Goal: Task Accomplishment & Management: Use online tool/utility

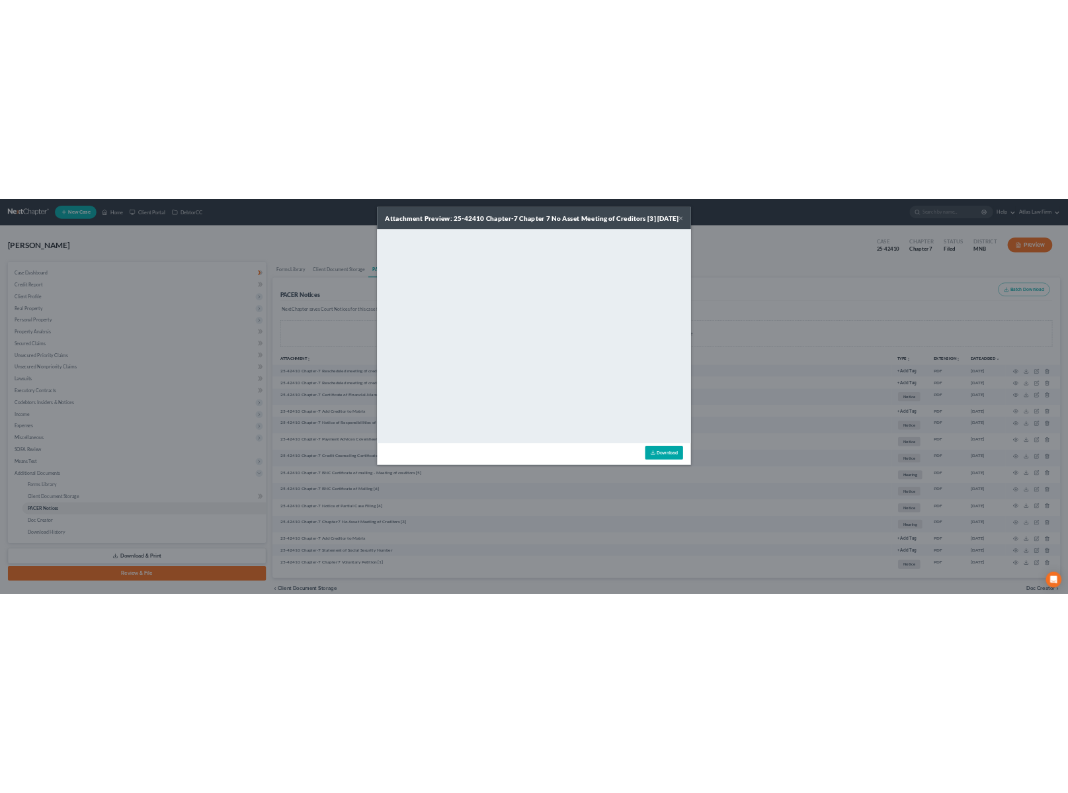
scroll to position [60, 0]
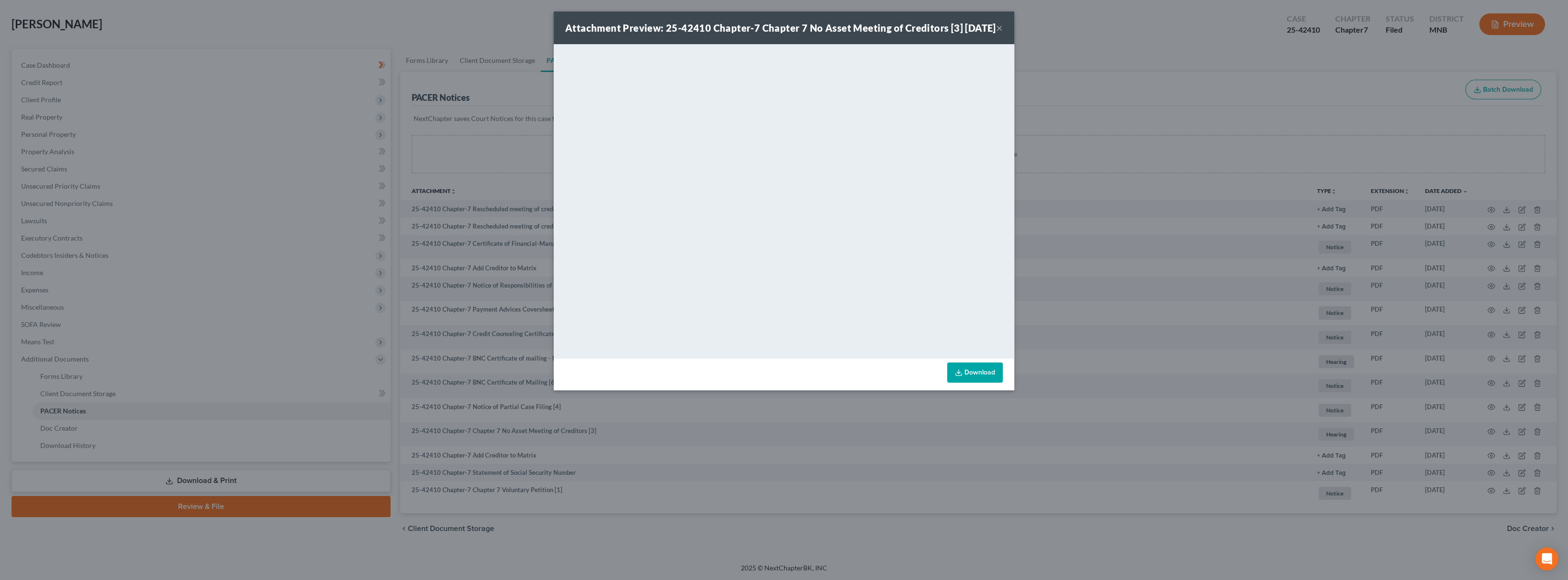
click at [676, 44] on div "Attachment Preview: 25-42410 Chapter-7 Chapter 7 No Asset Meeting of Creditors …" at bounding box center [784, 28] width 461 height 33
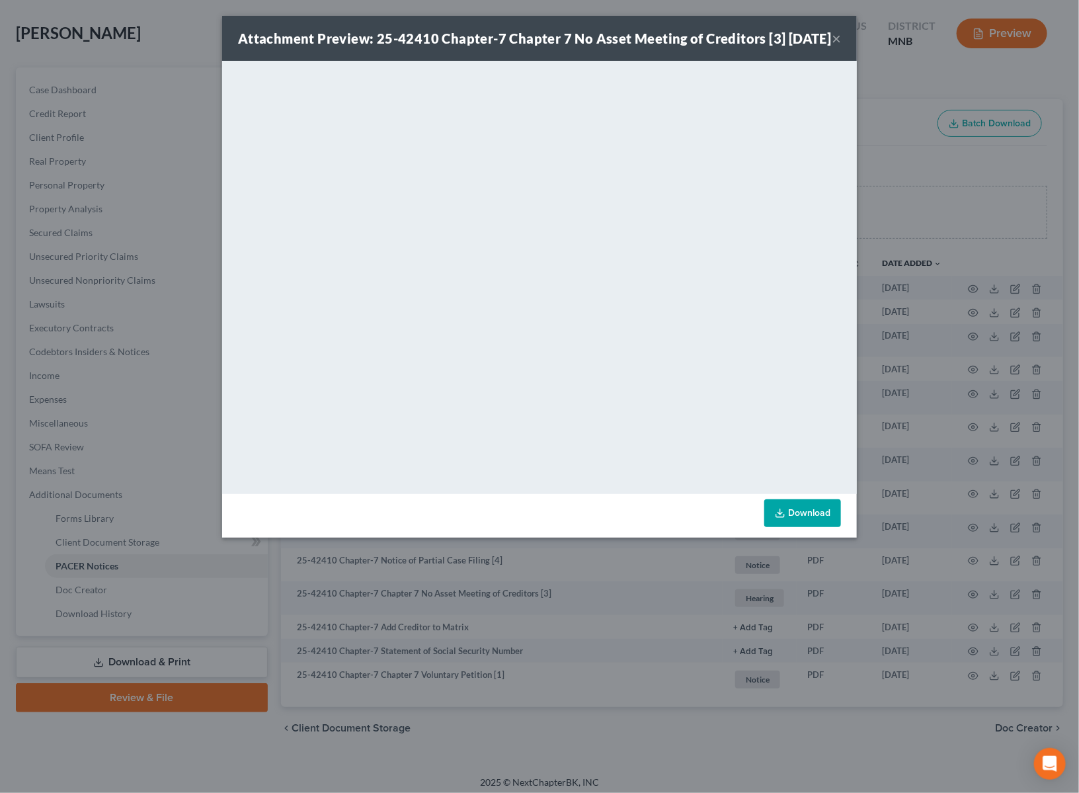
click at [842, 47] on div "Attachment Preview: 25-42410 Chapter-7 Chapter 7 No Asset Meeting of Creditors …" at bounding box center [539, 38] width 635 height 45
click at [837, 46] on button "×" at bounding box center [836, 38] width 9 height 16
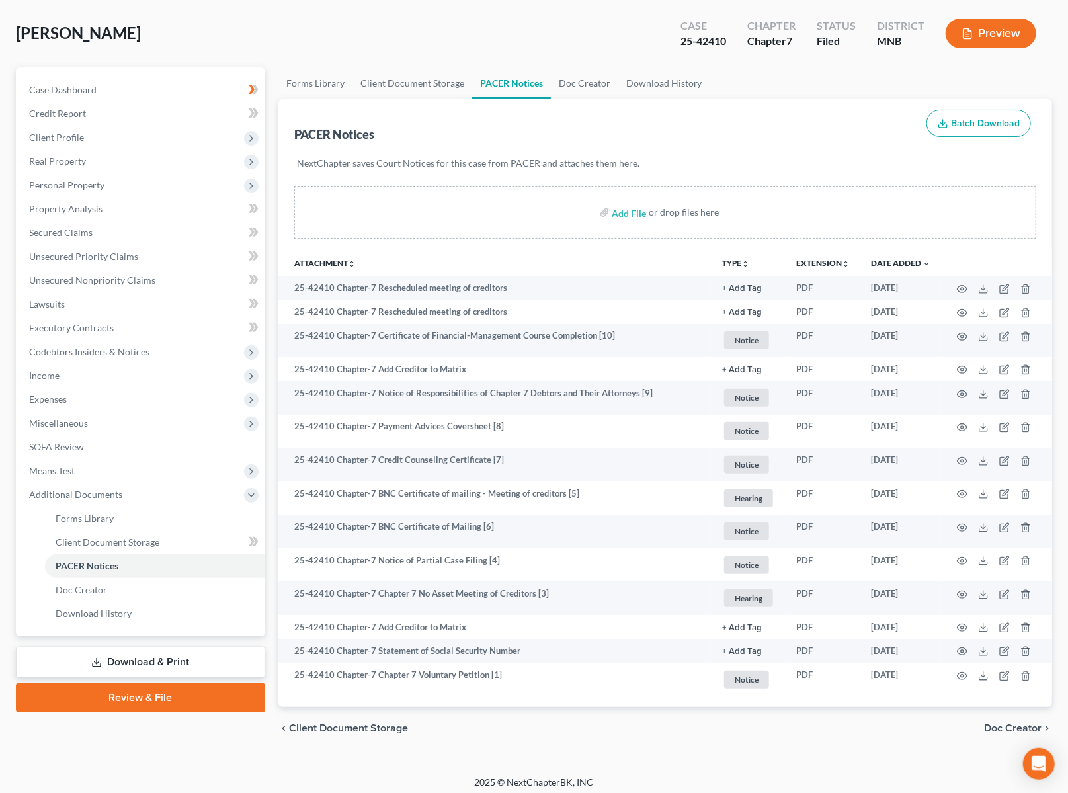
scroll to position [0, 0]
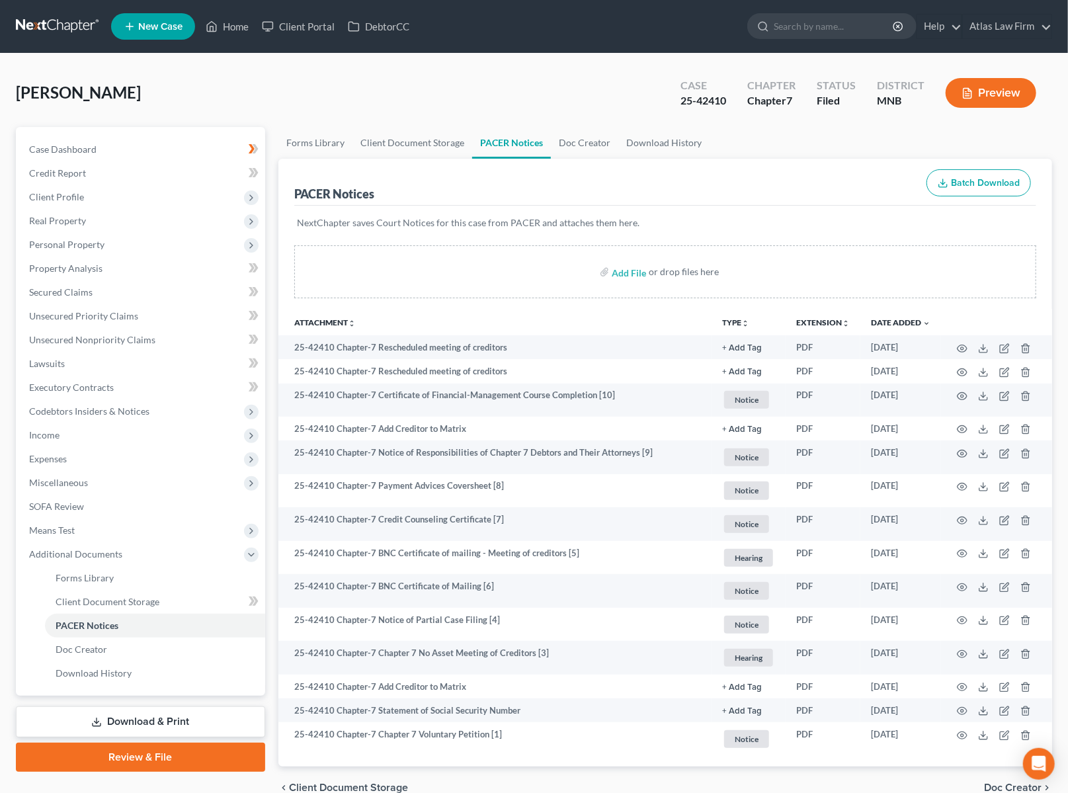
click at [66, 37] on link at bounding box center [58, 27] width 85 height 24
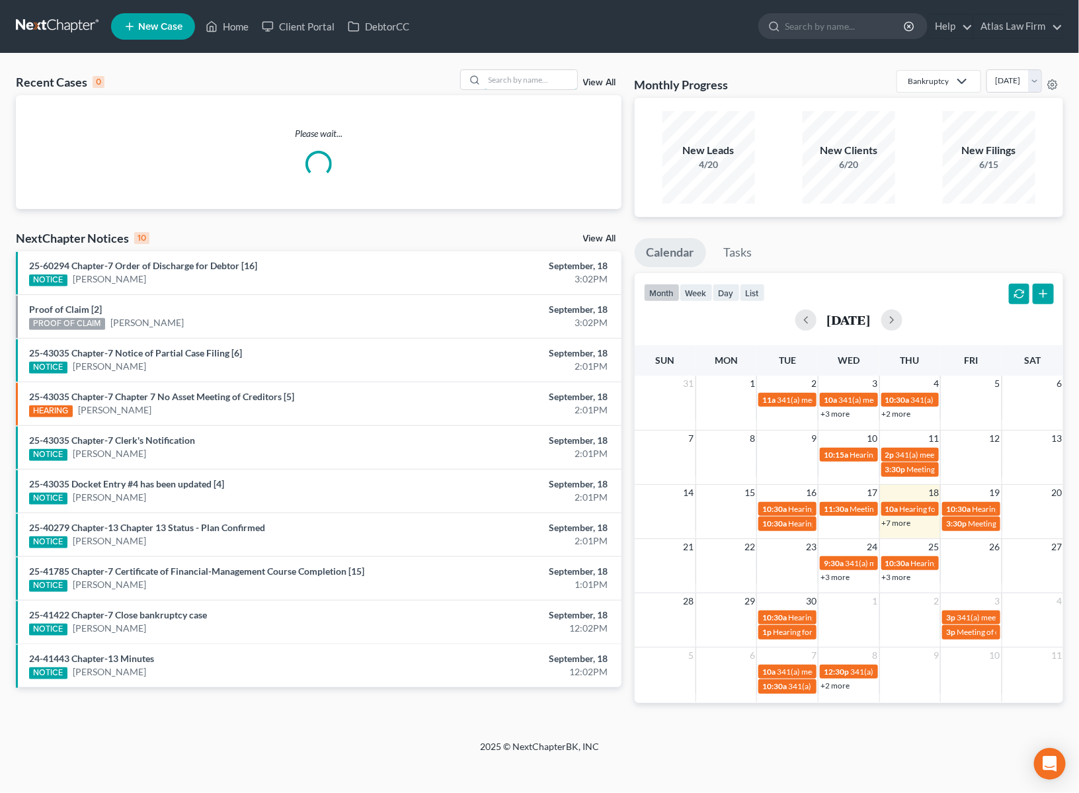
click at [513, 81] on input "search" at bounding box center [531, 79] width 93 height 19
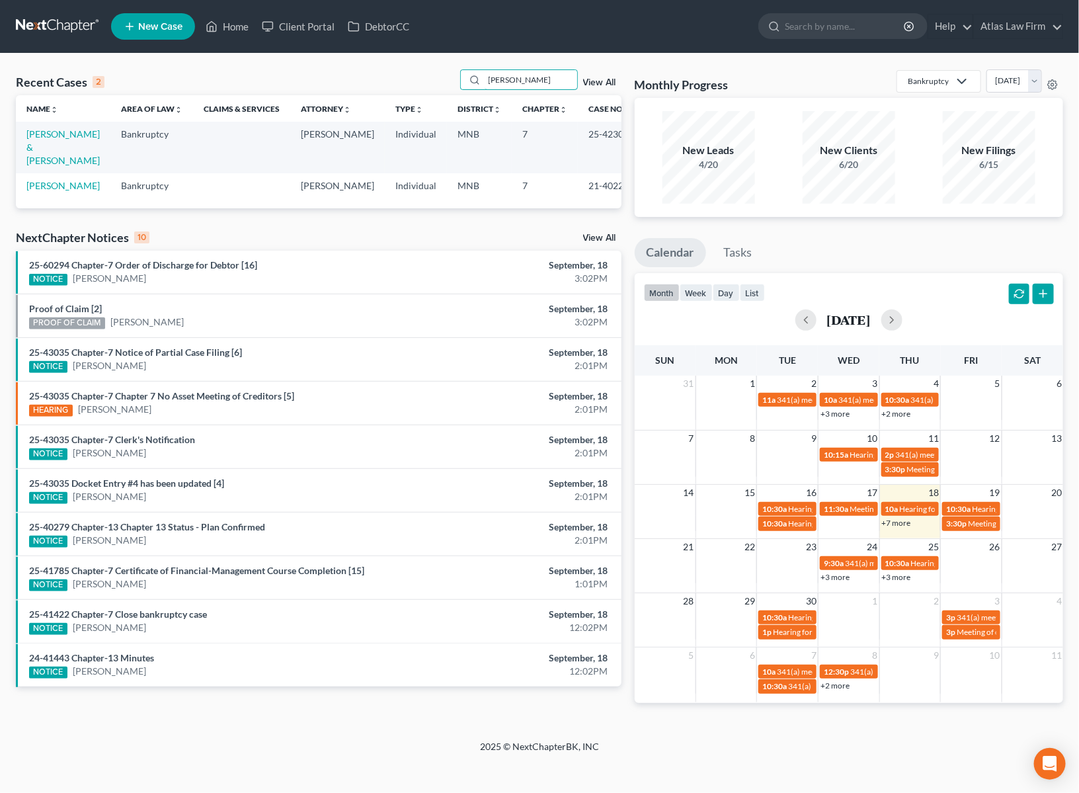
type input "[PERSON_NAME]"
click at [56, 130] on link "[PERSON_NAME] & [PERSON_NAME]" at bounding box center [62, 147] width 73 height 38
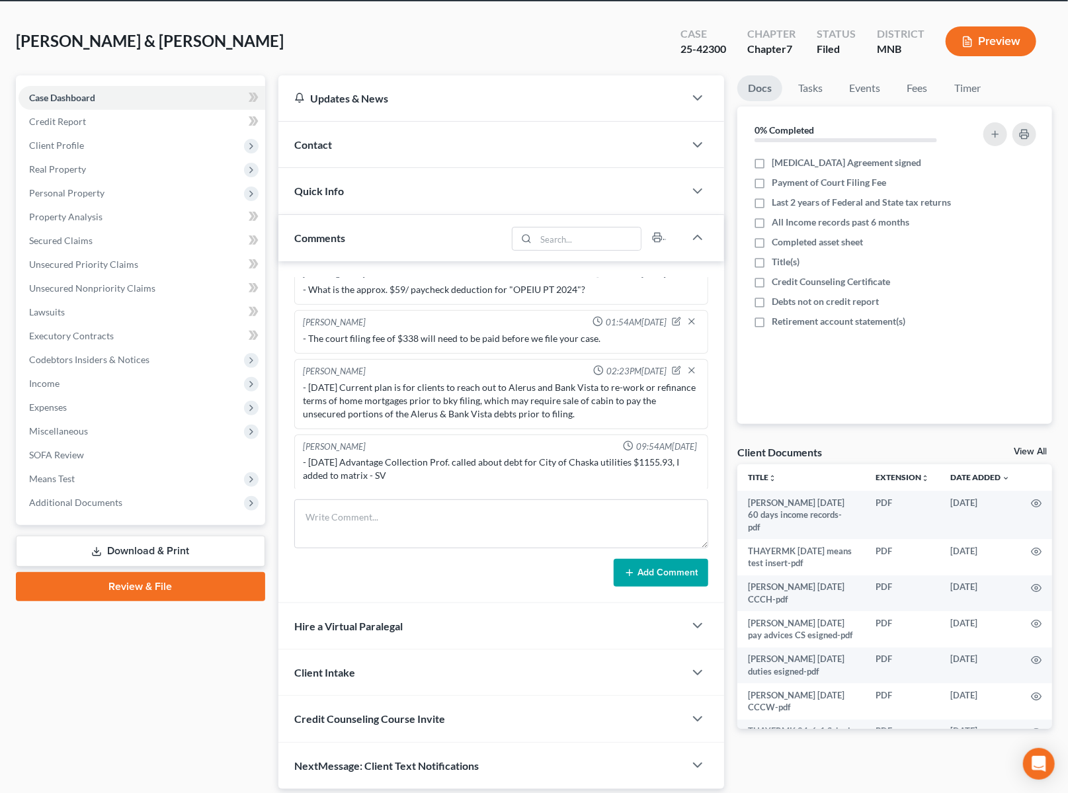
scroll to position [97, 0]
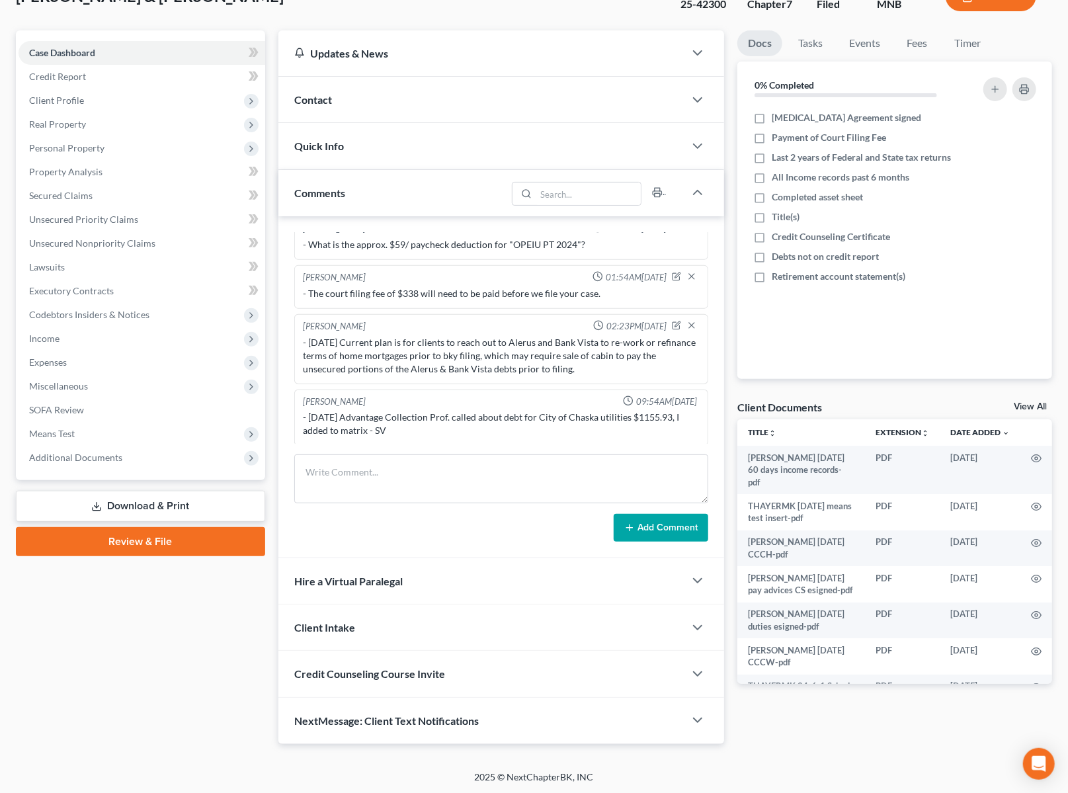
click at [128, 459] on span "Additional Documents" at bounding box center [142, 458] width 247 height 24
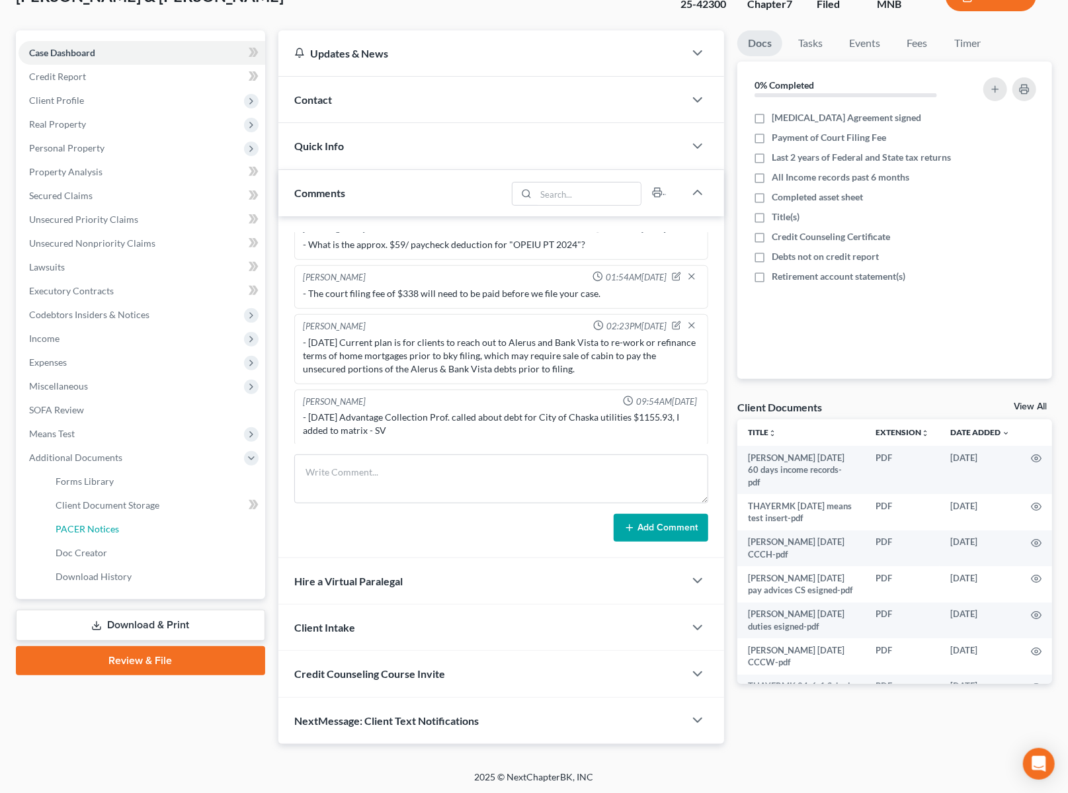
click at [130, 524] on link "PACER Notices" at bounding box center [155, 529] width 220 height 24
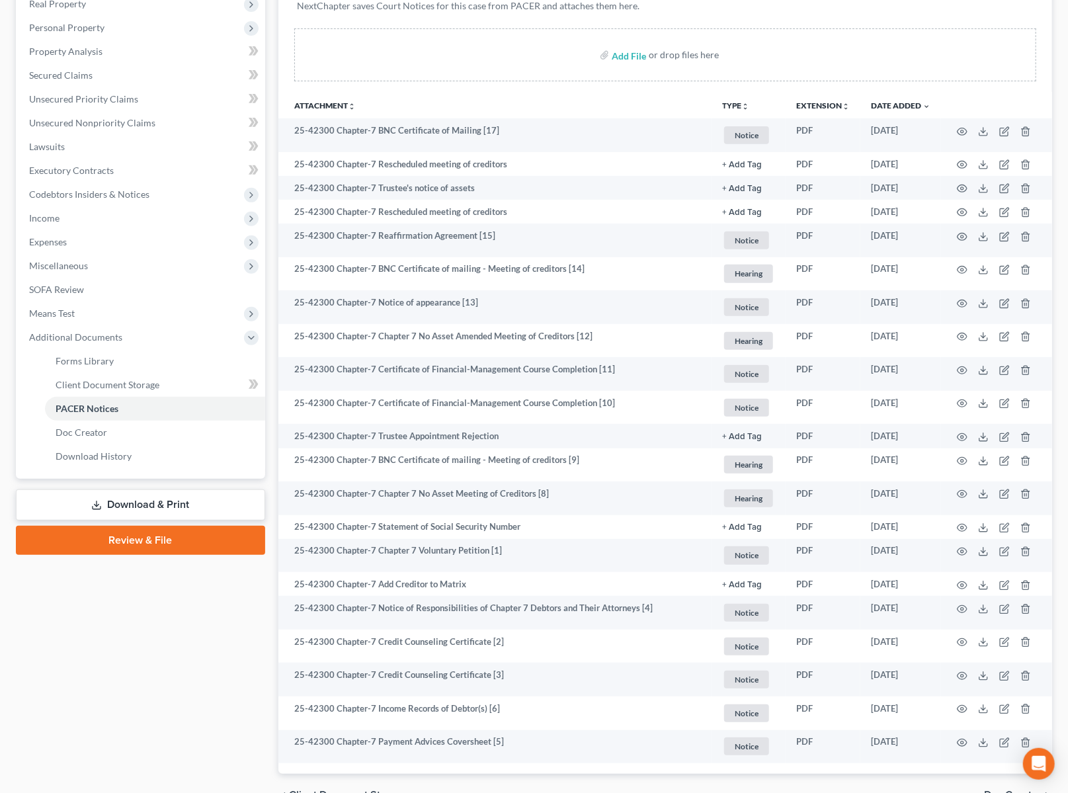
scroll to position [216, 0]
click at [960, 337] on icon "button" at bounding box center [962, 337] width 11 height 11
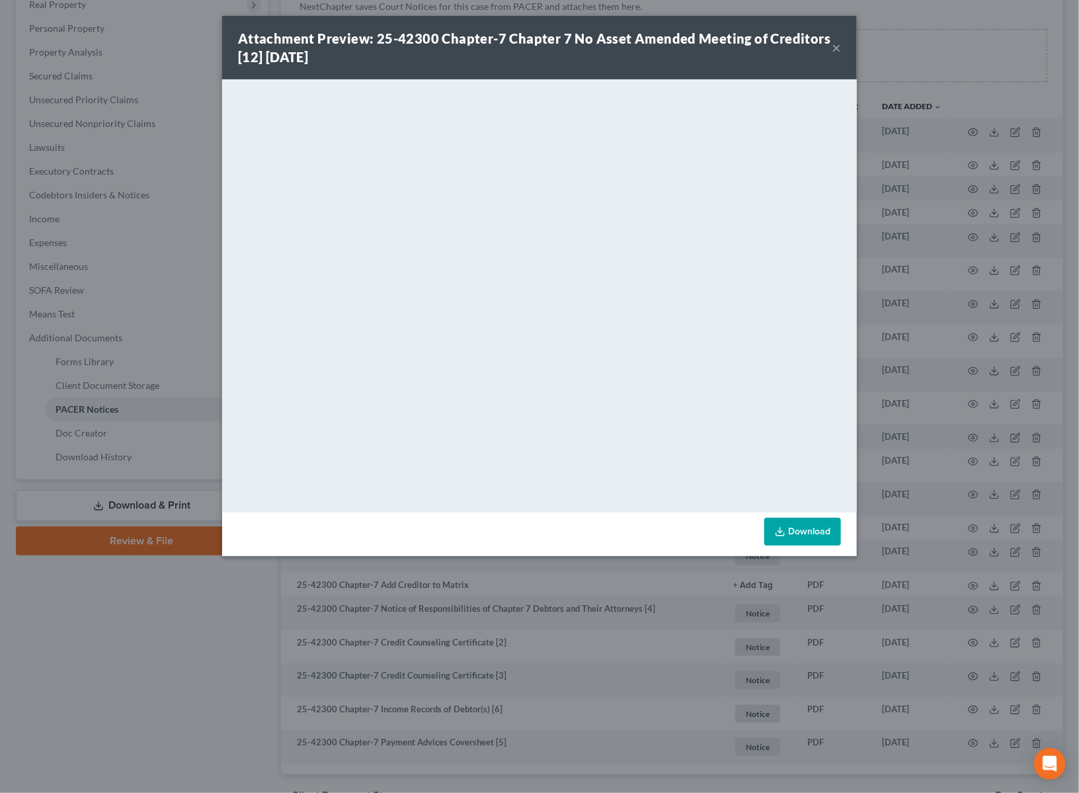
drag, startPoint x: 835, startPoint y: 51, endPoint x: 811, endPoint y: 81, distance: 38.1
click at [834, 51] on button "×" at bounding box center [836, 48] width 9 height 16
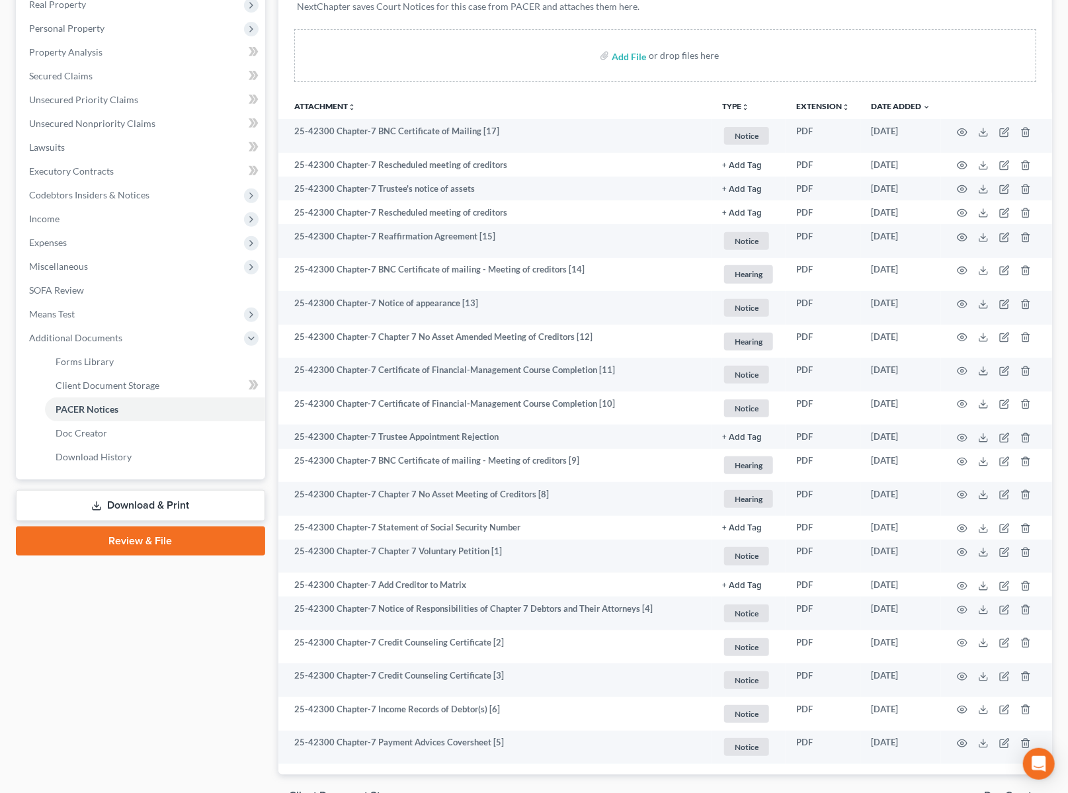
scroll to position [290, 0]
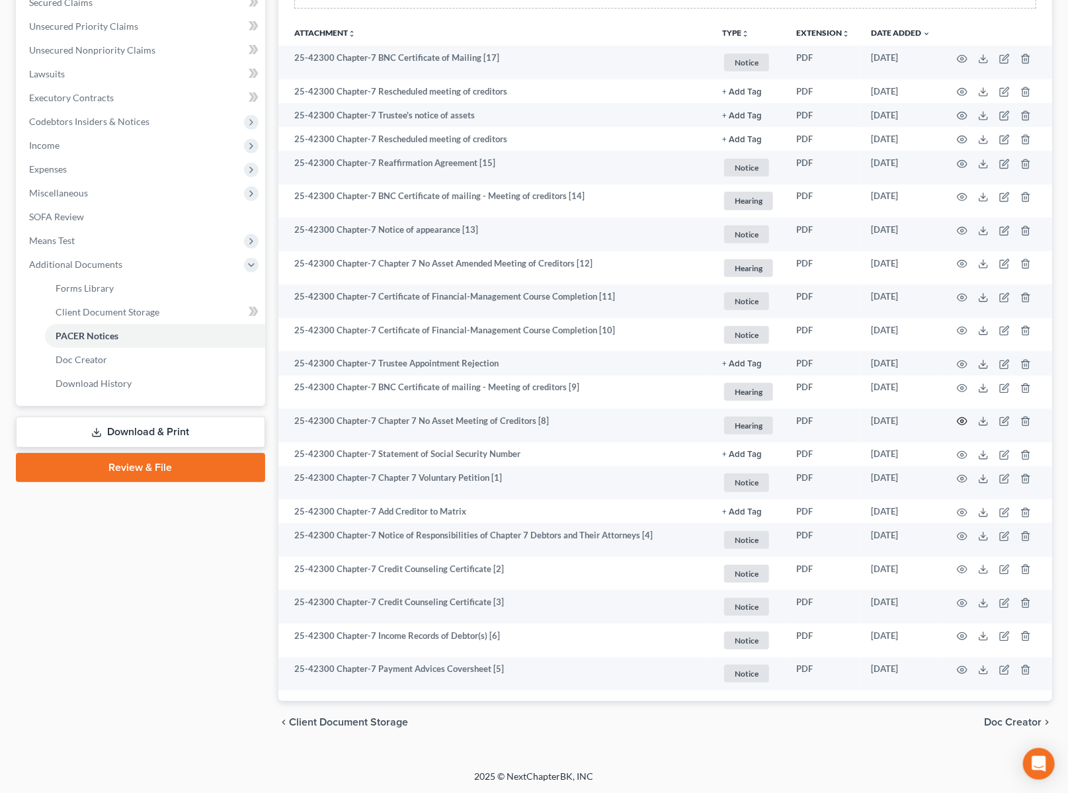
click at [960, 422] on icon "button" at bounding box center [962, 421] width 11 height 11
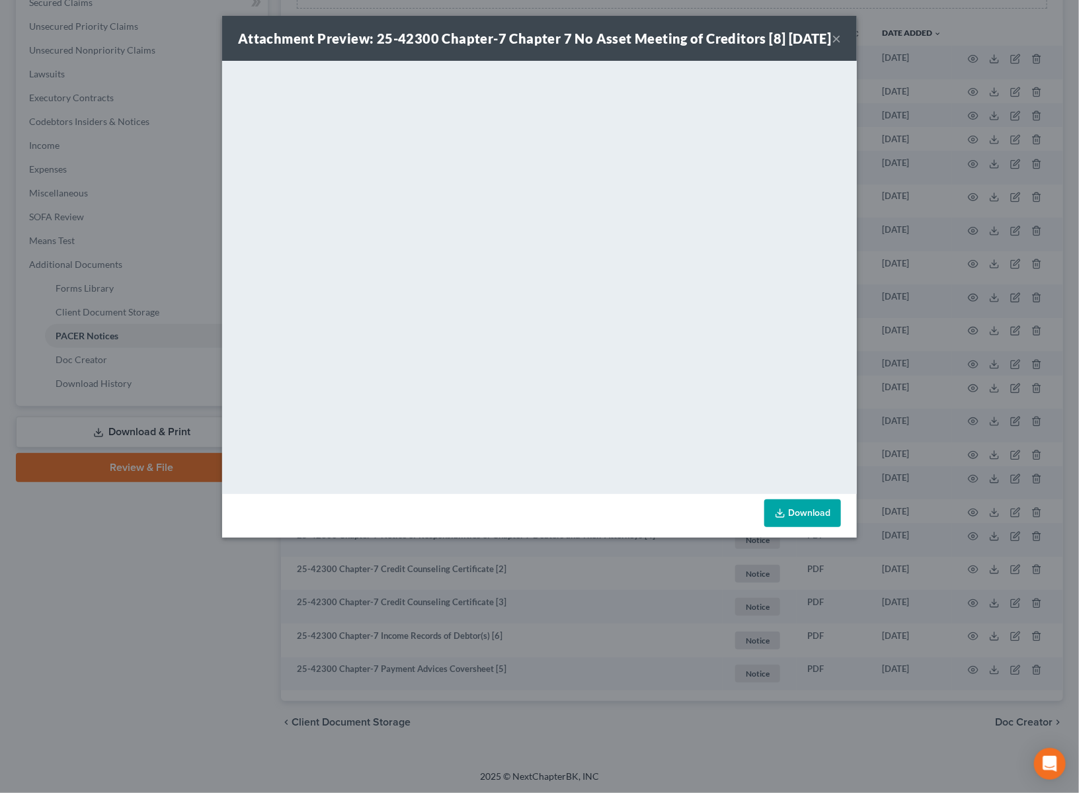
drag, startPoint x: 833, startPoint y: 41, endPoint x: 825, endPoint y: 48, distance: 9.8
click at [833, 41] on button "×" at bounding box center [836, 38] width 9 height 16
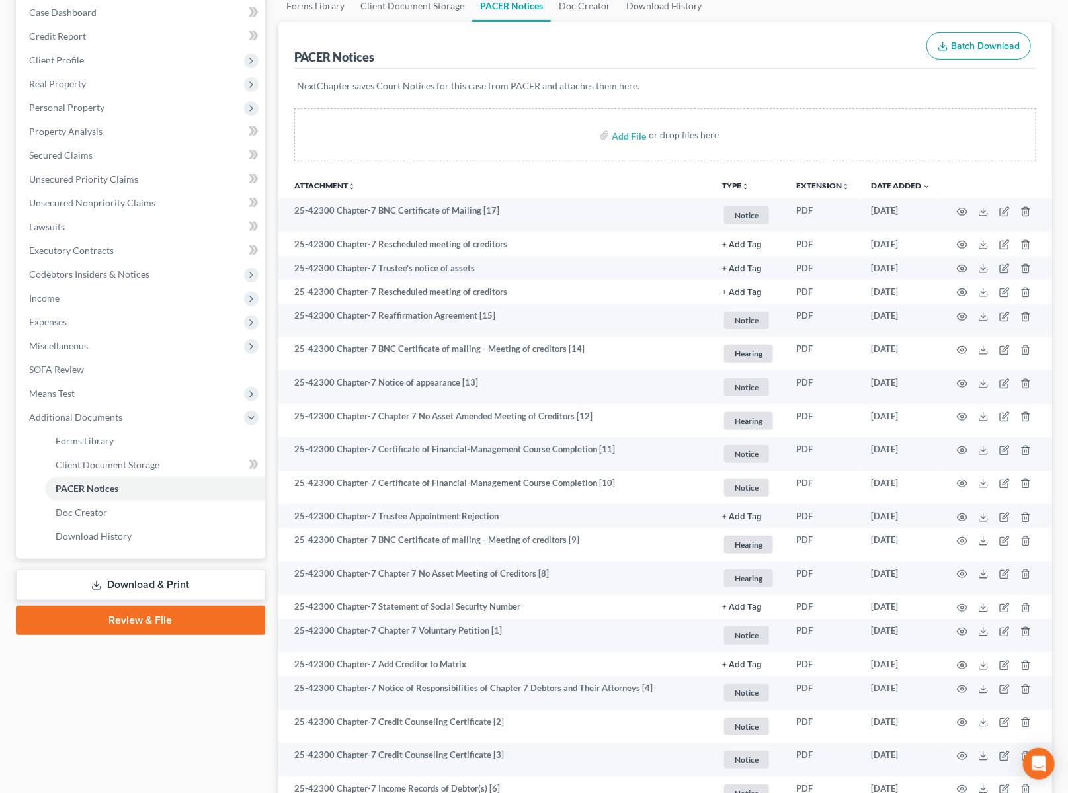
scroll to position [0, 0]
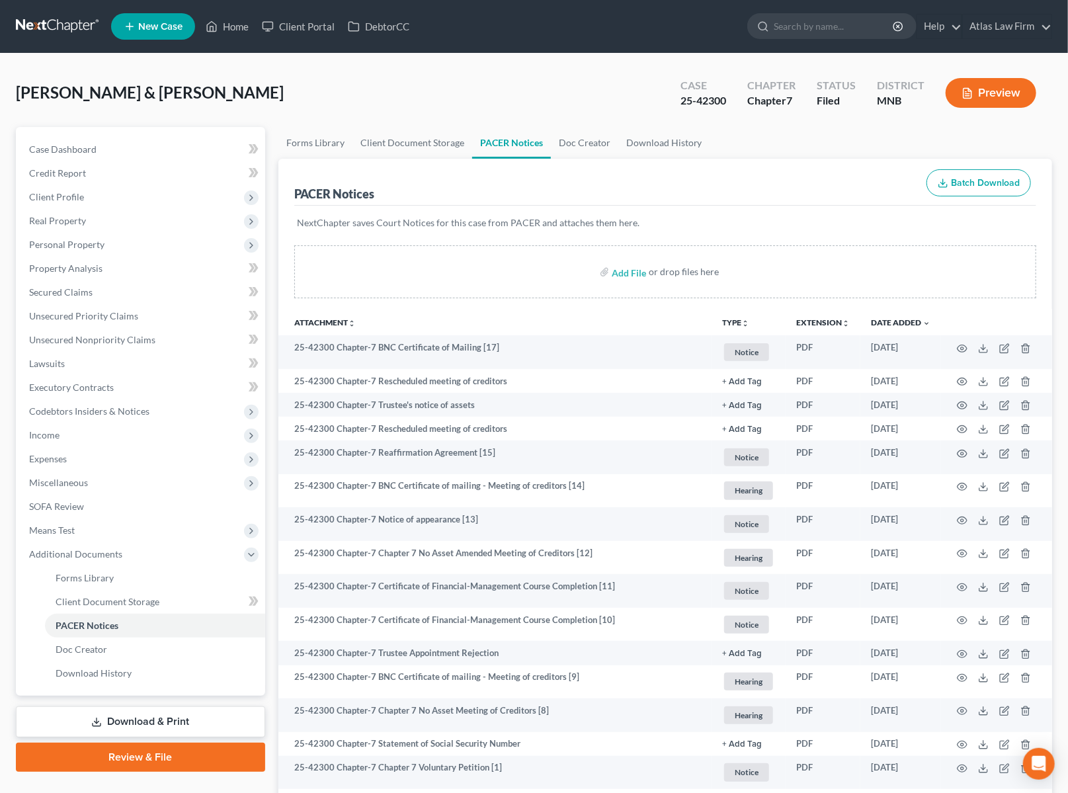
click at [62, 24] on link at bounding box center [58, 27] width 85 height 24
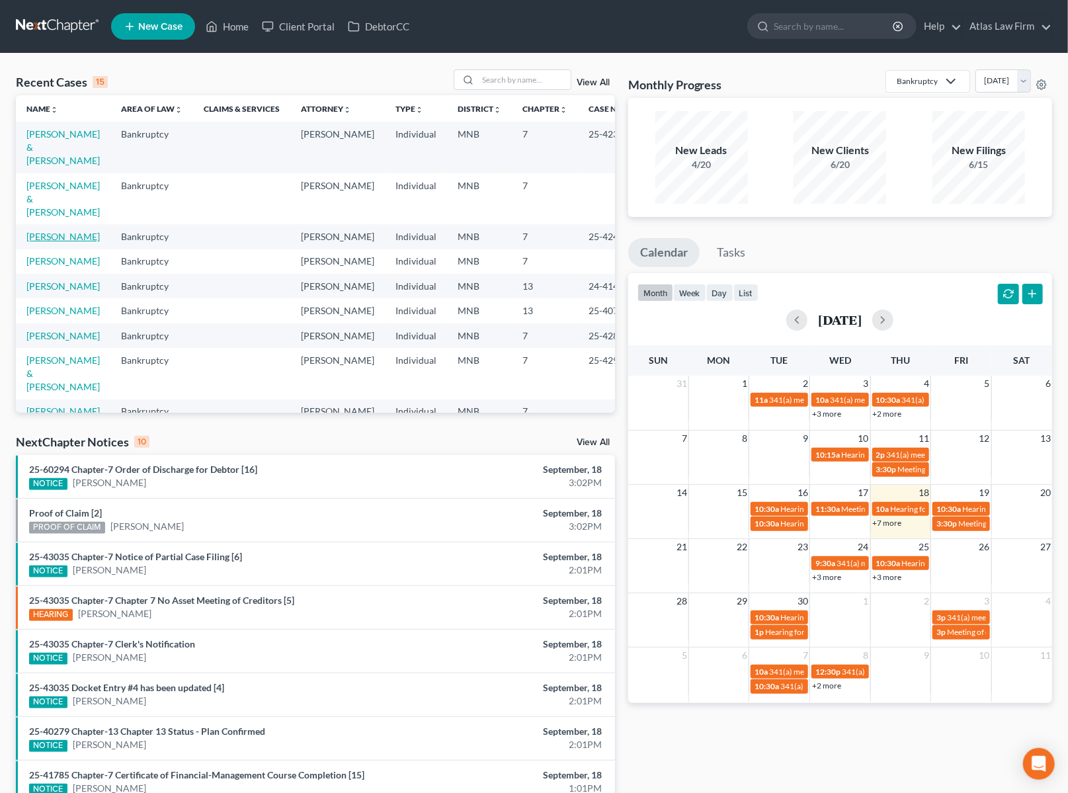
click at [52, 239] on link "[PERSON_NAME]" at bounding box center [62, 236] width 73 height 11
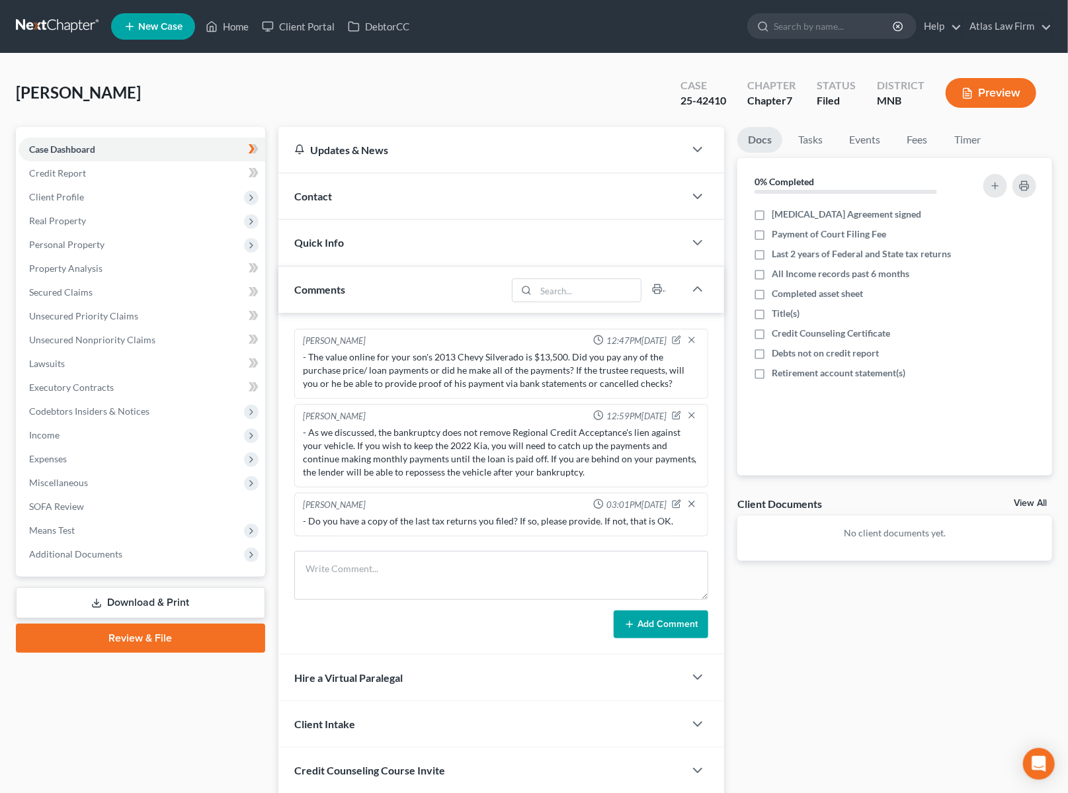
scroll to position [58, 0]
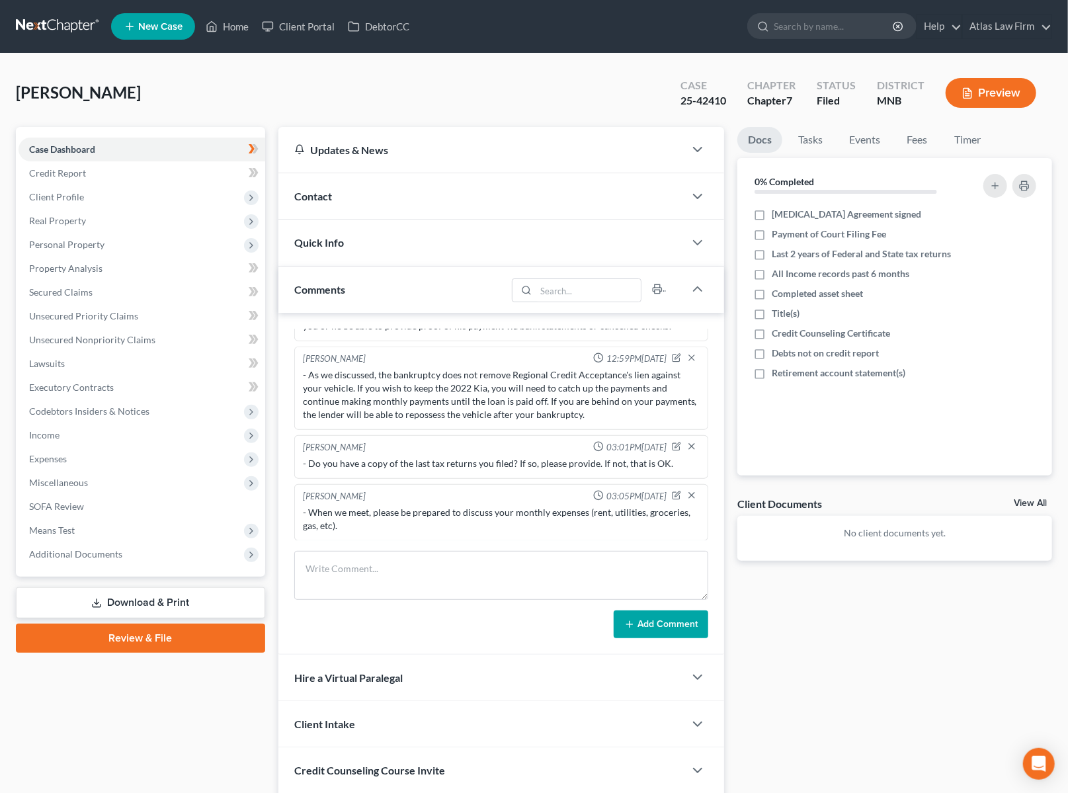
click at [96, 552] on span "Additional Documents" at bounding box center [75, 553] width 93 height 11
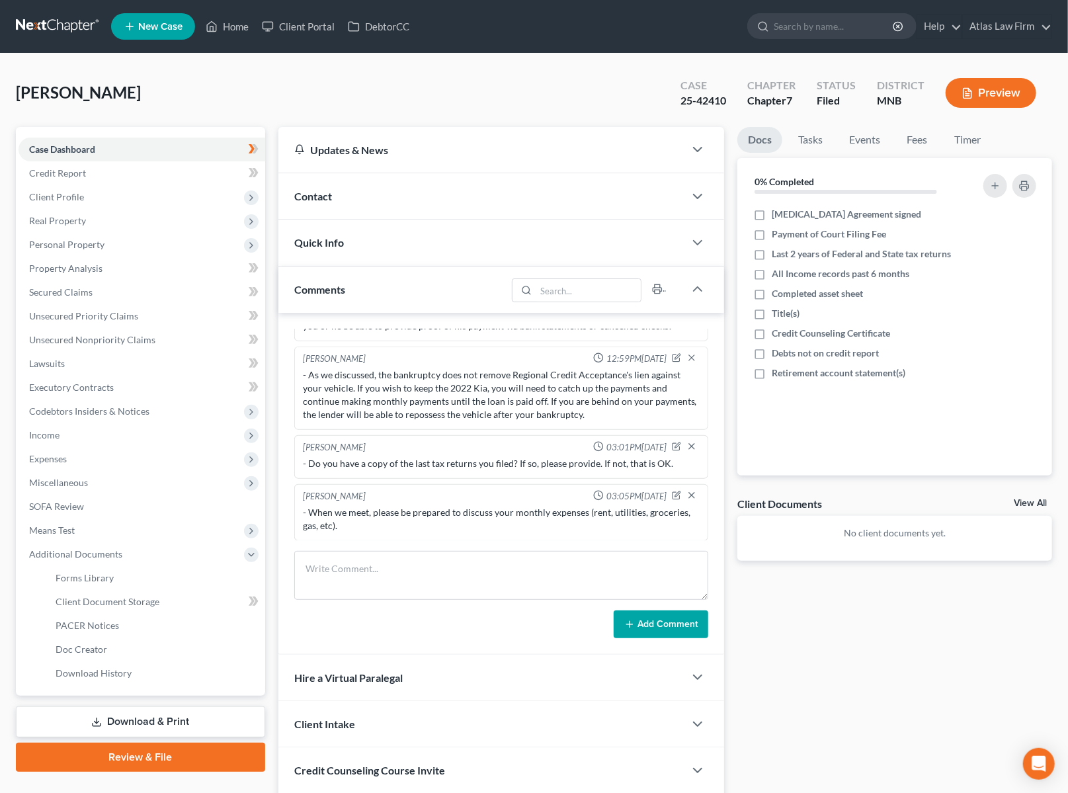
scroll to position [97, 0]
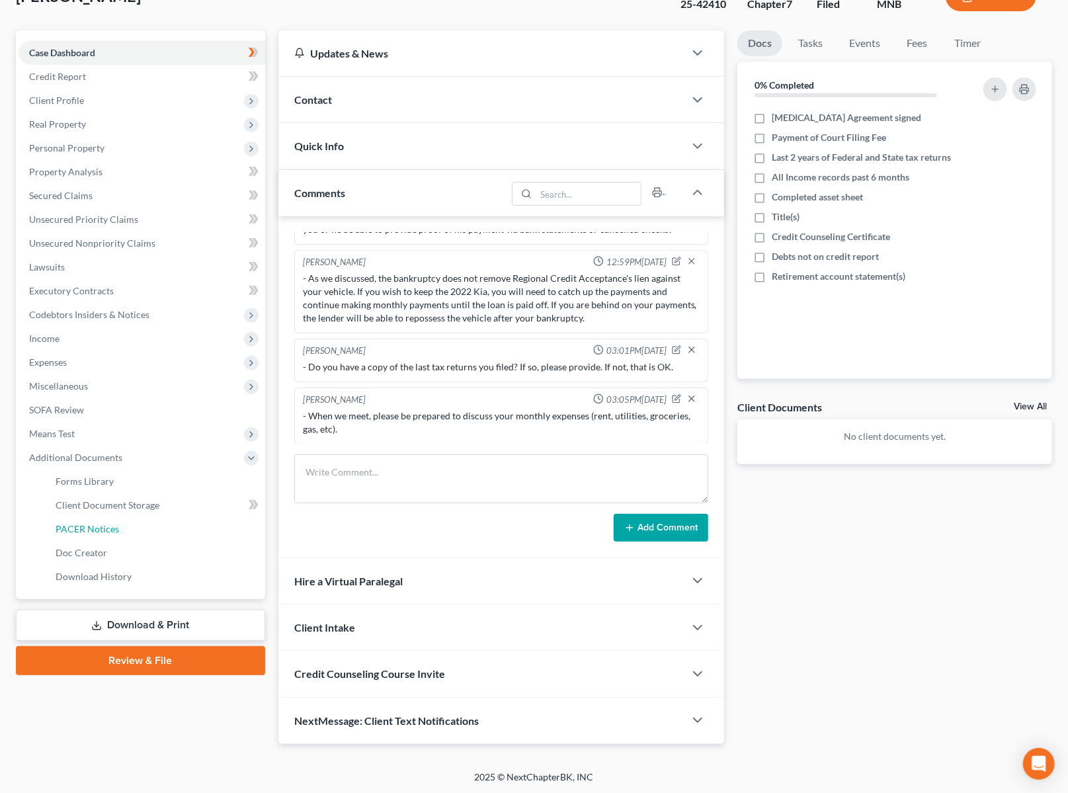
click at [94, 528] on span "PACER Notices" at bounding box center [87, 528] width 63 height 11
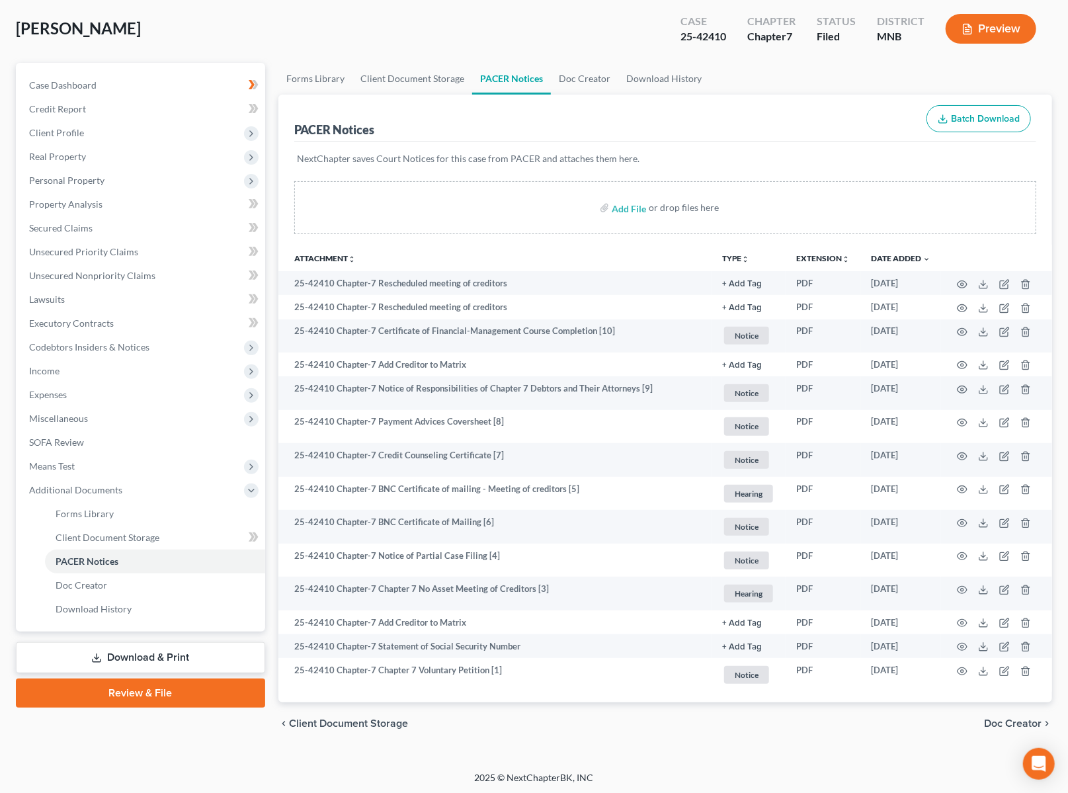
scroll to position [65, 0]
click at [960, 591] on icon "button" at bounding box center [962, 589] width 11 height 11
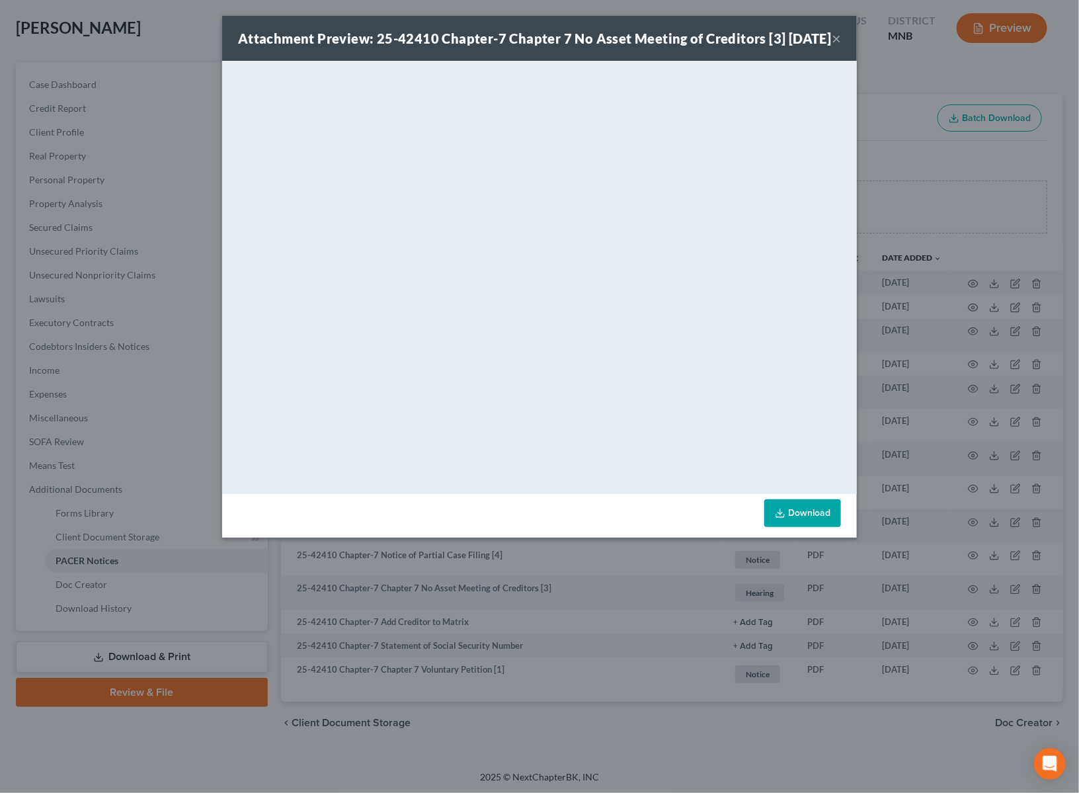
click at [836, 46] on button "×" at bounding box center [836, 38] width 9 height 16
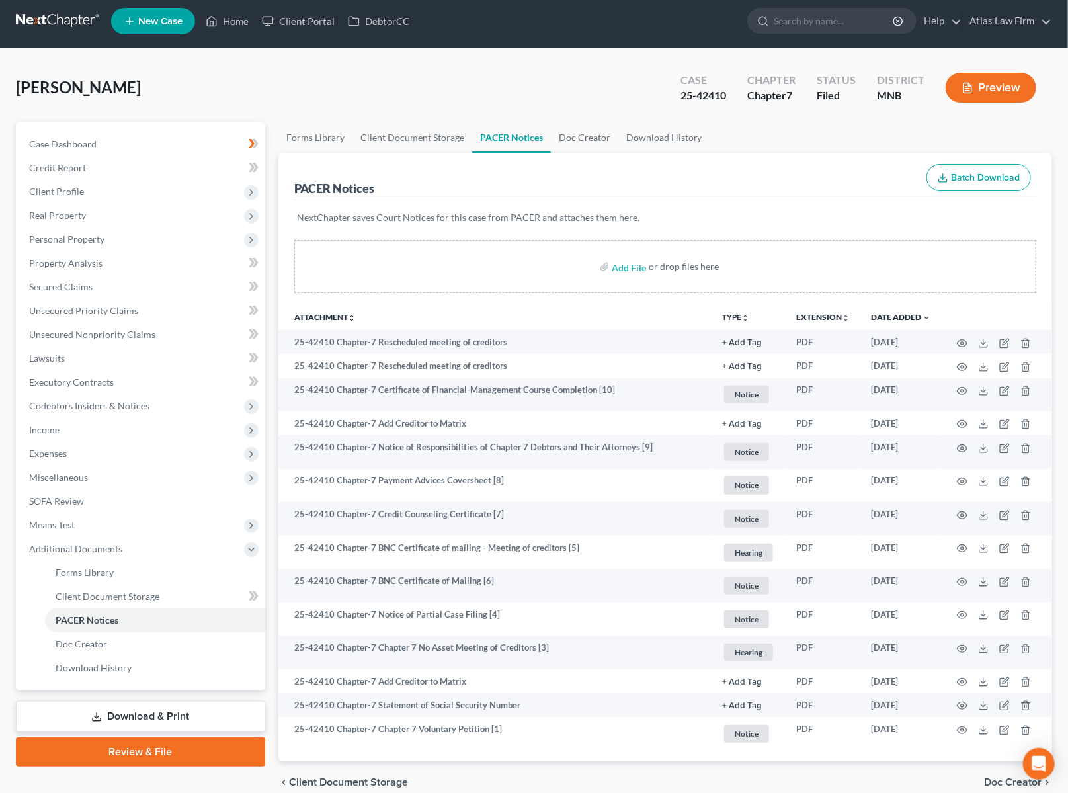
scroll to position [0, 0]
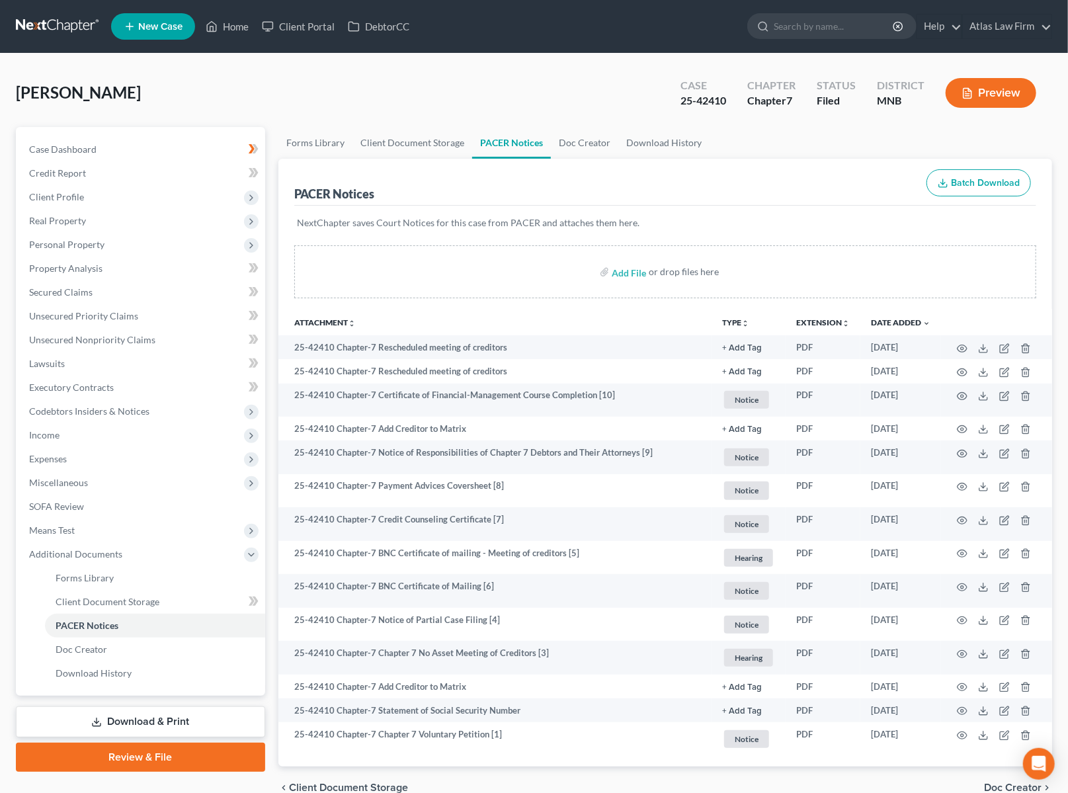
click at [83, 27] on link at bounding box center [58, 27] width 85 height 24
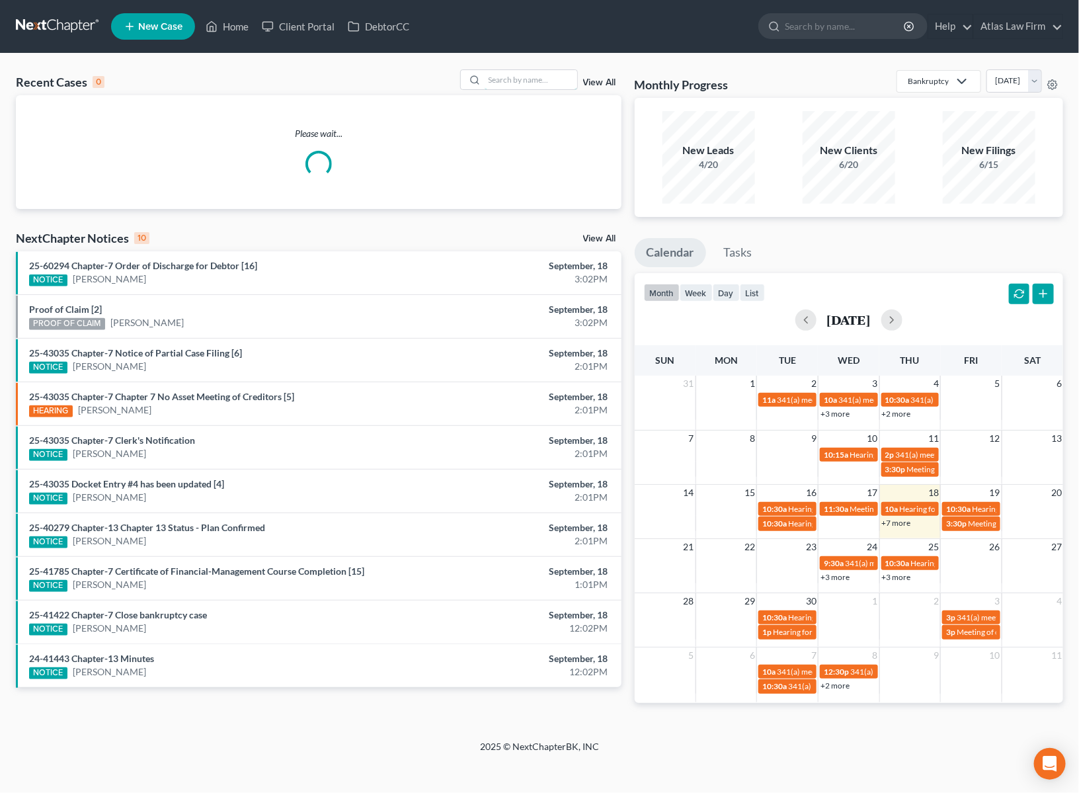
click at [510, 80] on input "search" at bounding box center [531, 79] width 93 height 19
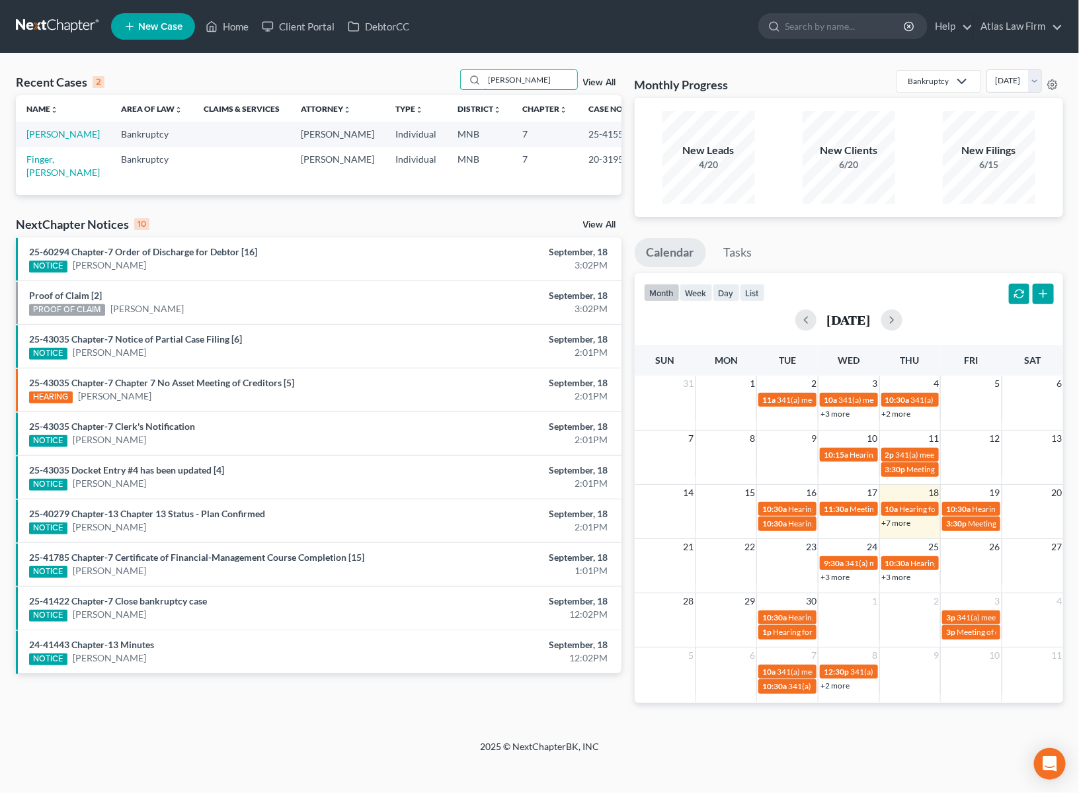
type input "tyler"
click at [60, 135] on link "Tyler, Kathy" at bounding box center [62, 133] width 73 height 11
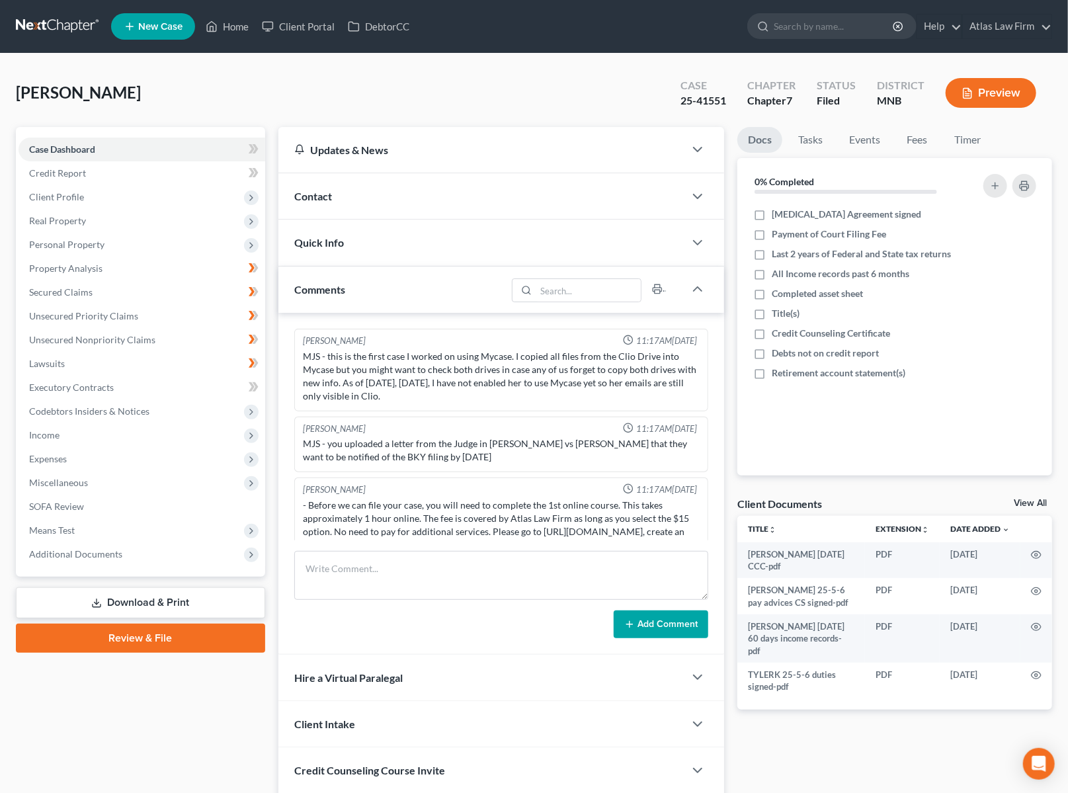
scroll to position [1089, 0]
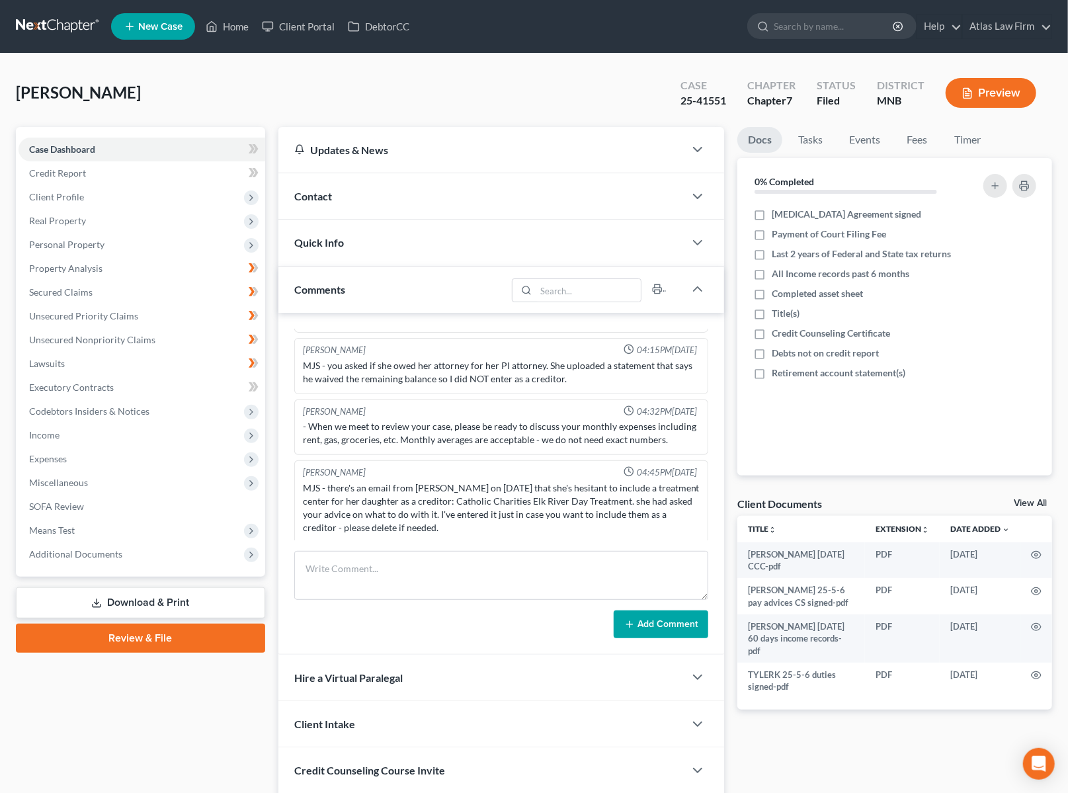
click at [82, 558] on span "Additional Documents" at bounding box center [75, 553] width 93 height 11
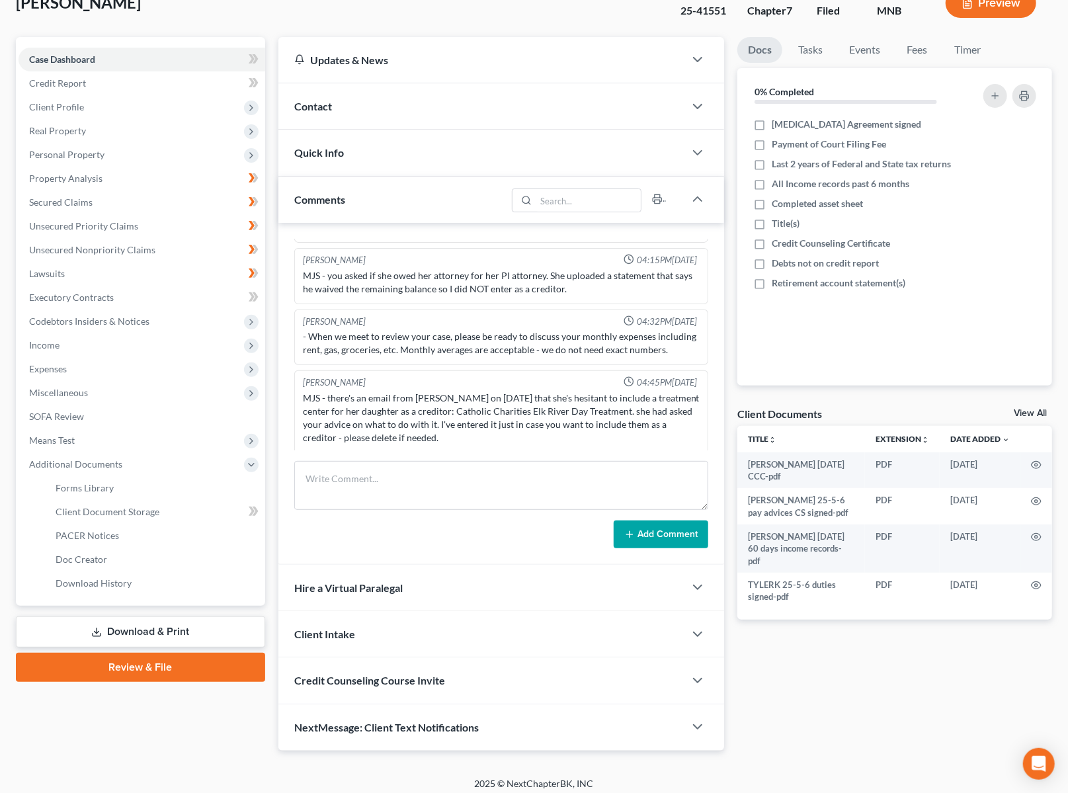
scroll to position [97, 0]
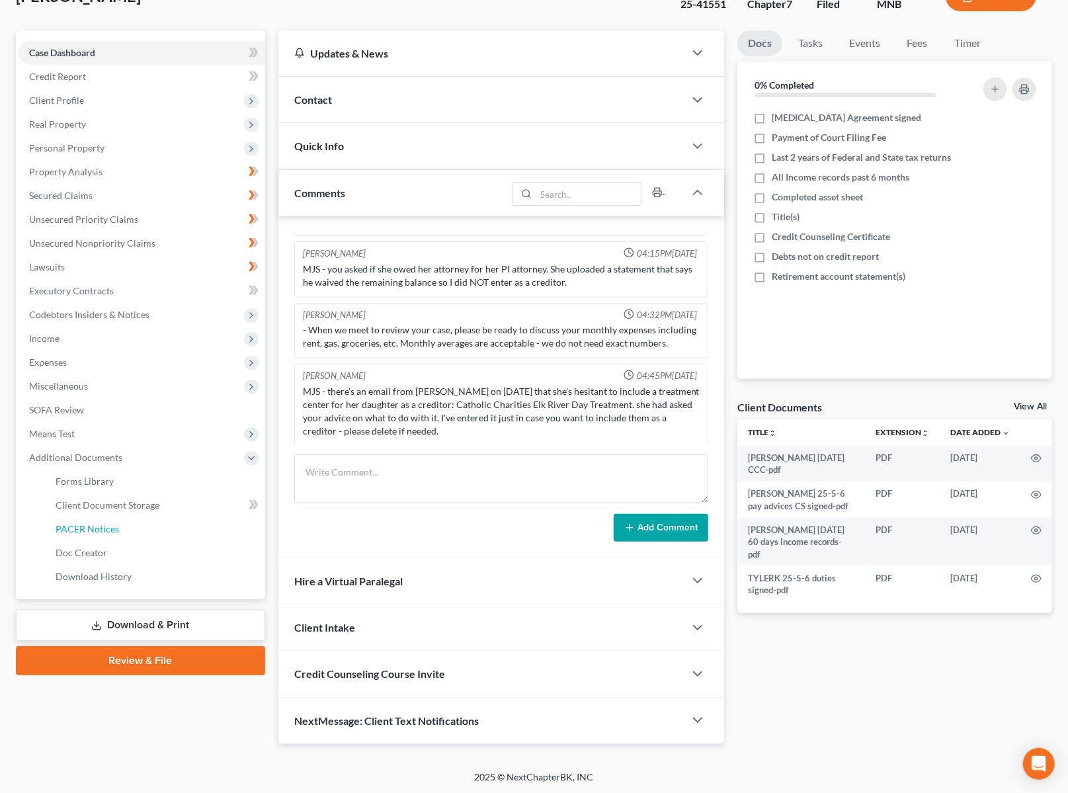
click at [105, 528] on span "PACER Notices" at bounding box center [87, 528] width 63 height 11
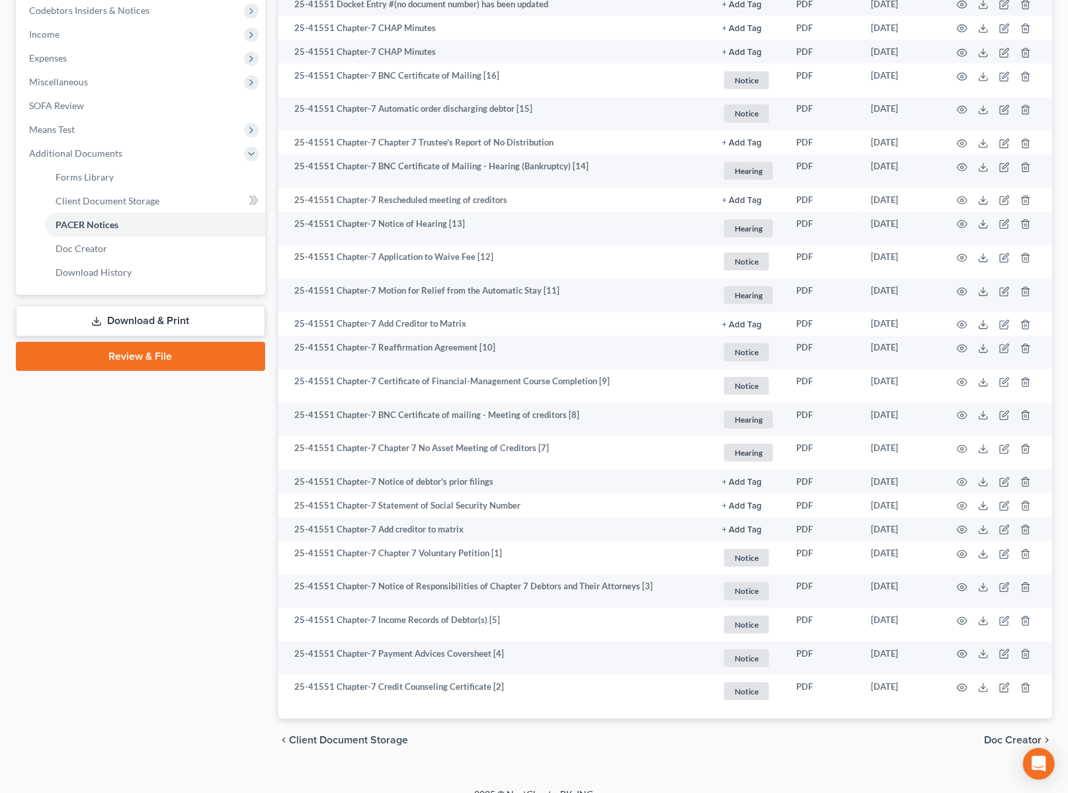
scroll to position [419, 0]
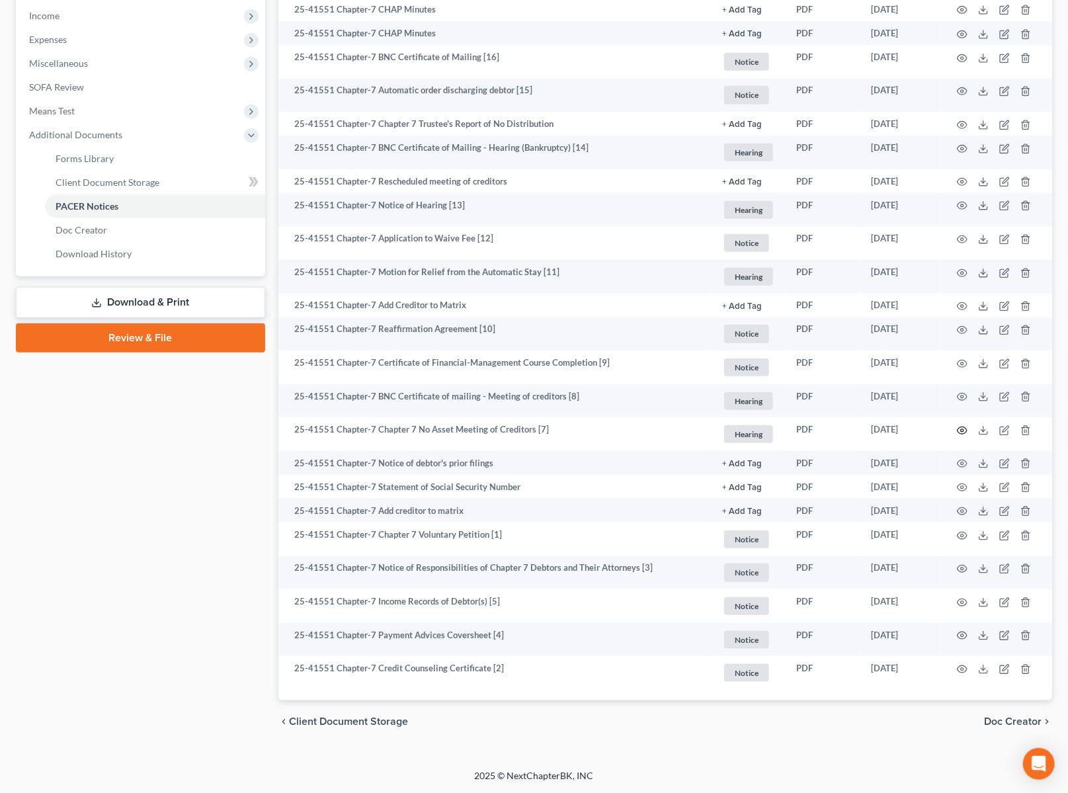
click at [958, 435] on icon "button" at bounding box center [962, 430] width 11 height 11
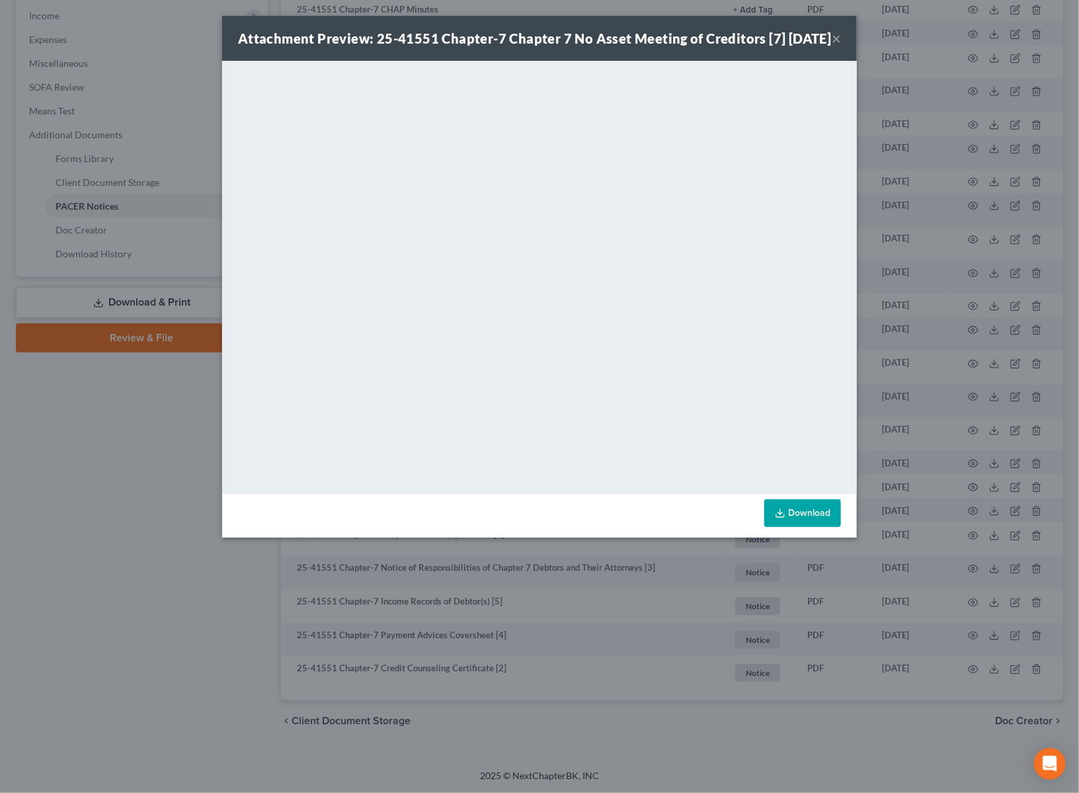
drag, startPoint x: 836, startPoint y: 51, endPoint x: 803, endPoint y: 81, distance: 44.5
click at [836, 46] on button "×" at bounding box center [836, 38] width 9 height 16
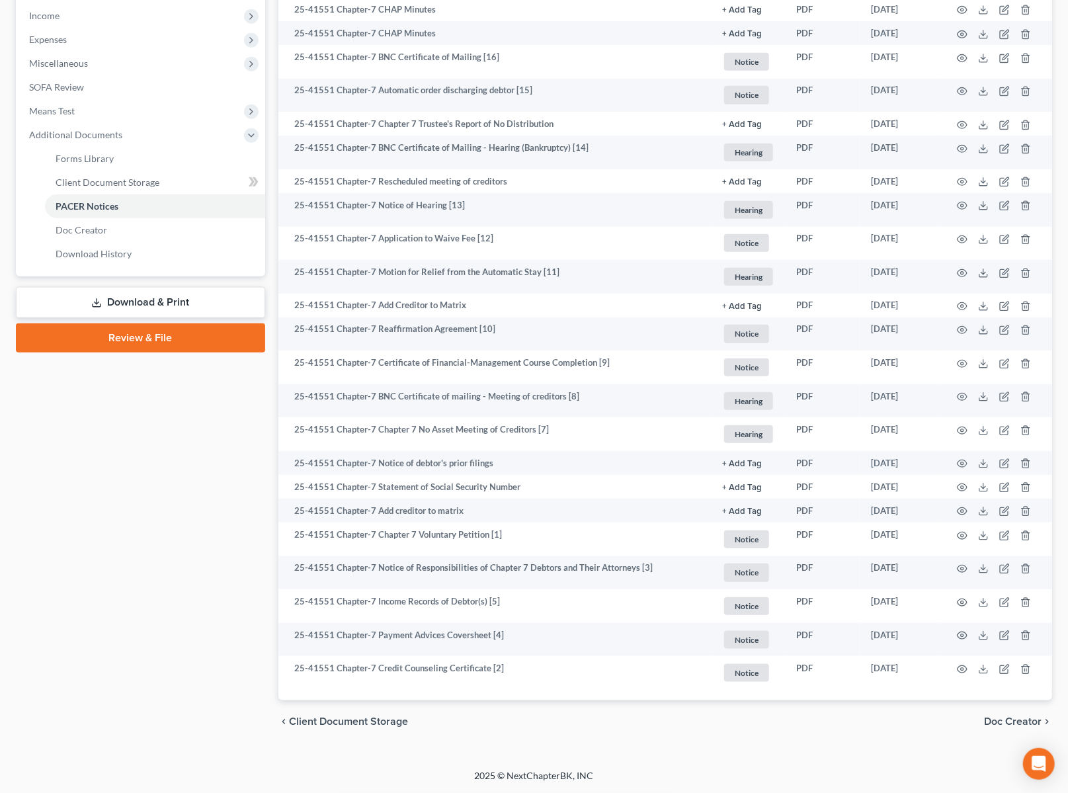
scroll to position [0, 0]
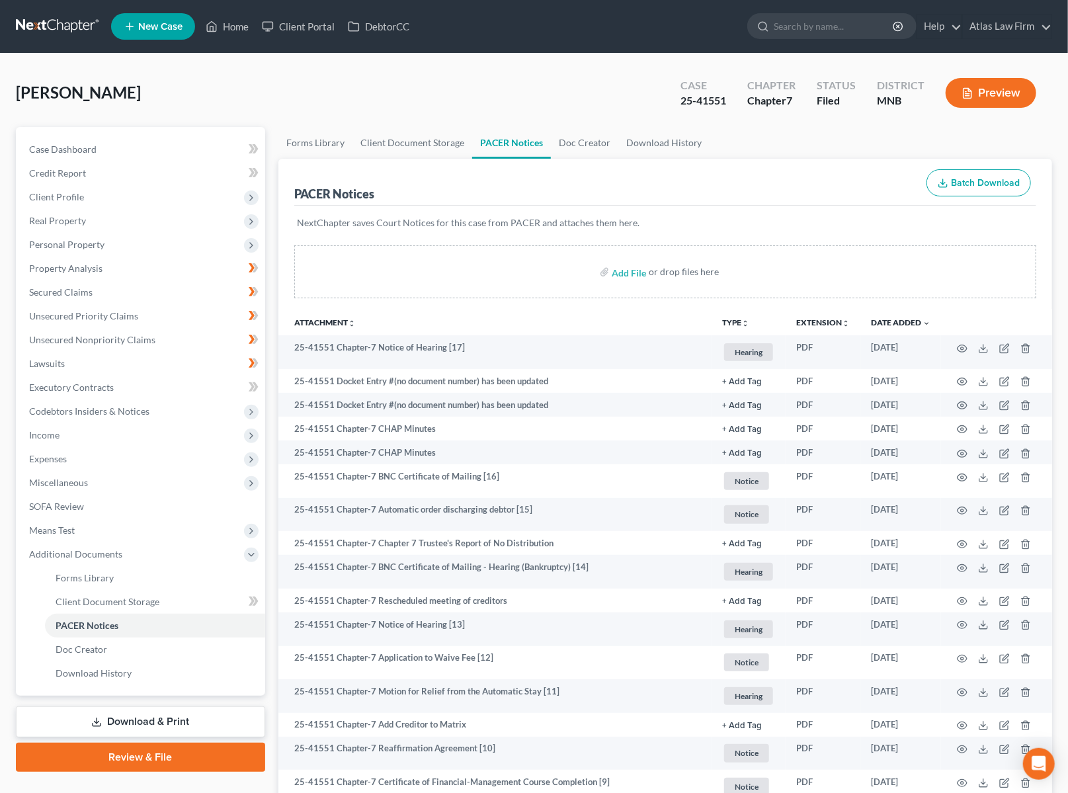
click at [77, 31] on link at bounding box center [58, 27] width 85 height 24
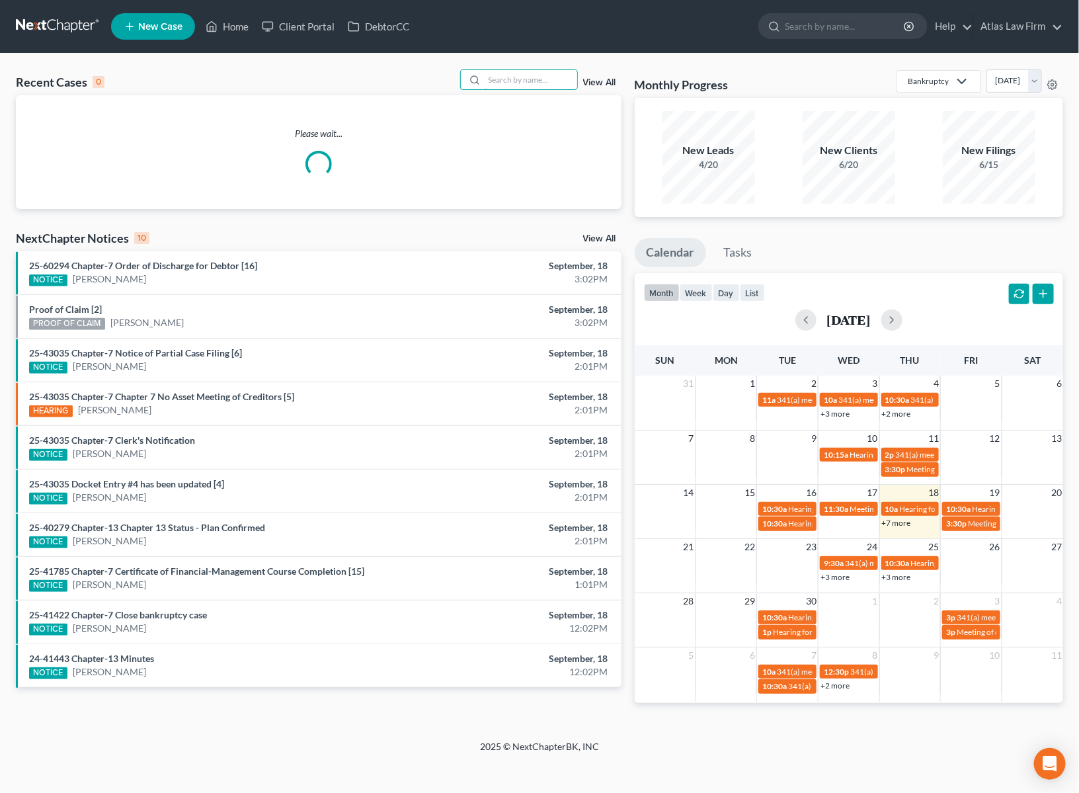
click at [490, 83] on input "search" at bounding box center [531, 79] width 93 height 19
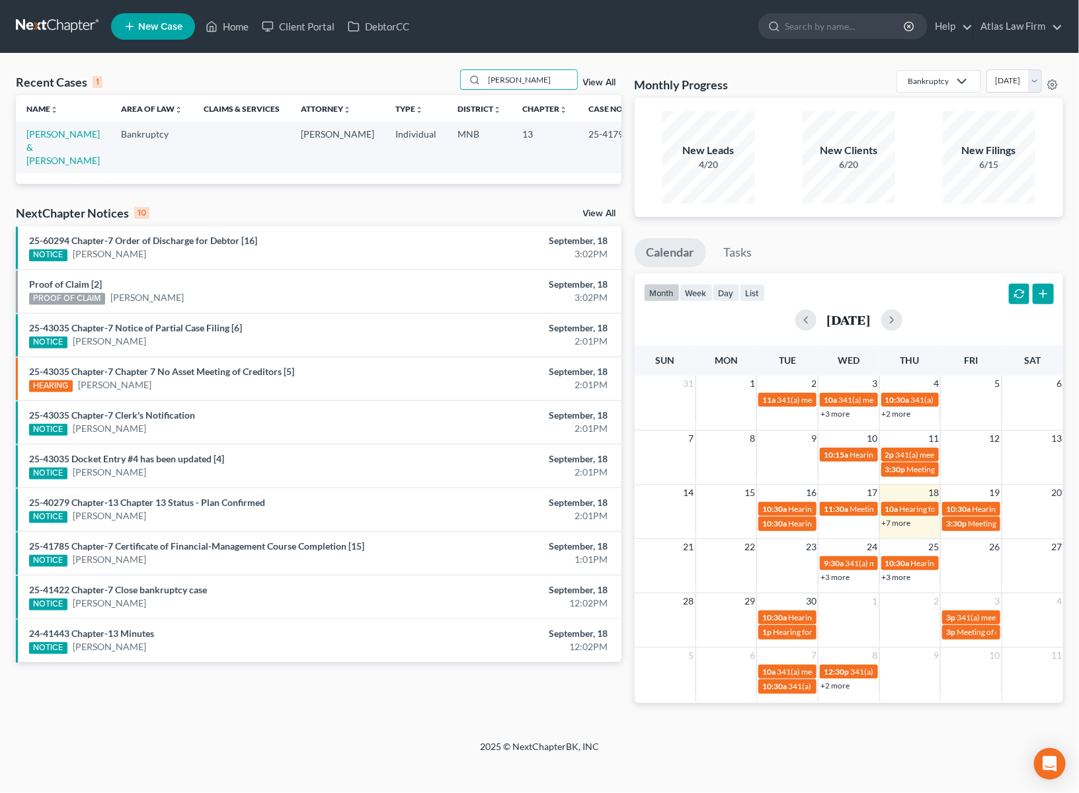
type input "[PERSON_NAME]"
click at [58, 137] on link "[PERSON_NAME] & [PERSON_NAME]" at bounding box center [62, 147] width 73 height 38
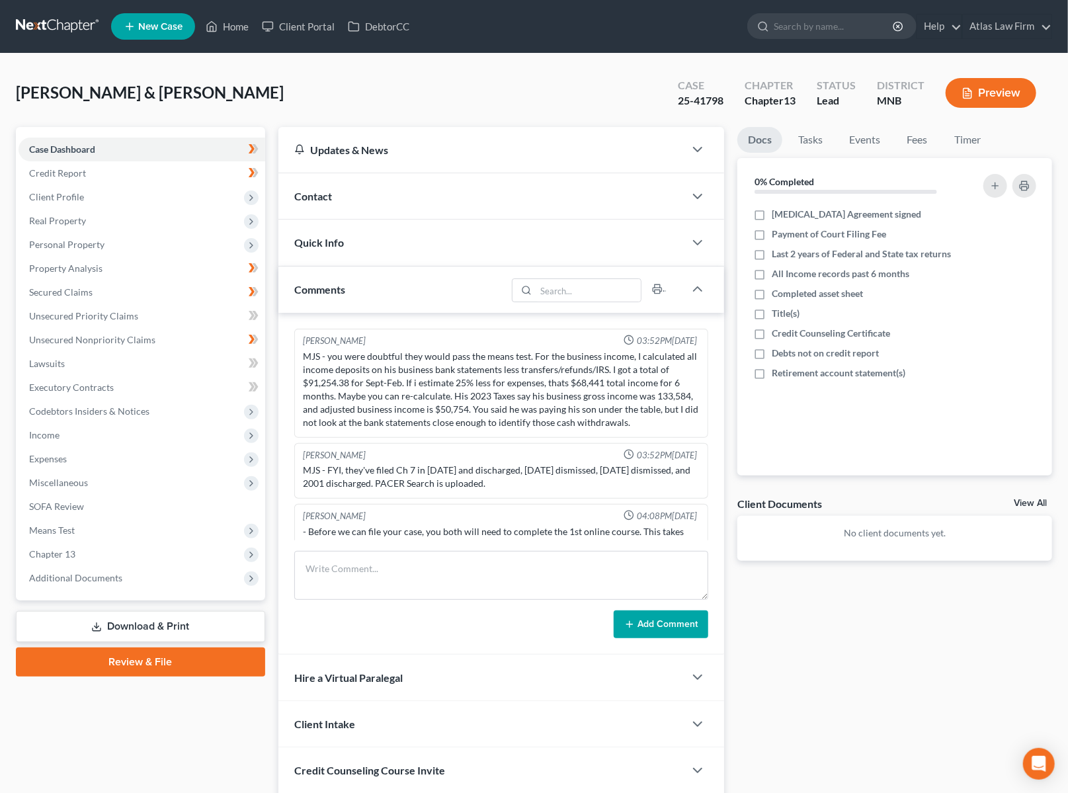
scroll to position [1070, 0]
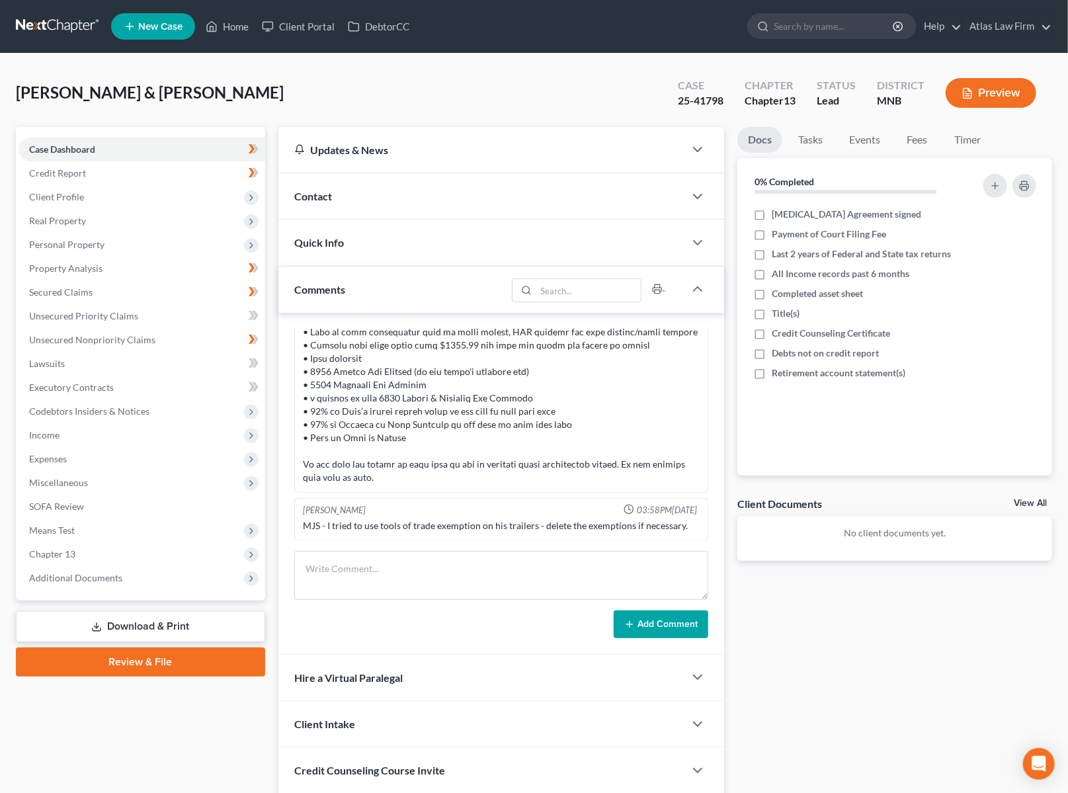
click at [101, 579] on span "Additional Documents" at bounding box center [75, 577] width 93 height 11
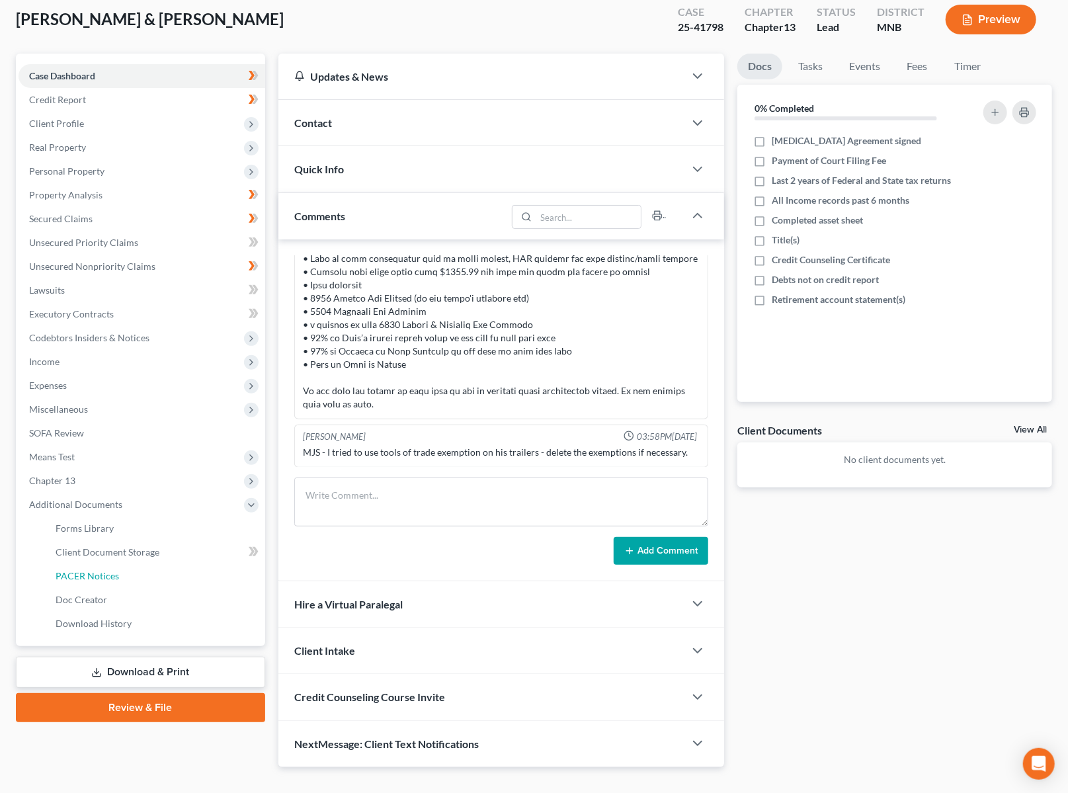
click at [99, 579] on span "PACER Notices" at bounding box center [87, 575] width 63 height 11
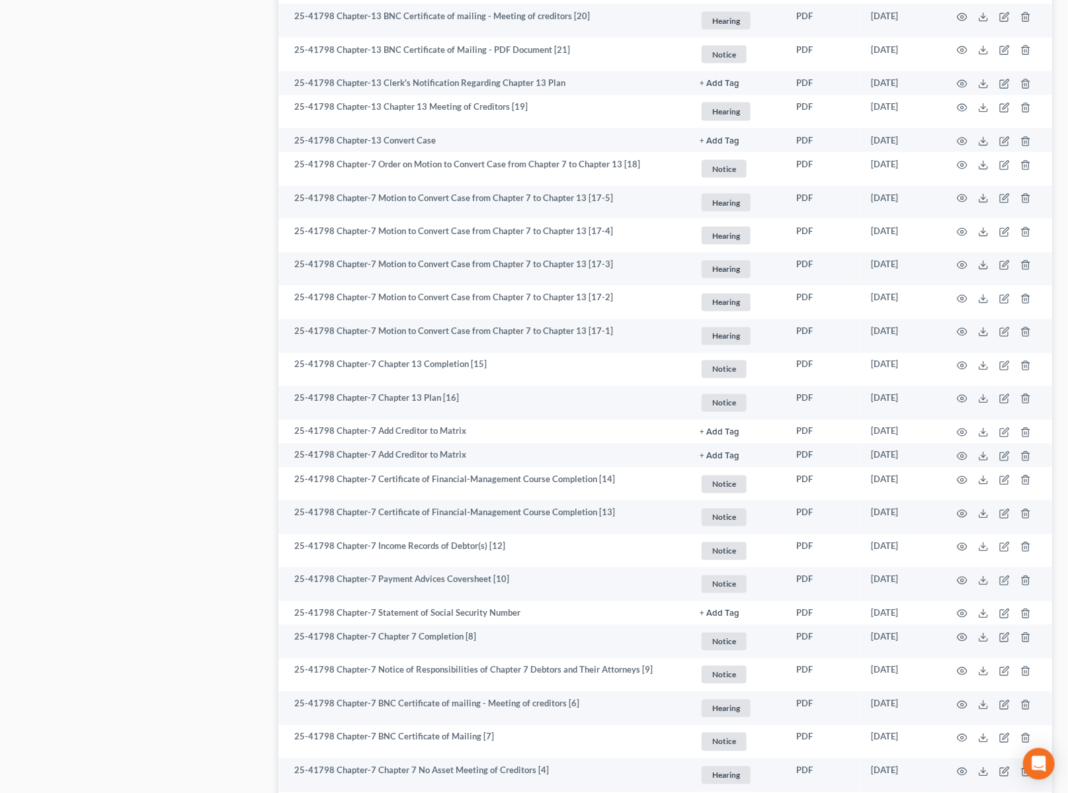
scroll to position [1419, 0]
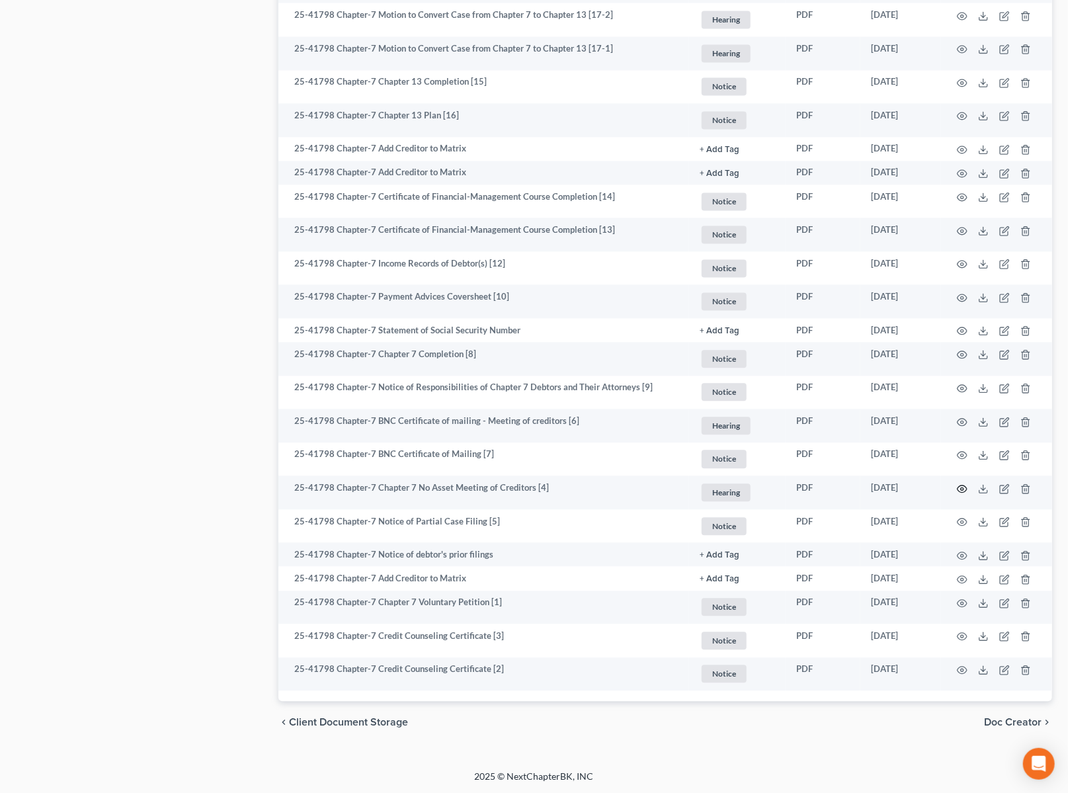
click at [962, 487] on circle "button" at bounding box center [962, 488] width 3 height 3
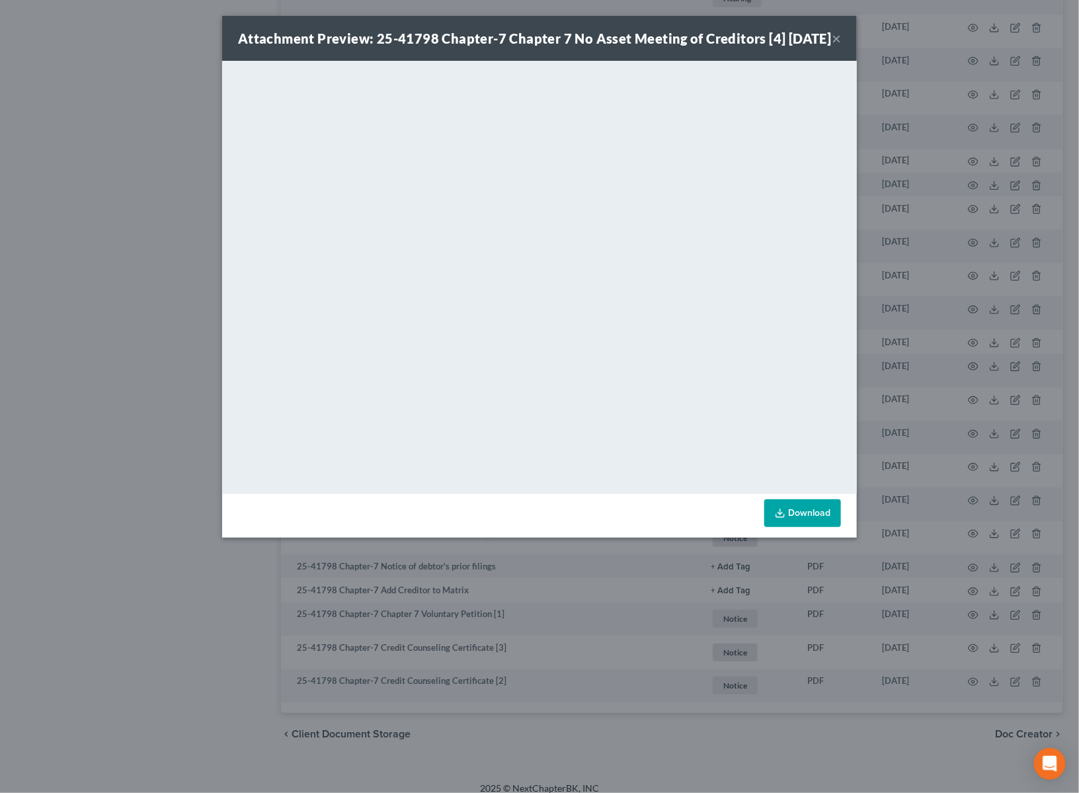
click at [835, 46] on button "×" at bounding box center [836, 38] width 9 height 16
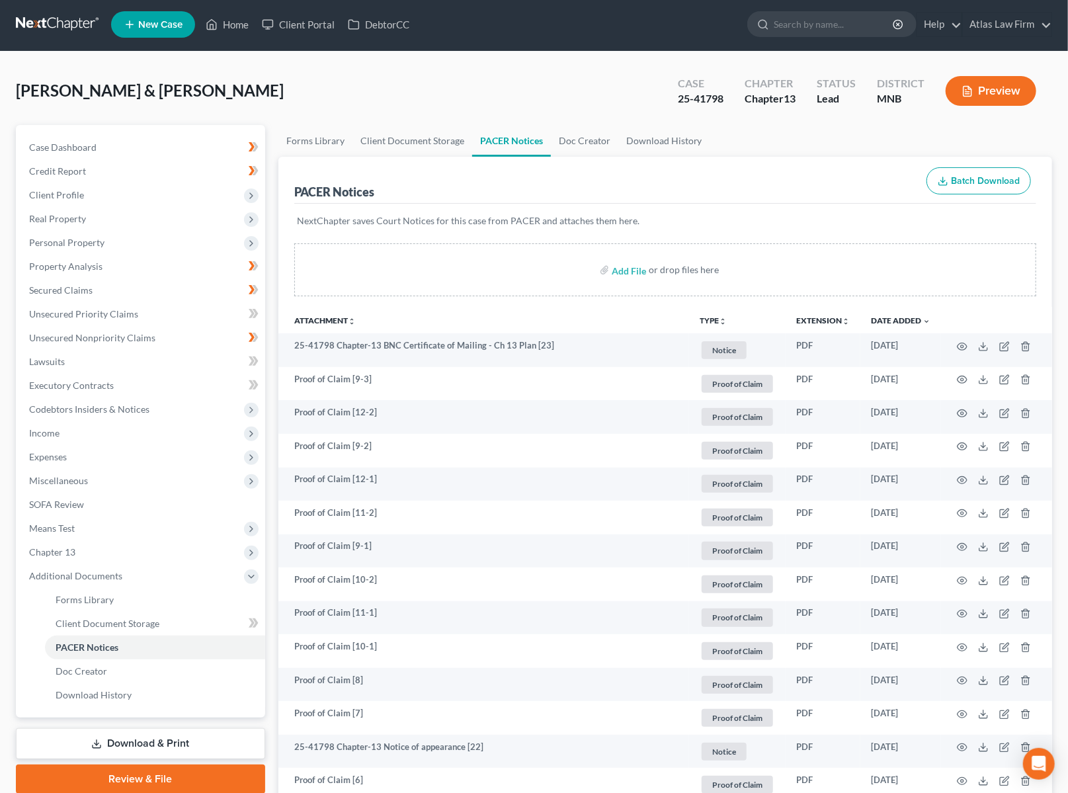
scroll to position [0, 0]
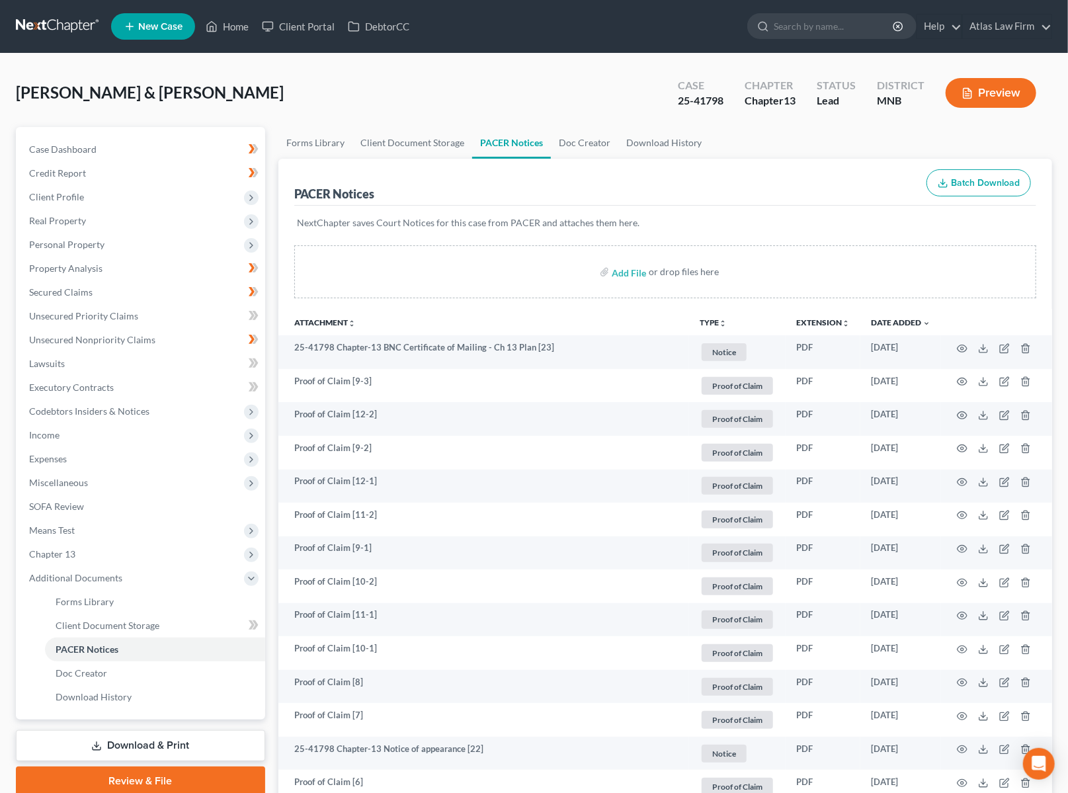
click at [84, 27] on link at bounding box center [58, 27] width 85 height 24
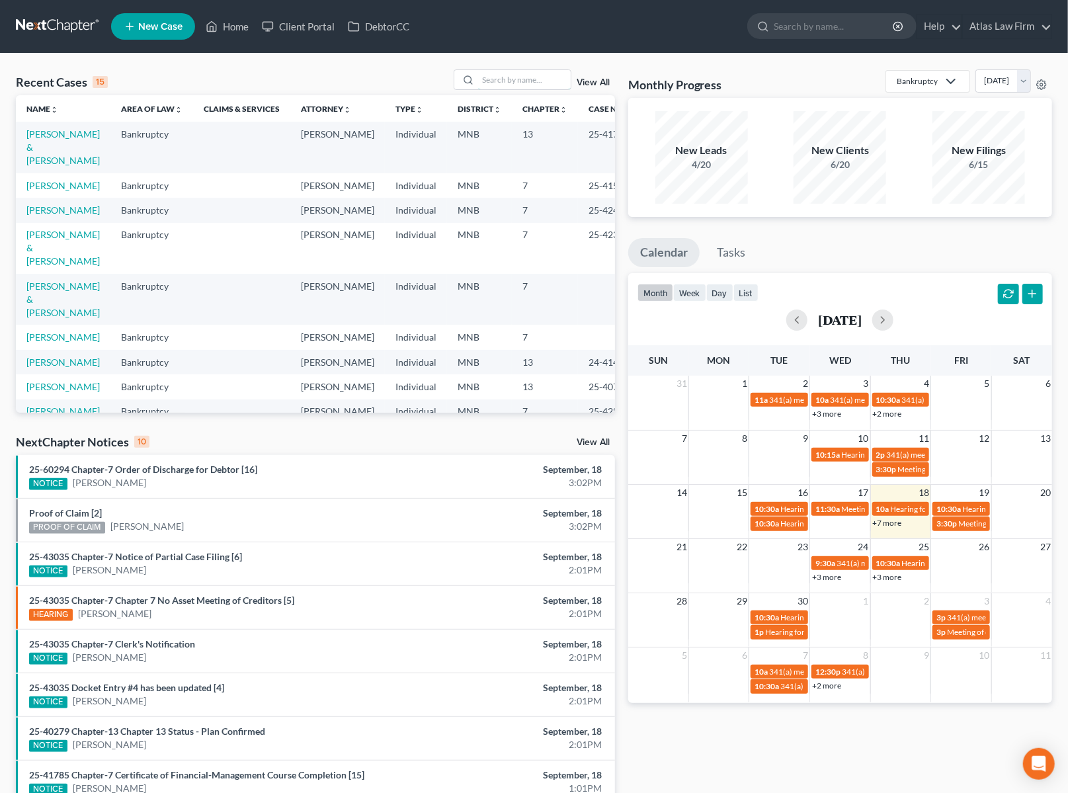
click at [528, 79] on input "search" at bounding box center [524, 79] width 93 height 19
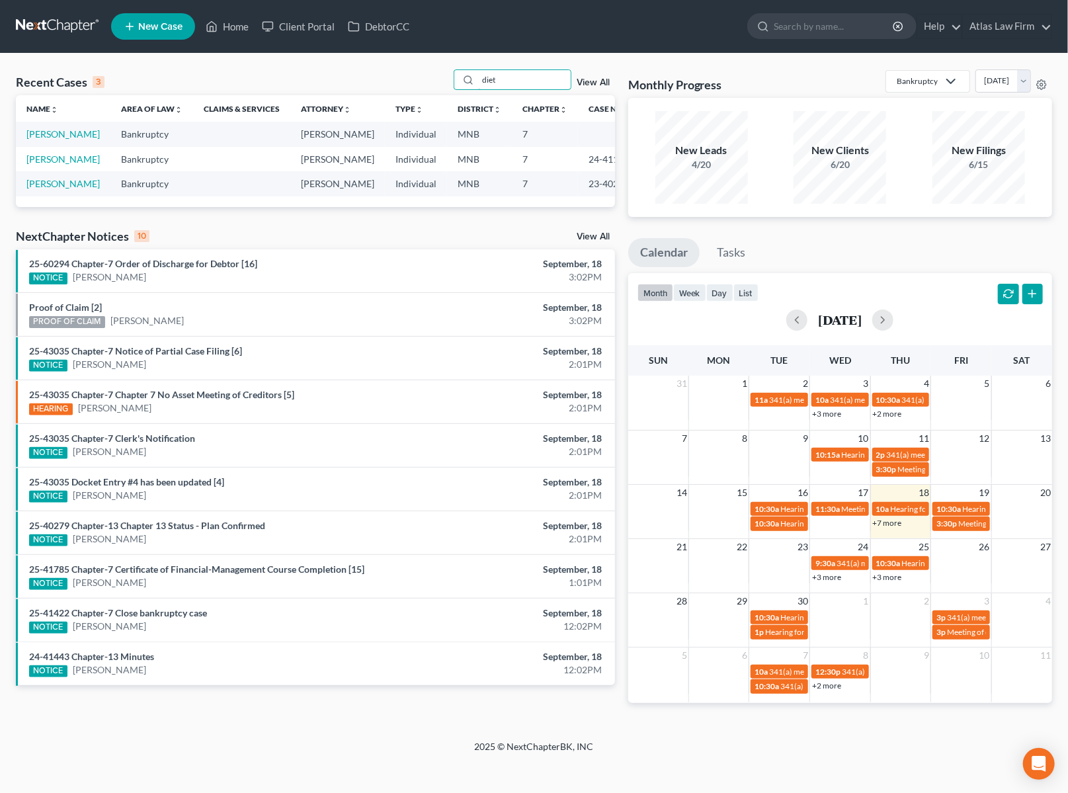
type input "dietz"
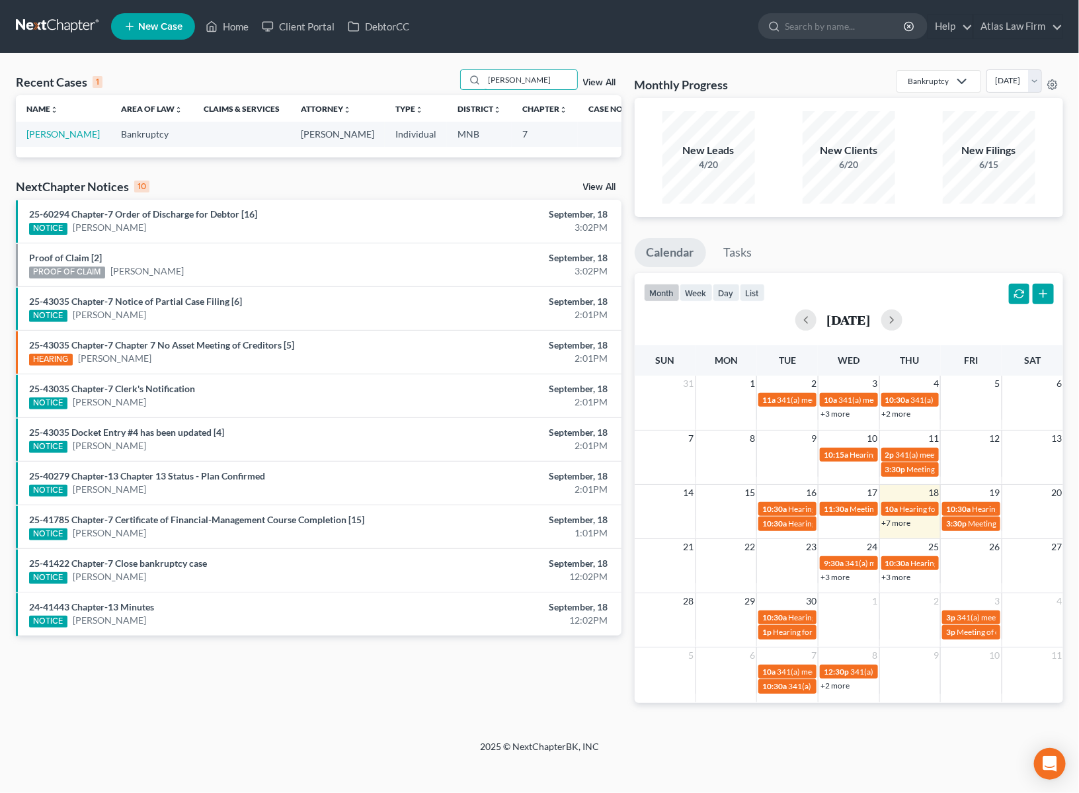
drag, startPoint x: 532, startPoint y: 85, endPoint x: 454, endPoint y: 84, distance: 78.0
click at [454, 84] on div "Recent Cases 1 dietz View All" at bounding box center [319, 82] width 606 height 26
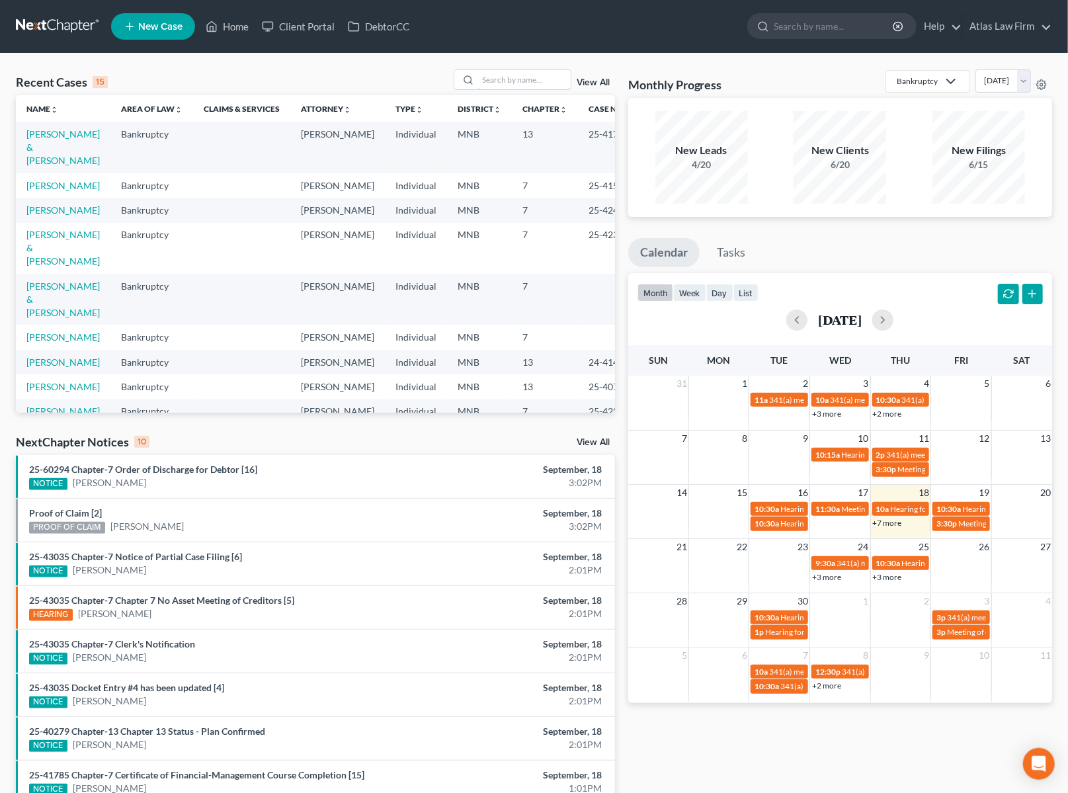
click at [499, 80] on input "search" at bounding box center [524, 79] width 93 height 19
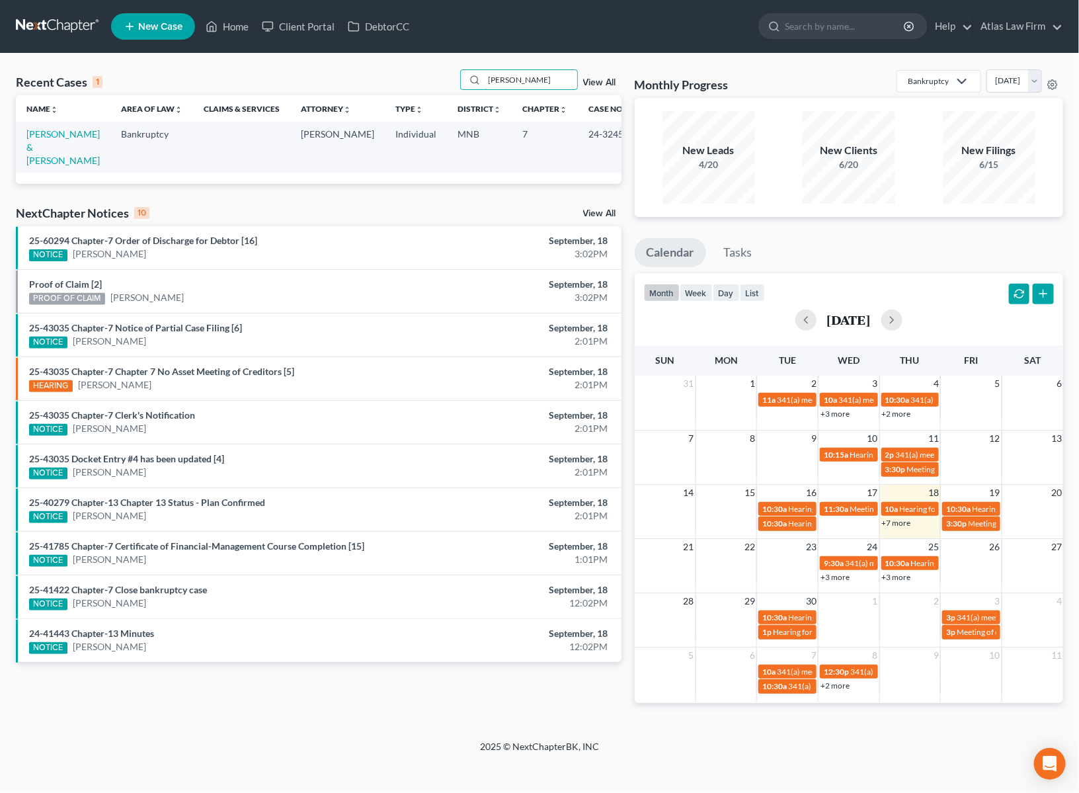
type input "laffen"
click at [54, 149] on link "[PERSON_NAME] & [PERSON_NAME]" at bounding box center [62, 147] width 73 height 38
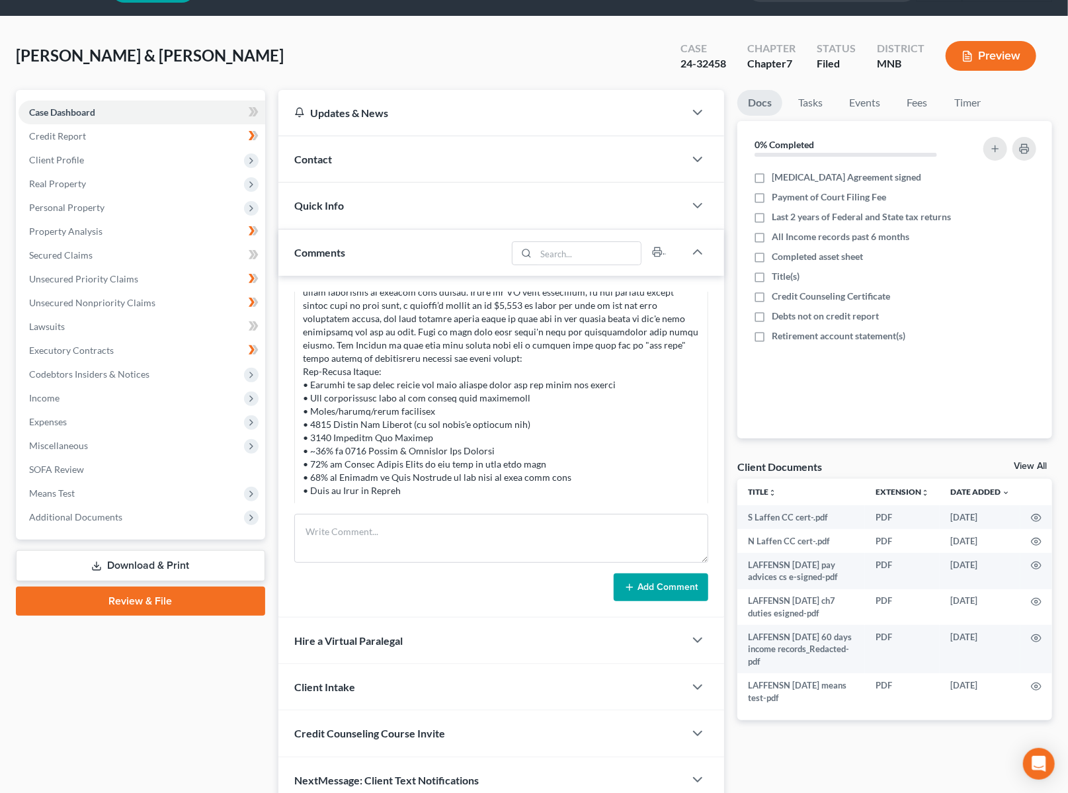
scroll to position [97, 0]
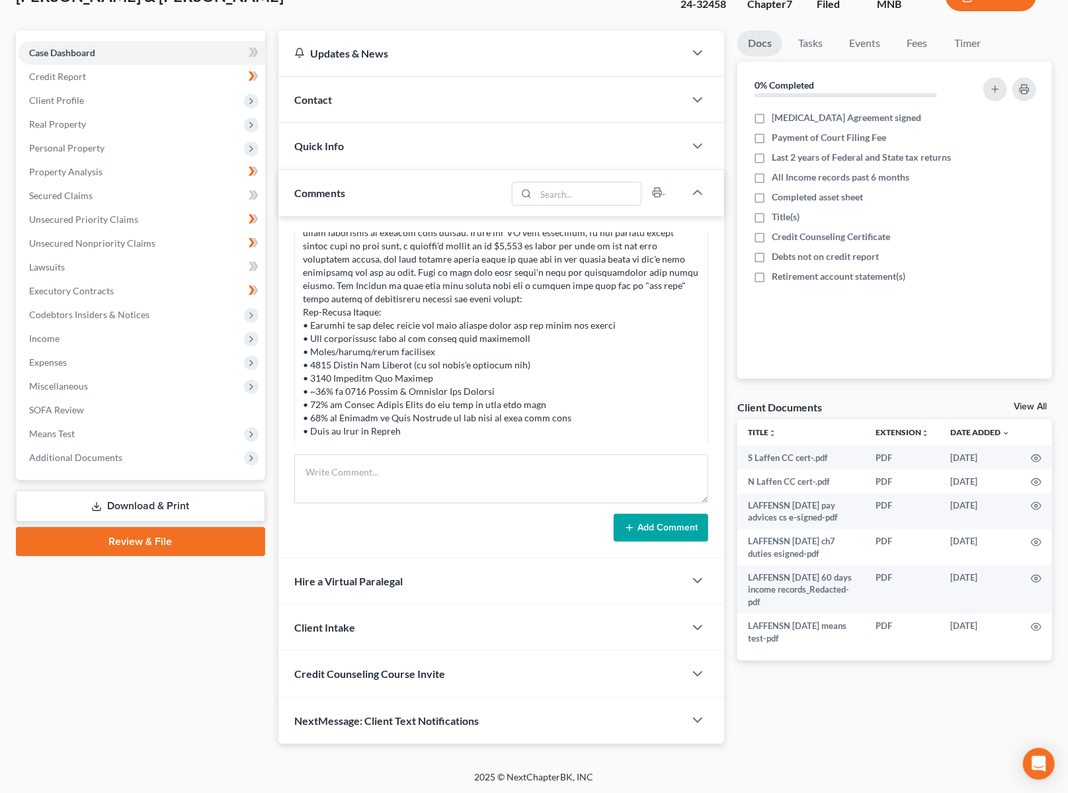
click at [112, 458] on span "Additional Documents" at bounding box center [75, 457] width 93 height 11
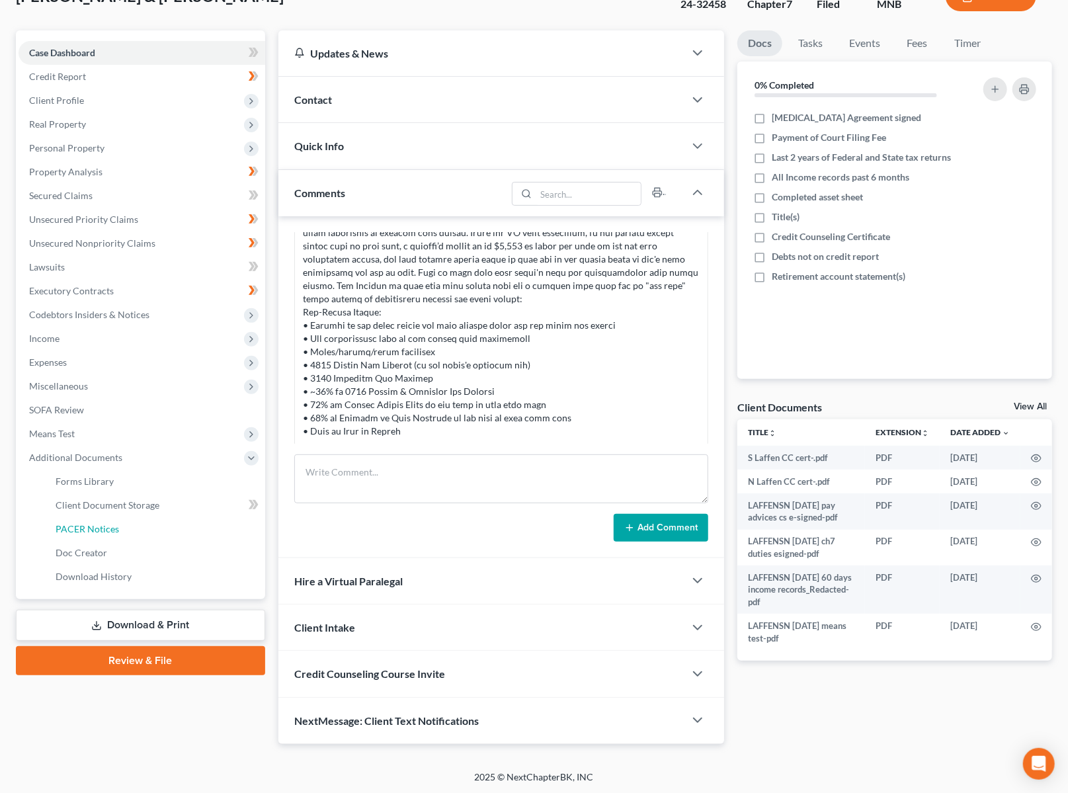
click at [122, 528] on link "PACER Notices" at bounding box center [155, 529] width 220 height 24
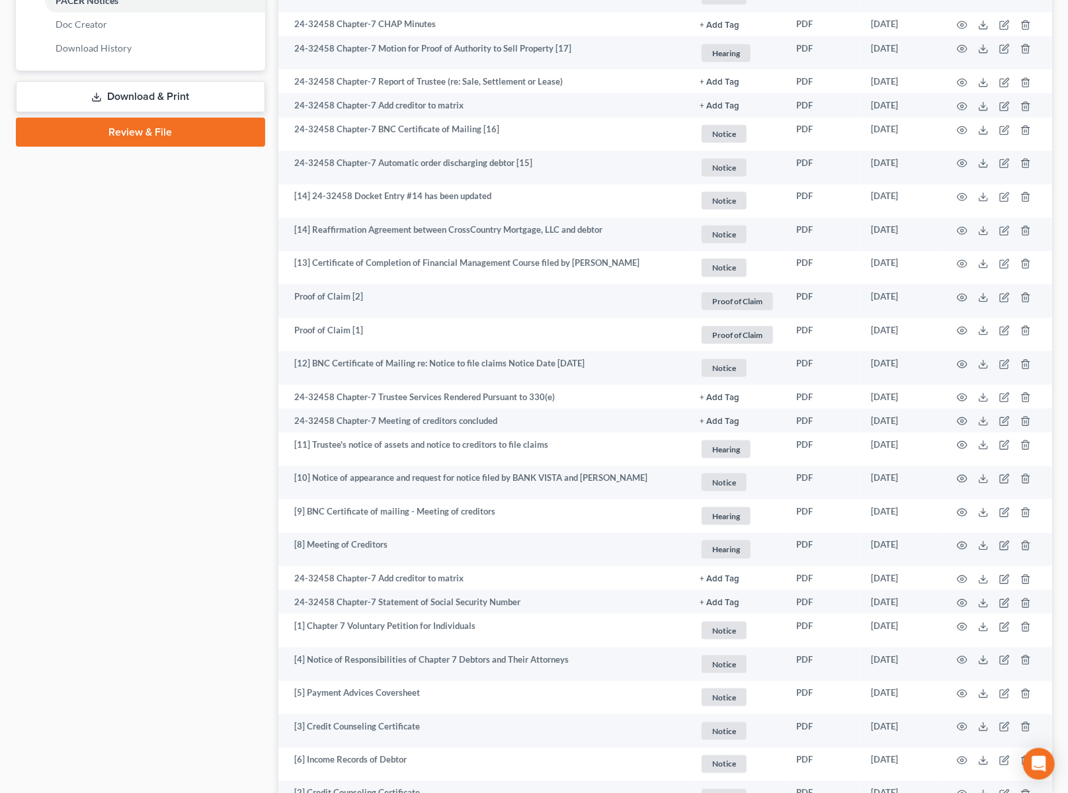
scroll to position [749, 0]
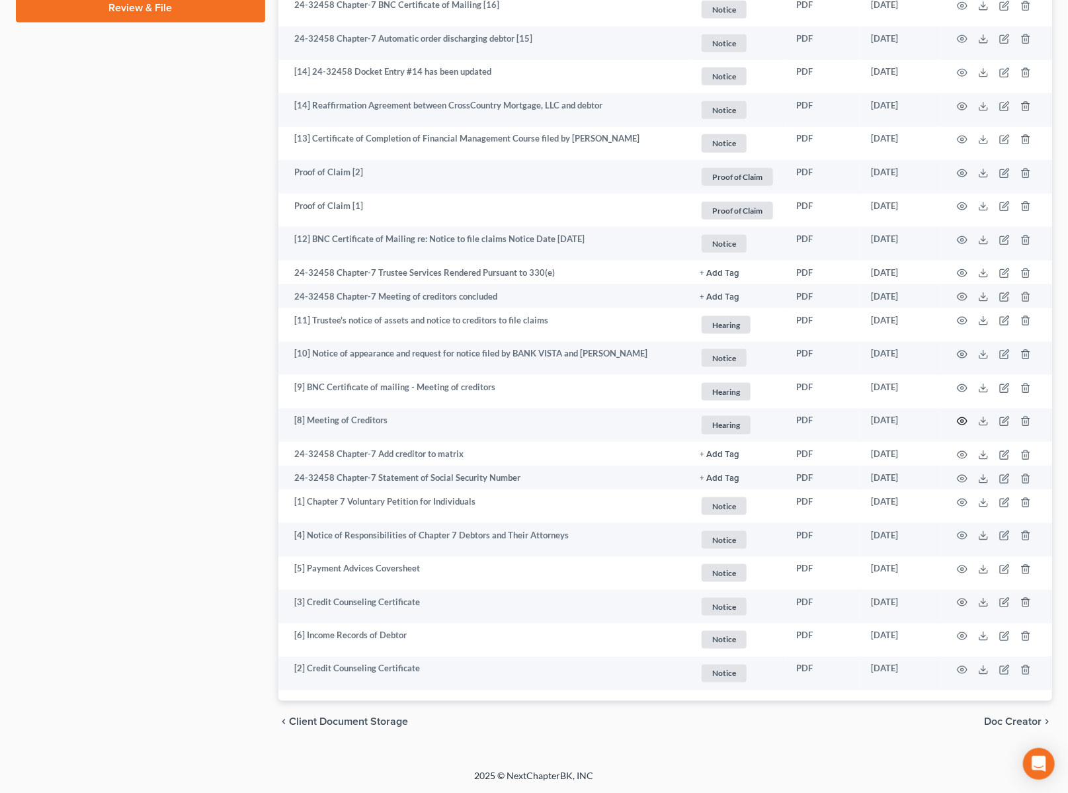
click at [958, 417] on icon "button" at bounding box center [962, 421] width 11 height 11
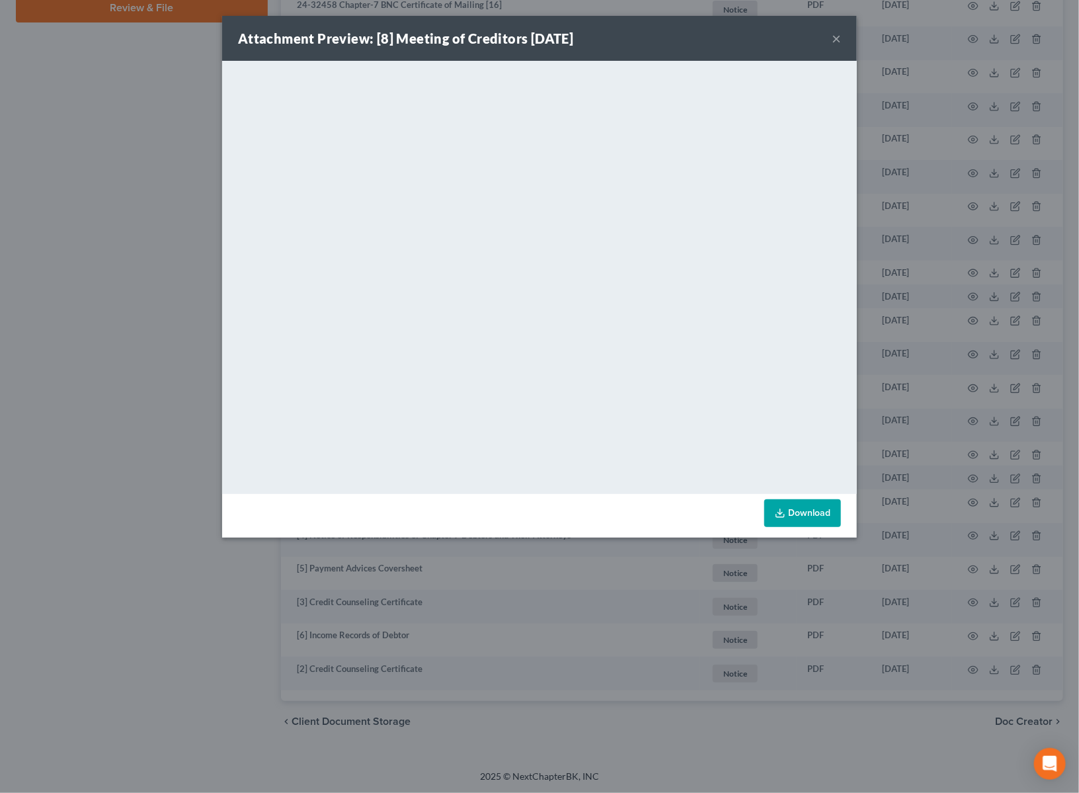
click at [835, 32] on button "×" at bounding box center [836, 38] width 9 height 16
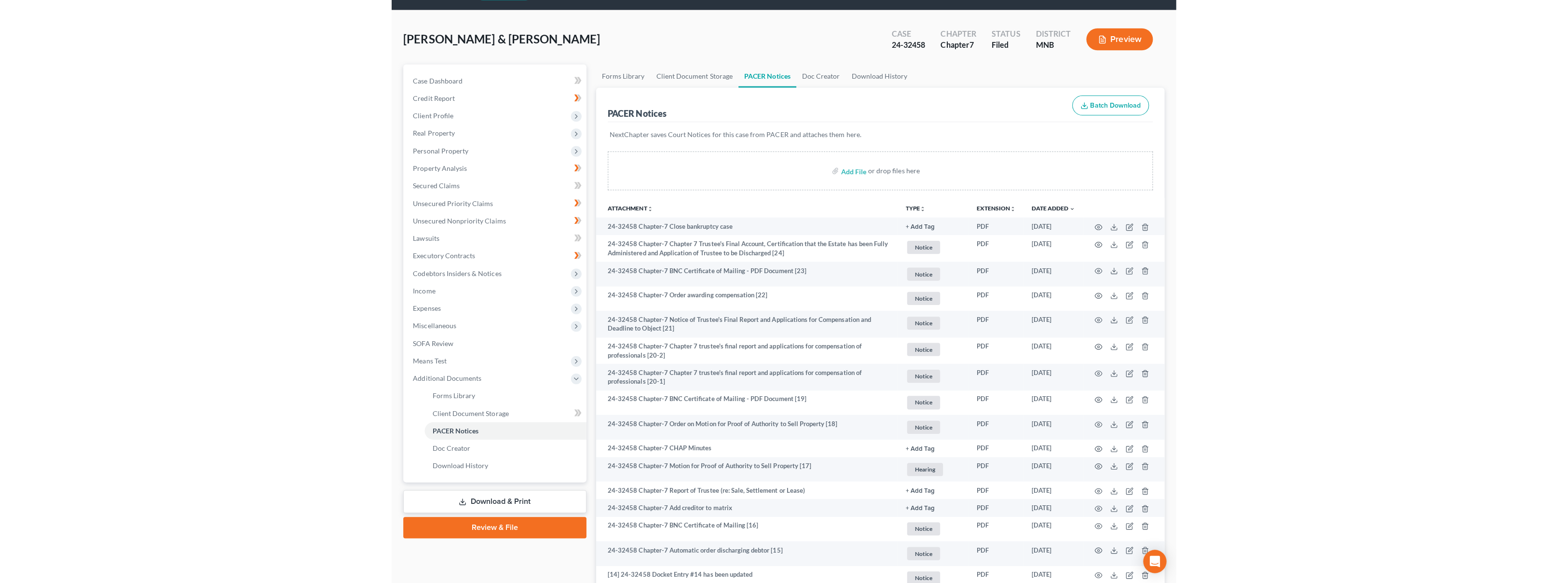
scroll to position [0, 0]
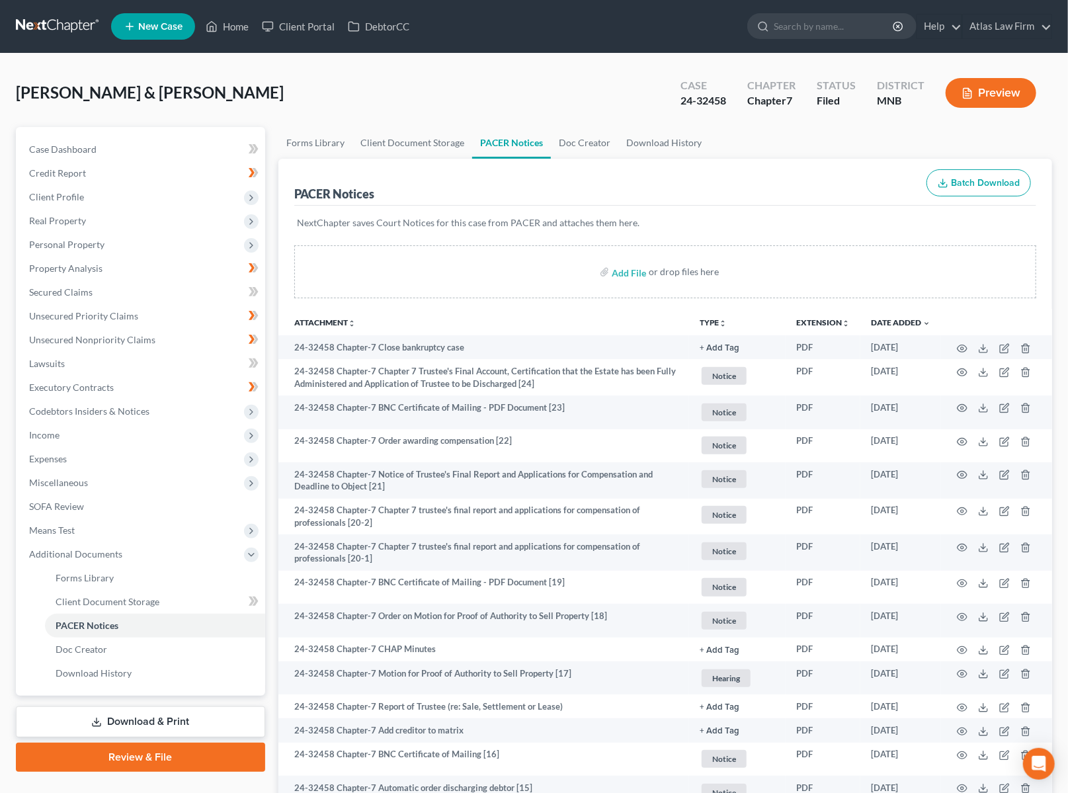
click at [553, 91] on div "Laffen, Richard & Nancy Upgraded Case 24-32458 Chapter Chapter 7 Status Filed D…" at bounding box center [534, 98] width 1036 height 58
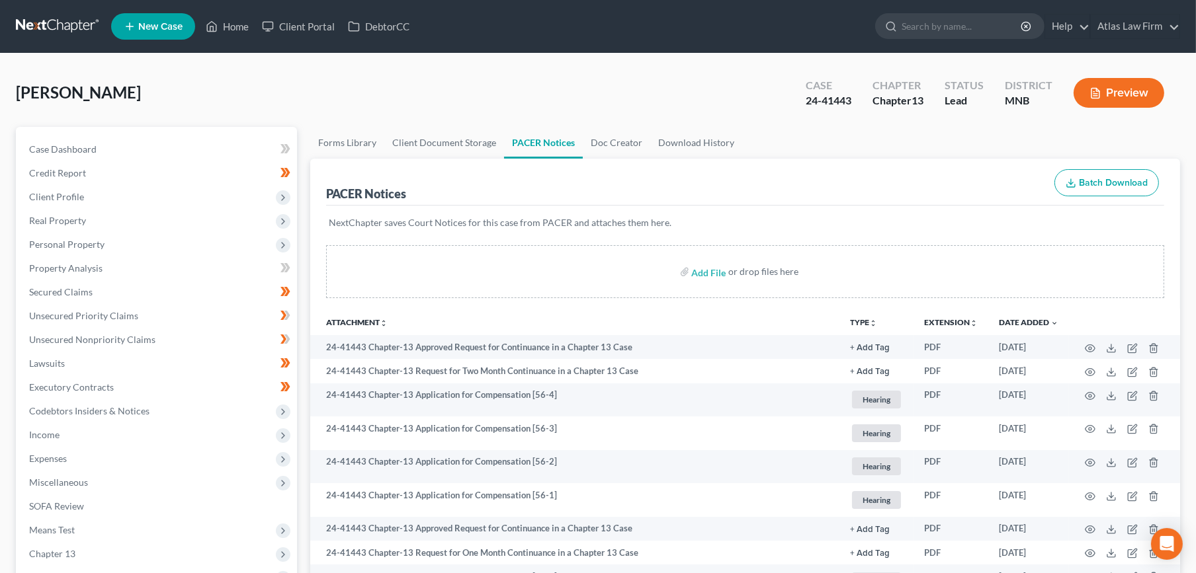
click at [34, 24] on link at bounding box center [58, 27] width 85 height 24
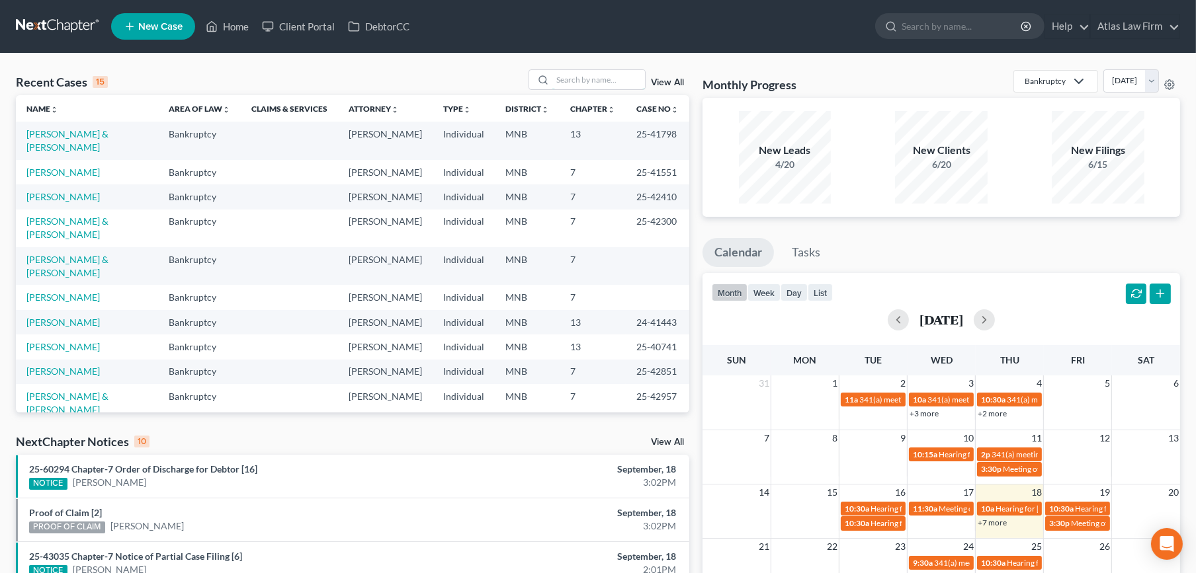
click at [582, 77] on input "search" at bounding box center [598, 79] width 93 height 19
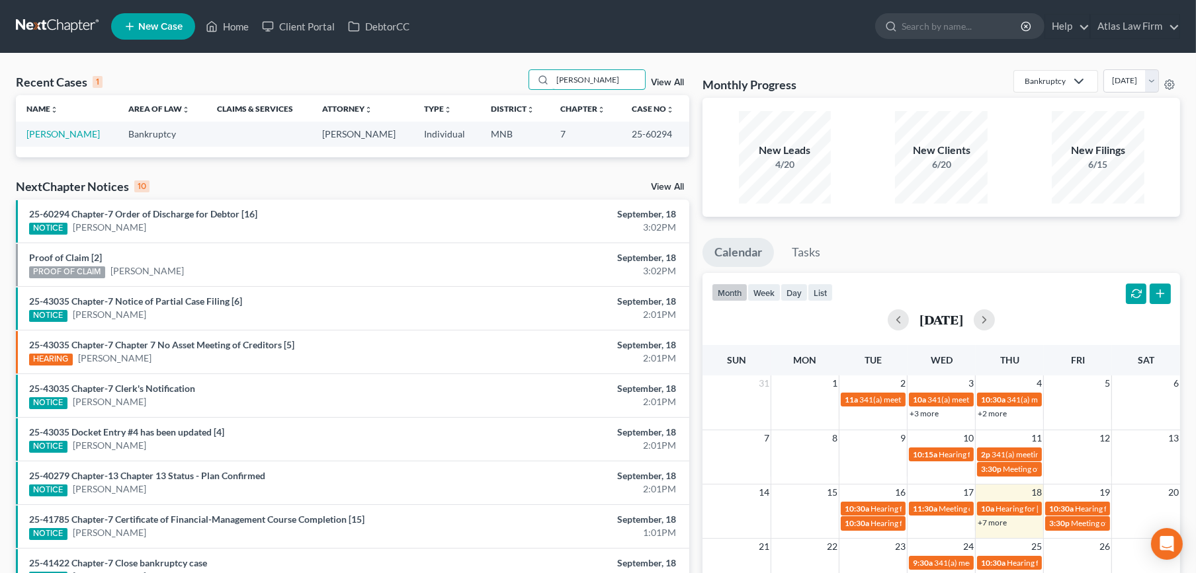
type input "[PERSON_NAME]"
click at [41, 130] on link "[PERSON_NAME]" at bounding box center [62, 133] width 73 height 11
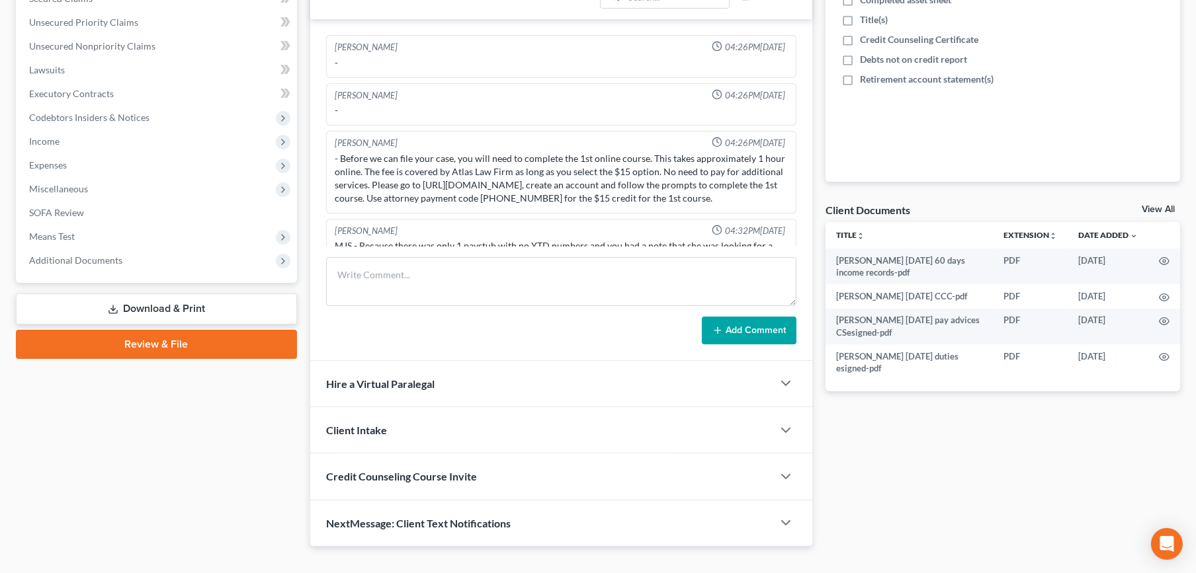
scroll to position [748, 0]
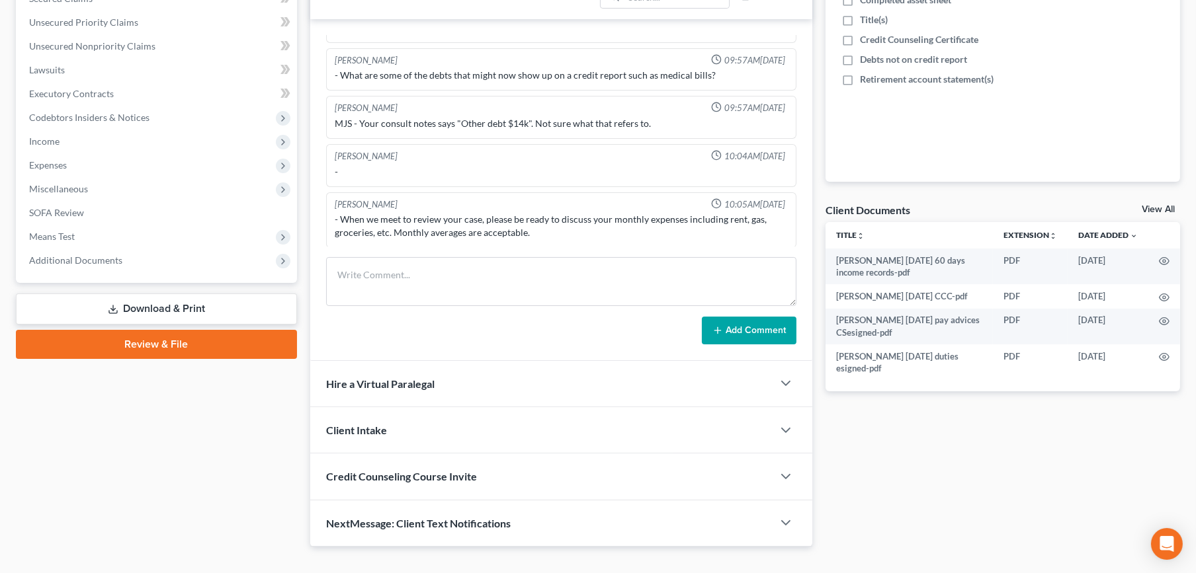
click at [88, 261] on span "Additional Documents" at bounding box center [75, 260] width 93 height 11
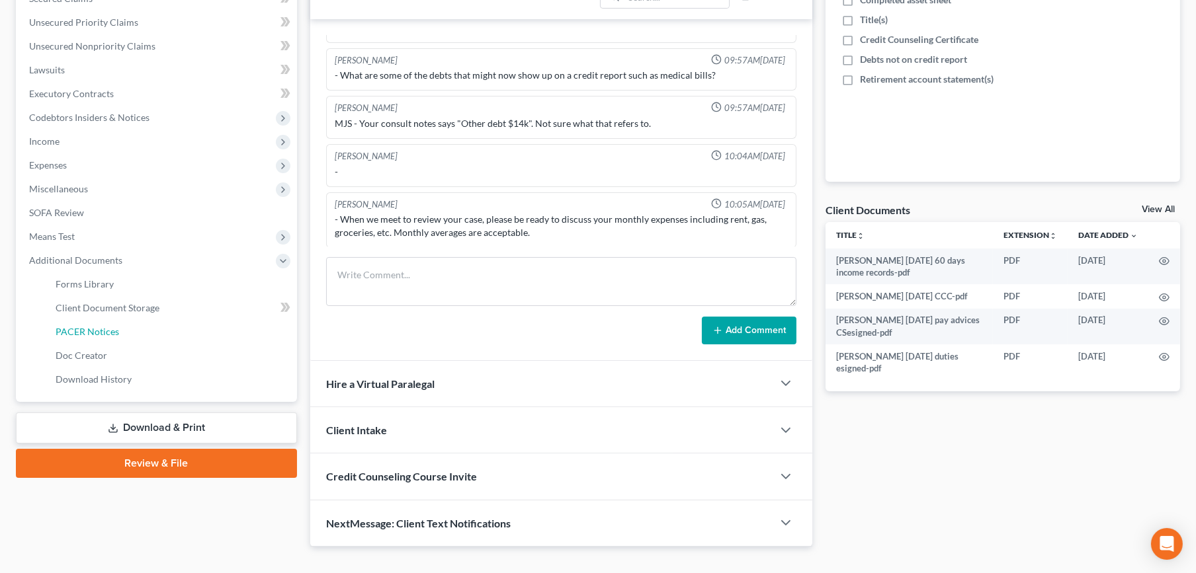
click at [95, 329] on span "PACER Notices" at bounding box center [87, 331] width 63 height 11
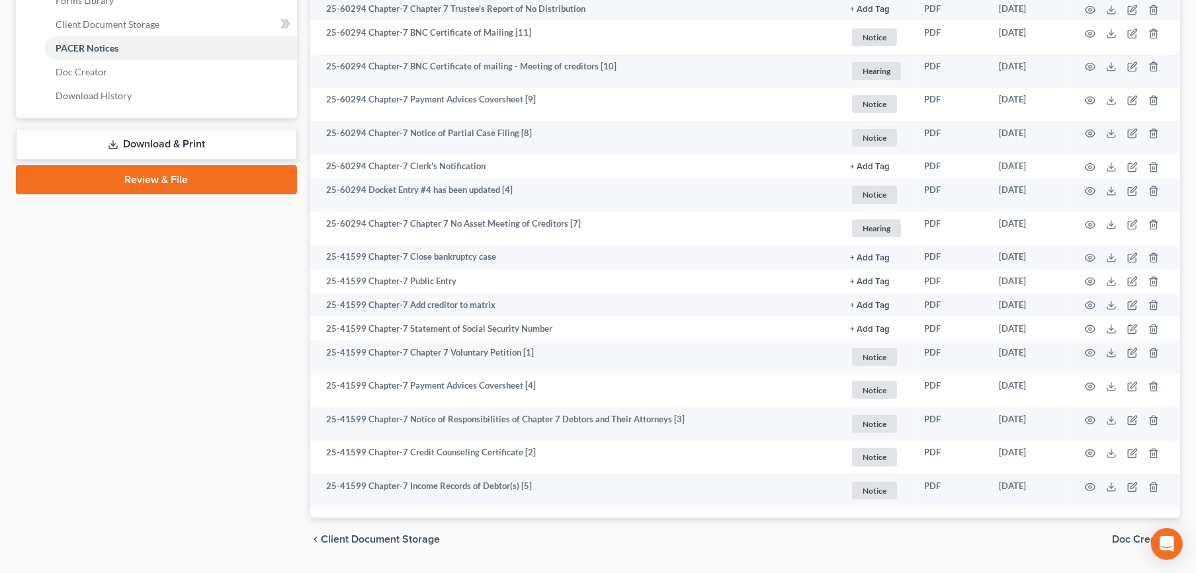
scroll to position [542, 0]
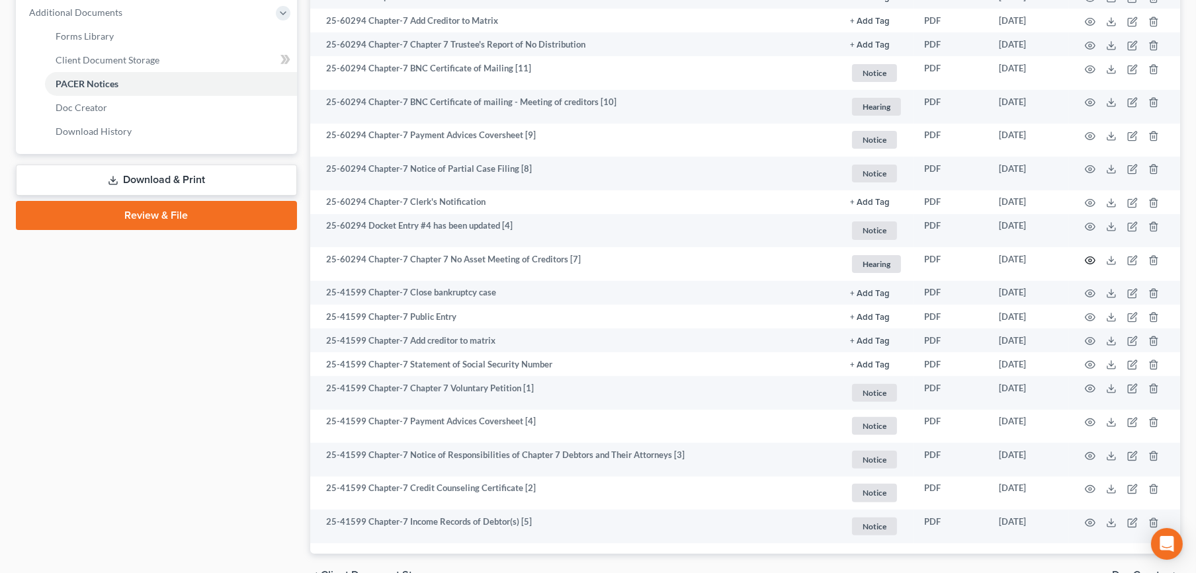
click at [1092, 257] on icon "button" at bounding box center [1090, 260] width 10 height 7
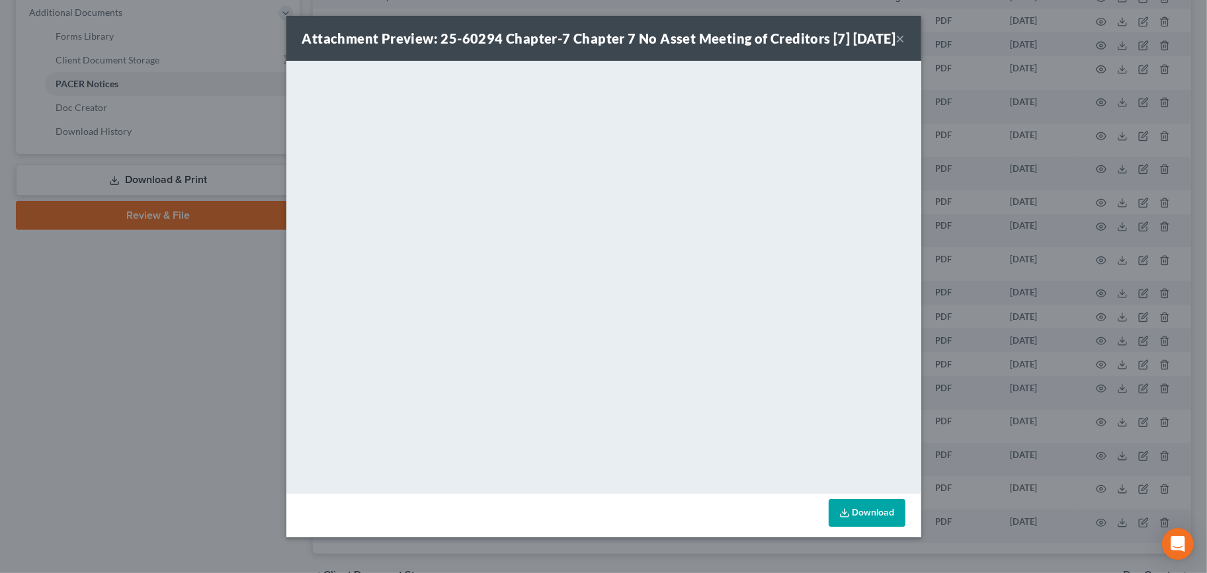
click at [899, 46] on button "×" at bounding box center [900, 38] width 9 height 16
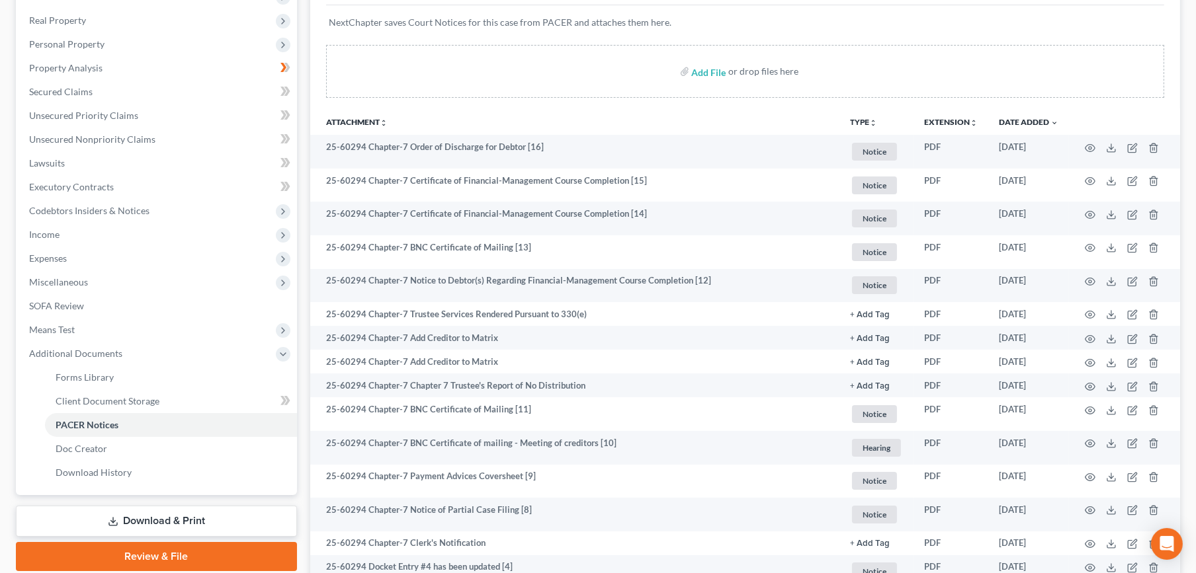
scroll to position [0, 0]
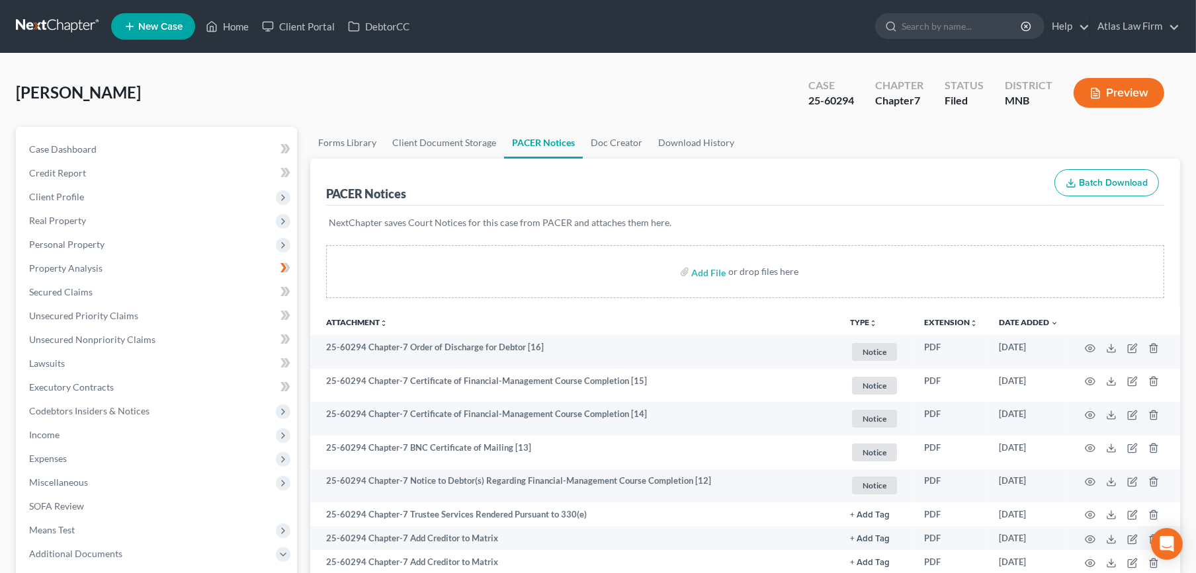
click at [79, 23] on link at bounding box center [58, 27] width 85 height 24
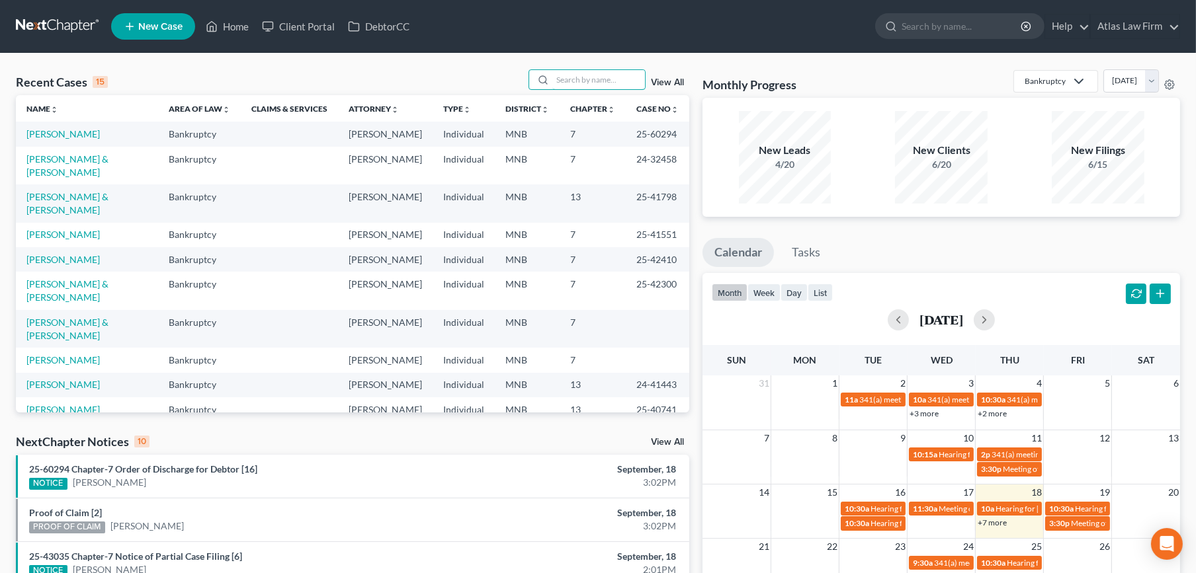
drag, startPoint x: 566, startPoint y: 77, endPoint x: 575, endPoint y: 68, distance: 12.6
click at [567, 77] on input "search" at bounding box center [598, 79] width 93 height 19
click at [591, 106] on link "Chapter unfold_more expand_more expand_less" at bounding box center [592, 109] width 45 height 10
click at [664, 83] on link "View All" at bounding box center [667, 82] width 33 height 9
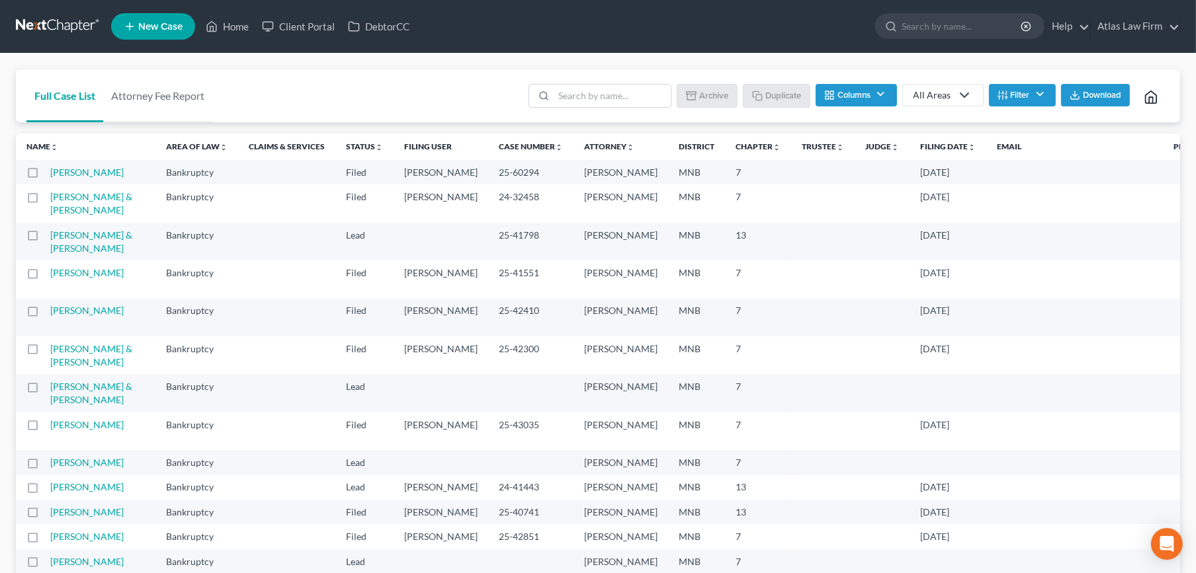
click at [944, 96] on div "All Areas" at bounding box center [932, 95] width 38 height 13
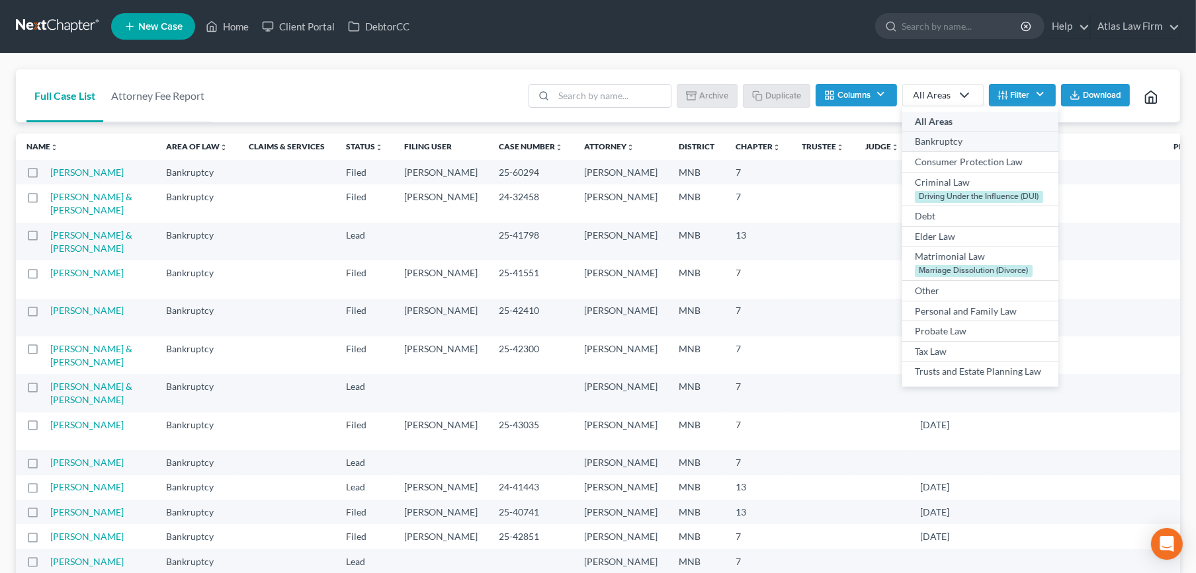
click at [943, 139] on div "Bankruptcy" at bounding box center [980, 141] width 131 height 13
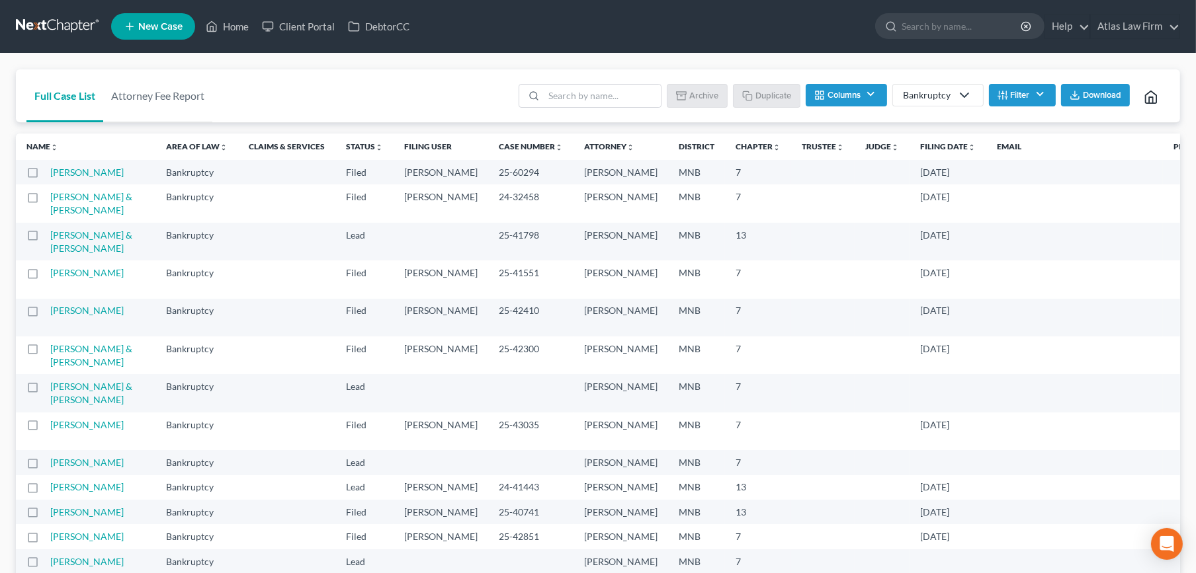
click at [1027, 92] on button "Filter" at bounding box center [1022, 95] width 67 height 22
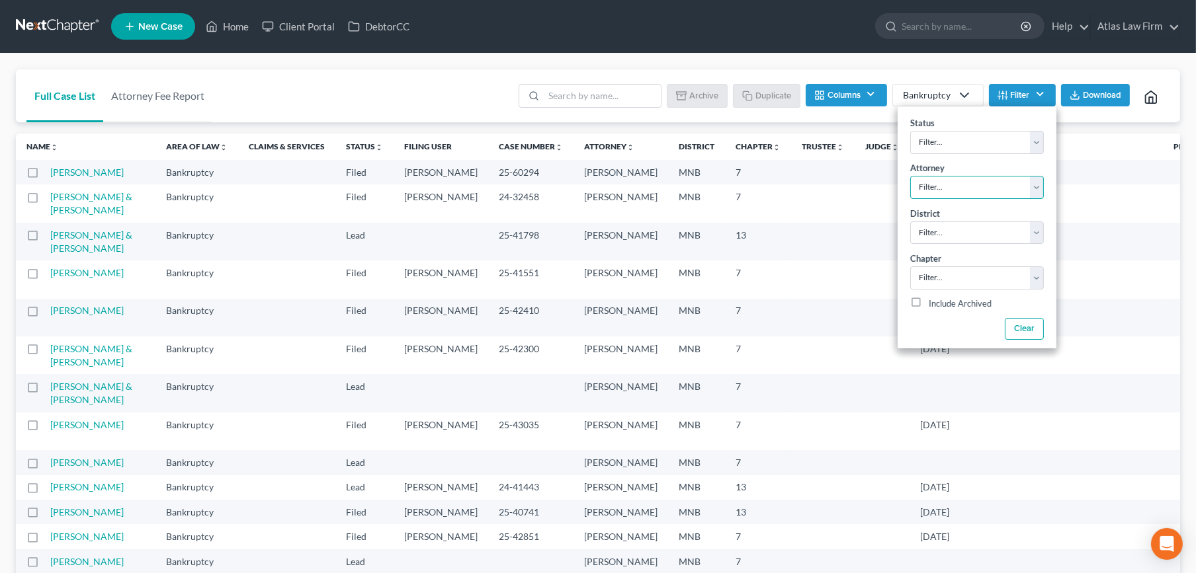
click at [995, 188] on select "Filter... [PERSON_NAME]" at bounding box center [977, 187] width 134 height 23
drag, startPoint x: 995, startPoint y: 188, endPoint x: 993, endPoint y: 200, distance: 12.1
click at [995, 188] on select "Filter... [PERSON_NAME]" at bounding box center [977, 187] width 134 height 23
click at [996, 187] on select "Filter... [PERSON_NAME]" at bounding box center [977, 187] width 134 height 23
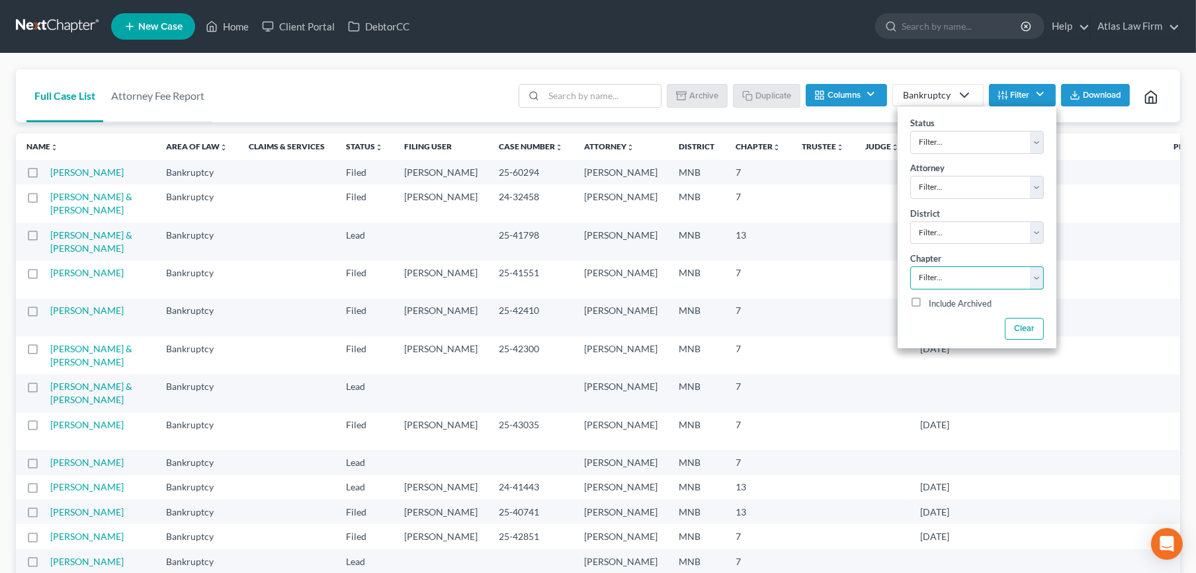
click at [975, 268] on select "Filter... 7 11 13" at bounding box center [977, 278] width 134 height 23
click at [974, 274] on select "Filter... 7 11 13" at bounding box center [977, 278] width 134 height 23
click at [969, 143] on select "Filter... Discharged Dismissed Filed In Progress Lead Lost Lead Ready to File T…" at bounding box center [977, 142] width 134 height 23
select select "1"
click at [910, 131] on select "Filter... Discharged Dismissed Filed In Progress Lead Lost Lead Ready to File T…" at bounding box center [977, 142] width 134 height 23
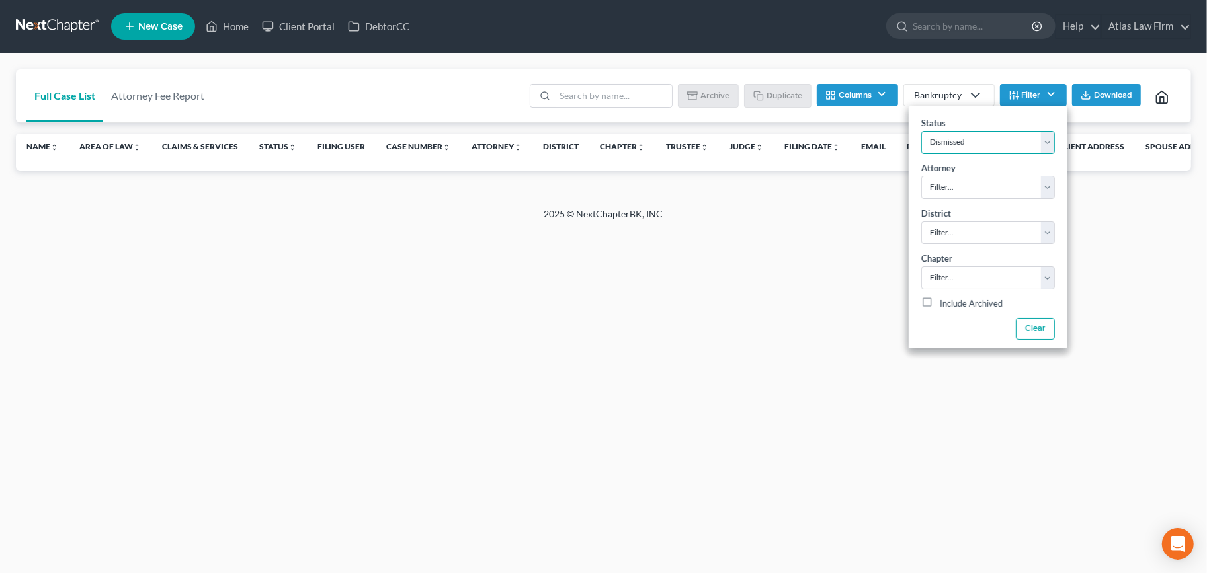
click at [965, 142] on select "Filter... Discharged Dismissed Filed In Progress Lead Lost Lead Ready to File T…" at bounding box center [988, 142] width 134 height 23
click at [974, 116] on div "Status Filter... Discharged Dismissed Filed In Progress Lead Lost Lead Ready to…" at bounding box center [988, 134] width 159 height 45
click at [999, 39] on form at bounding box center [970, 26] width 169 height 26
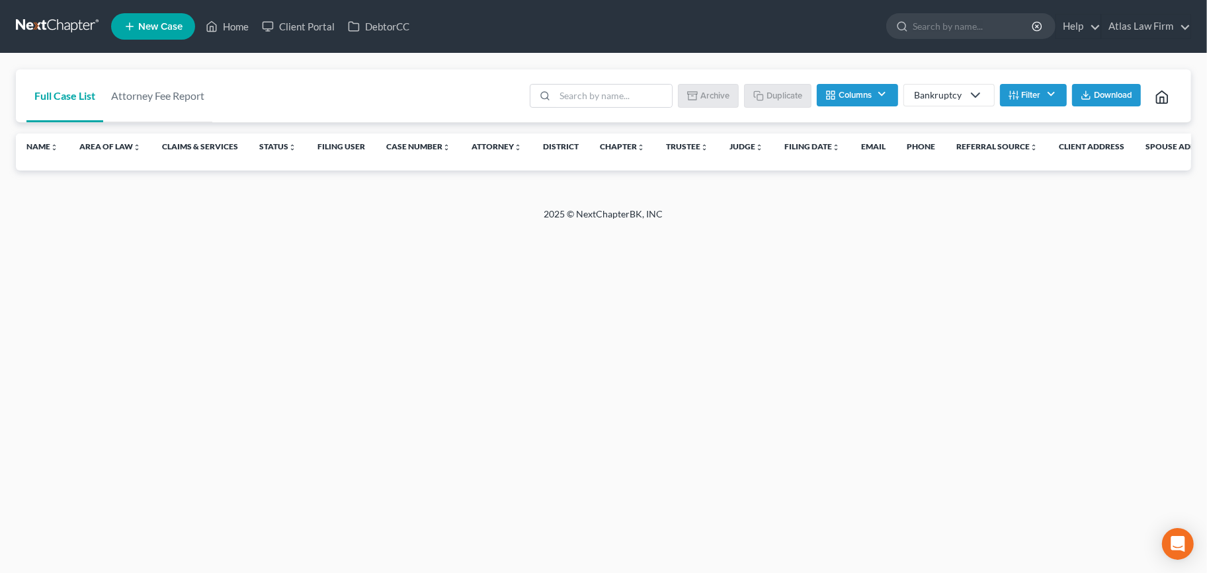
click at [878, 105] on button "Columns" at bounding box center [857, 95] width 81 height 22
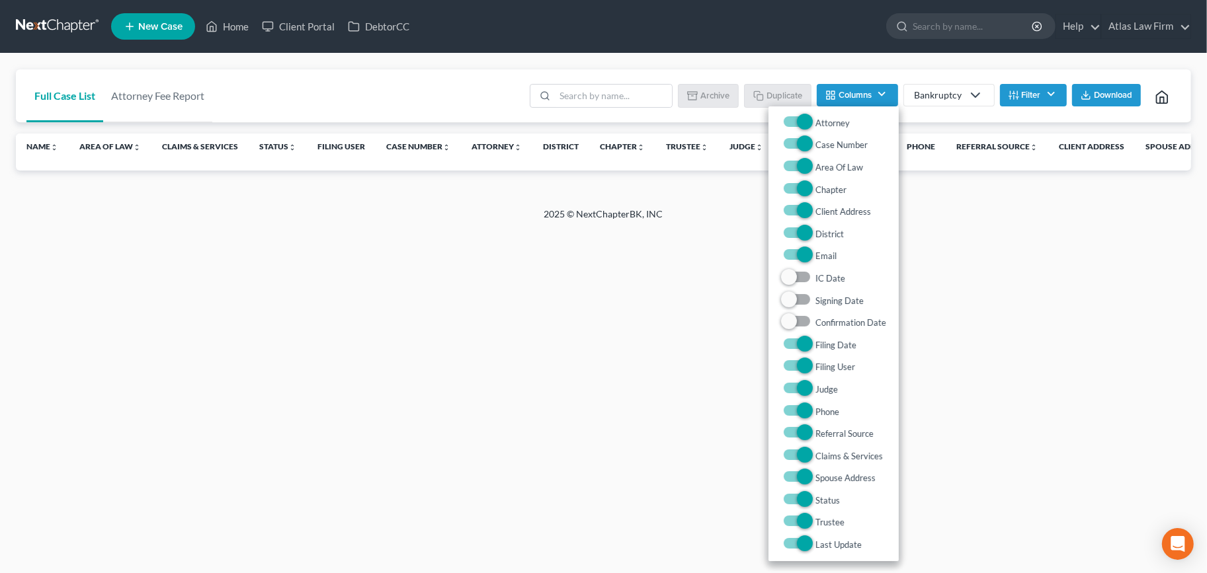
click at [880, 103] on button "Columns" at bounding box center [857, 95] width 81 height 22
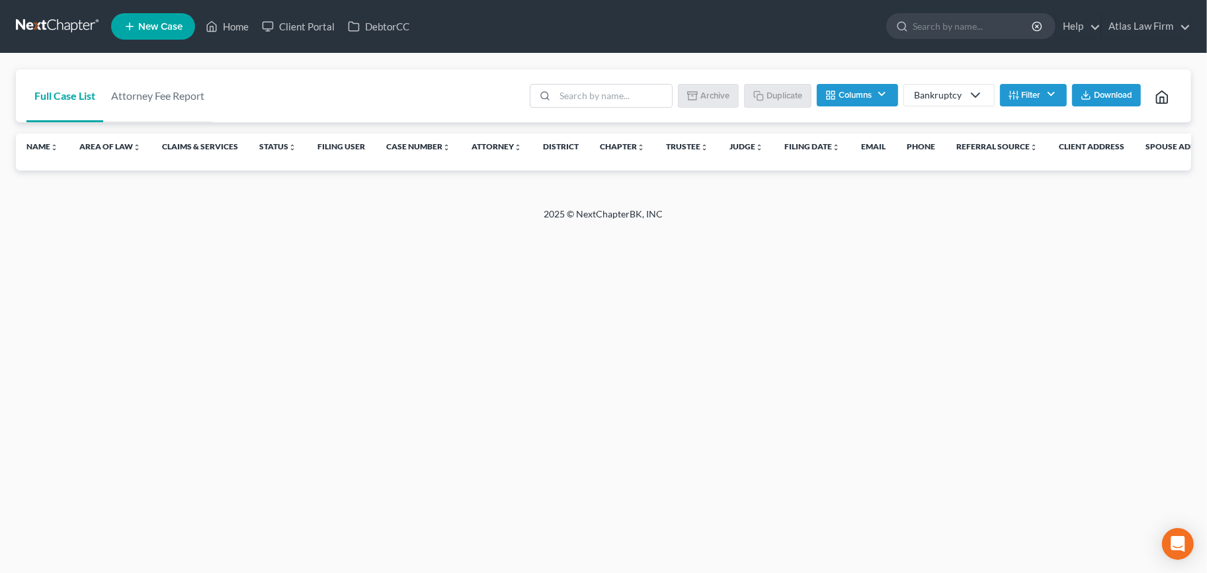
click at [880, 103] on button "Columns" at bounding box center [857, 95] width 81 height 22
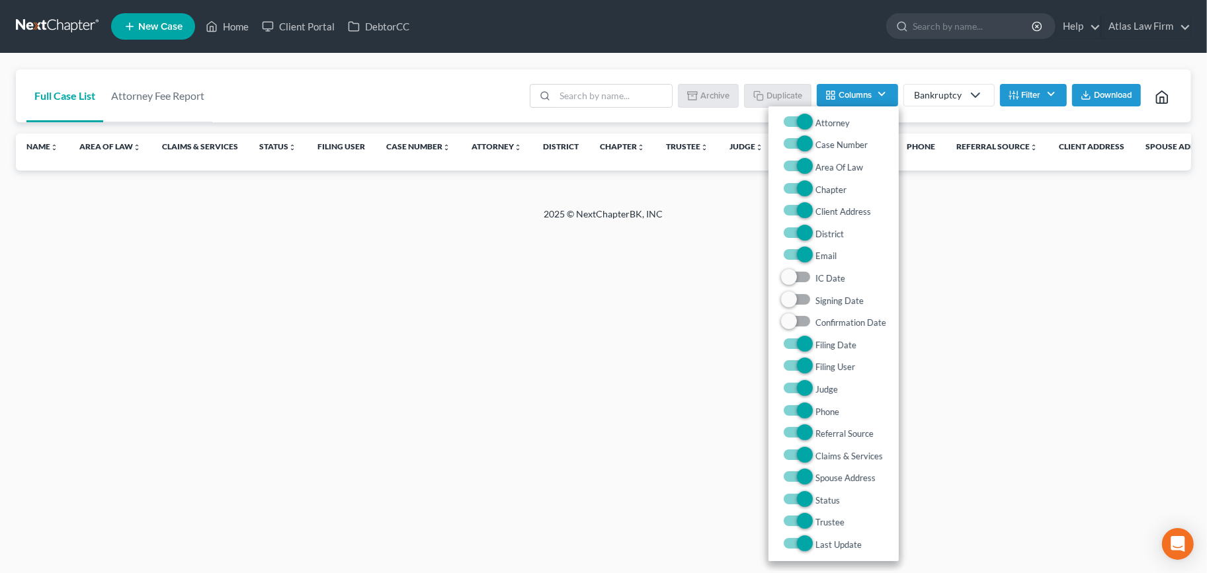
click at [880, 103] on button "Columns" at bounding box center [857, 95] width 81 height 22
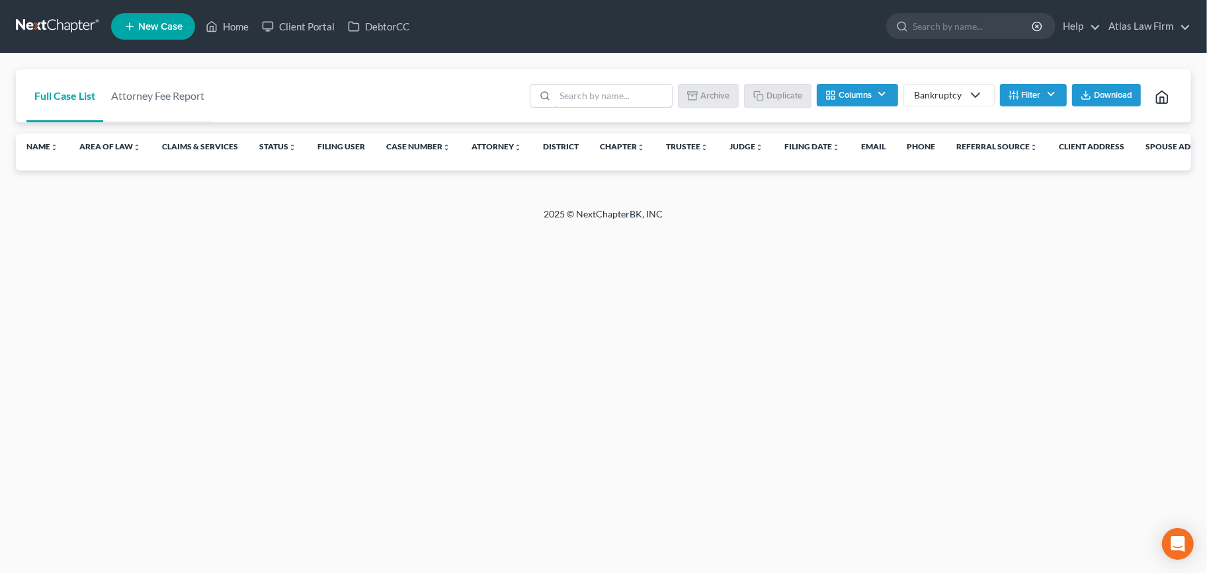
click at [627, 105] on input "search" at bounding box center [613, 96] width 117 height 22
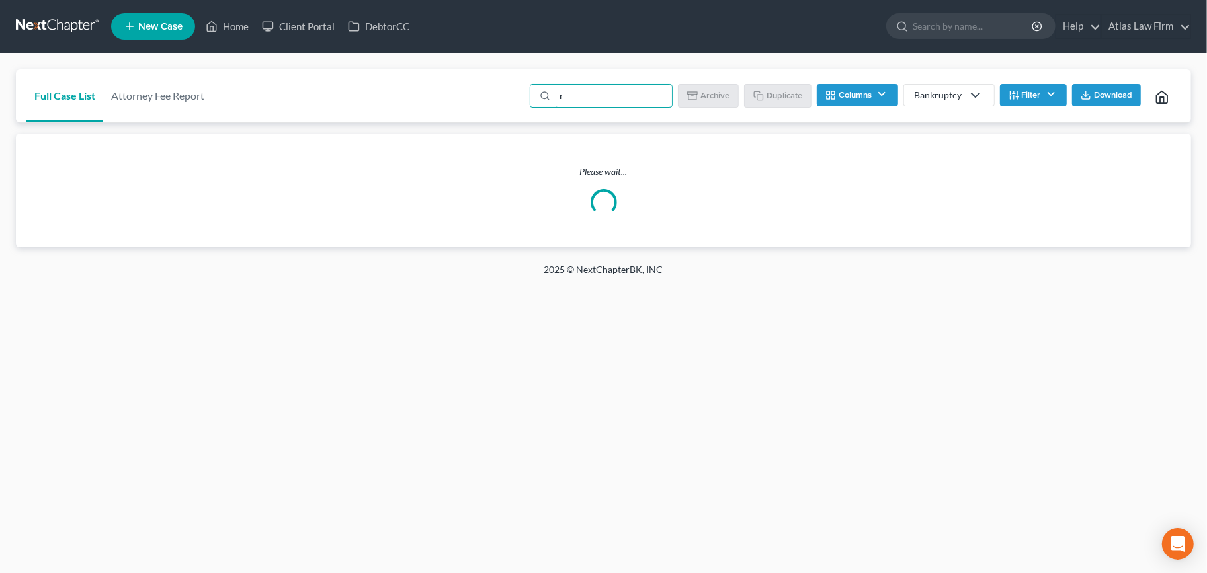
type input "r"
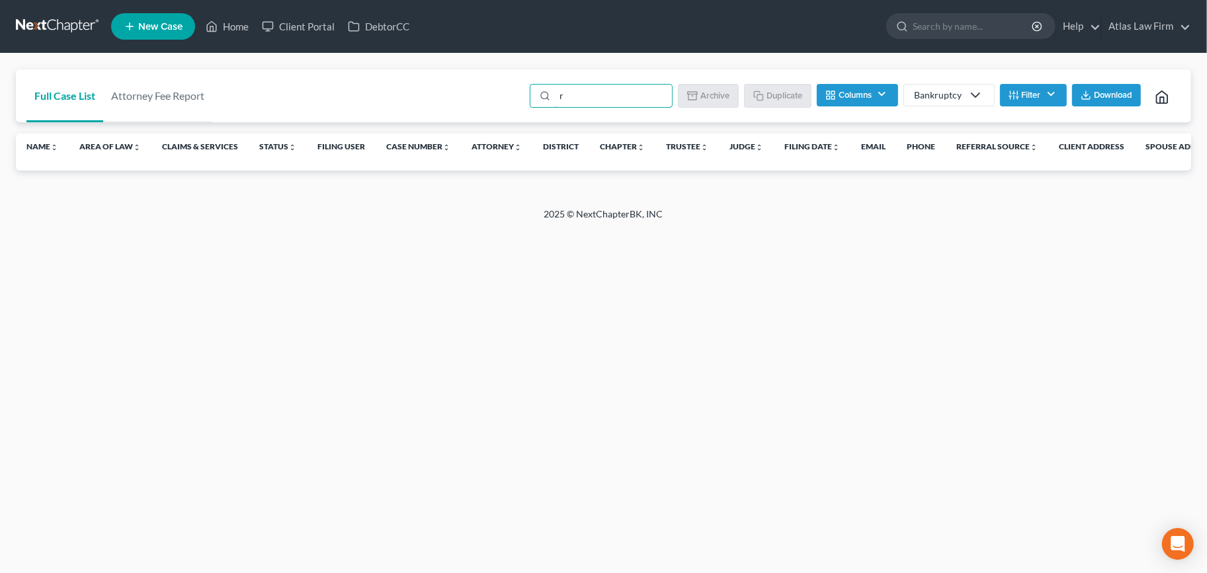
click at [583, 98] on input "r" at bounding box center [613, 96] width 117 height 22
drag, startPoint x: 569, startPoint y: 96, endPoint x: 542, endPoint y: 92, distance: 28.1
click at [542, 93] on div "r" at bounding box center [601, 96] width 143 height 24
drag, startPoint x: 58, startPoint y: 36, endPoint x: 62, endPoint y: 30, distance: 7.2
click at [58, 36] on link at bounding box center [58, 27] width 85 height 24
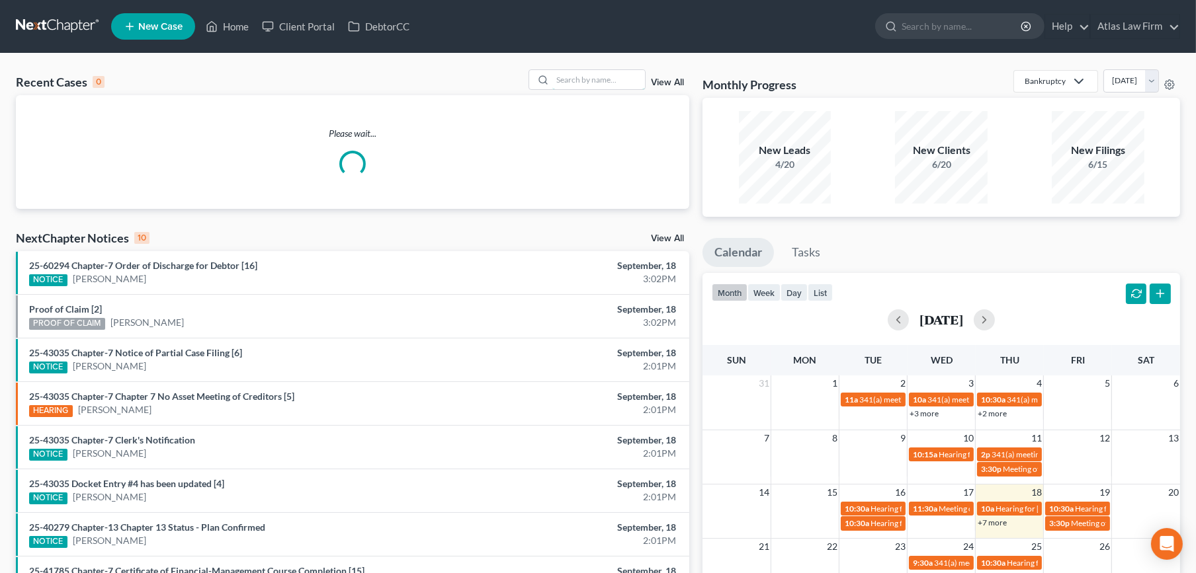
click at [603, 78] on input "search" at bounding box center [598, 79] width 93 height 19
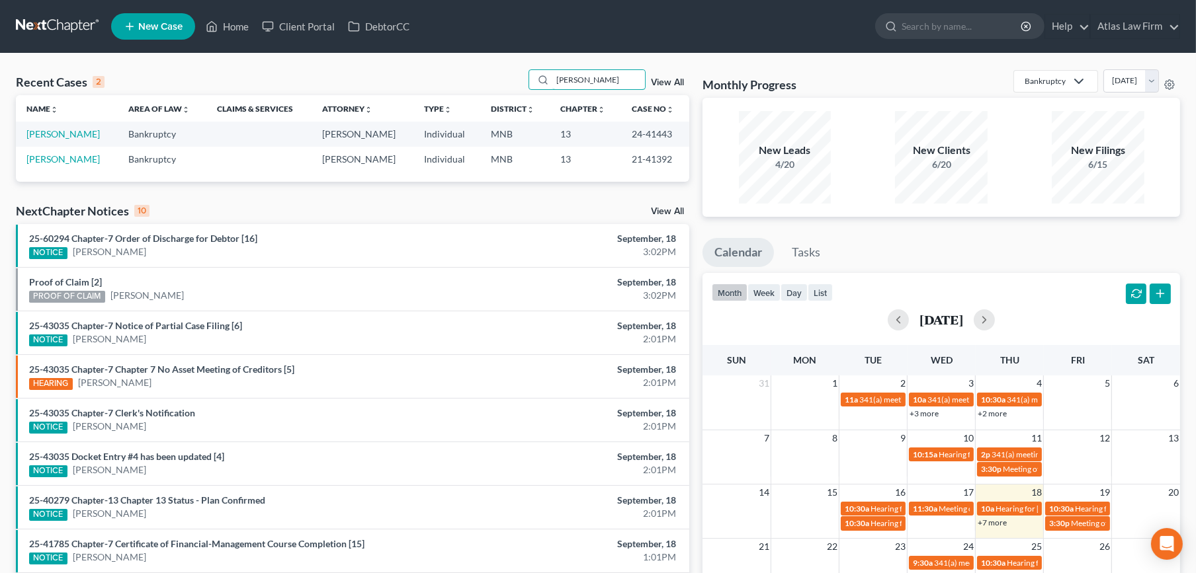
type input "bookey"
click at [62, 135] on link "[PERSON_NAME]" at bounding box center [62, 133] width 73 height 11
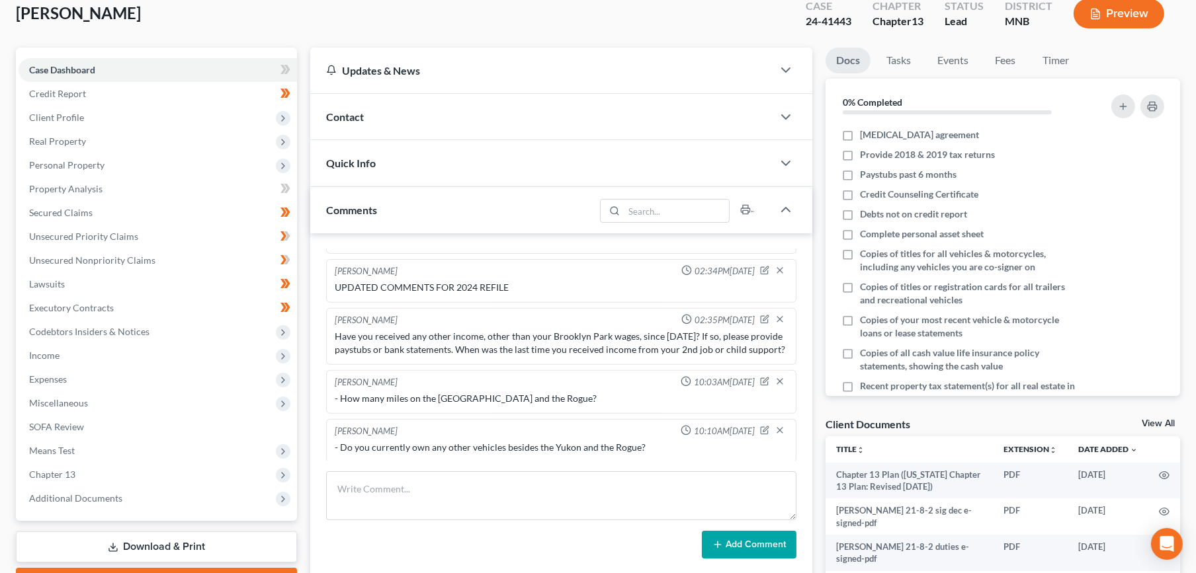
scroll to position [367, 0]
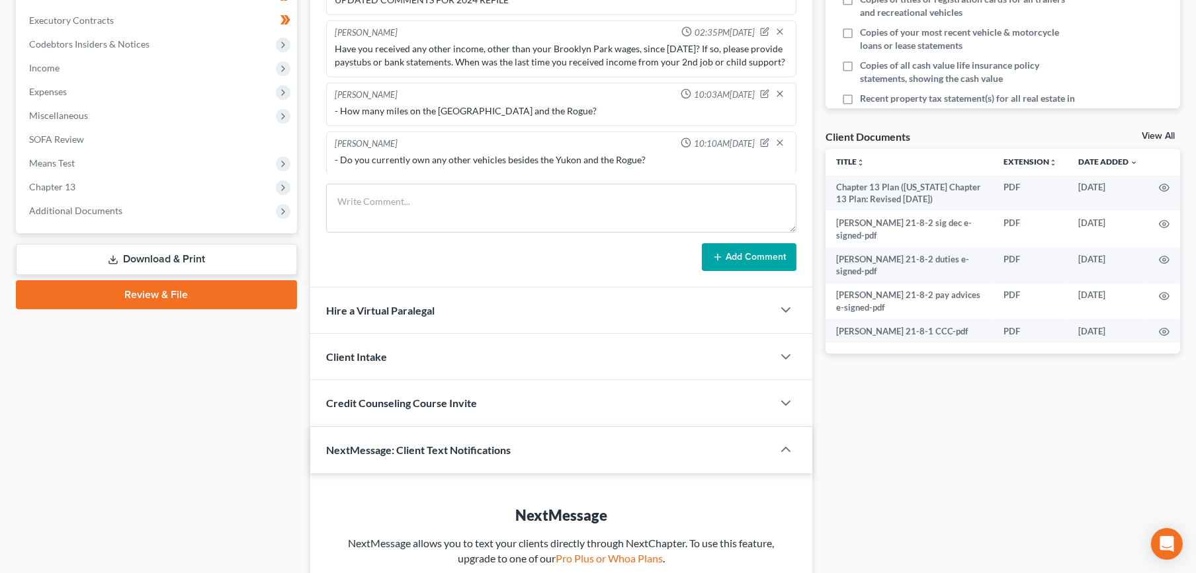
click at [75, 200] on span "Additional Documents" at bounding box center [158, 211] width 278 height 24
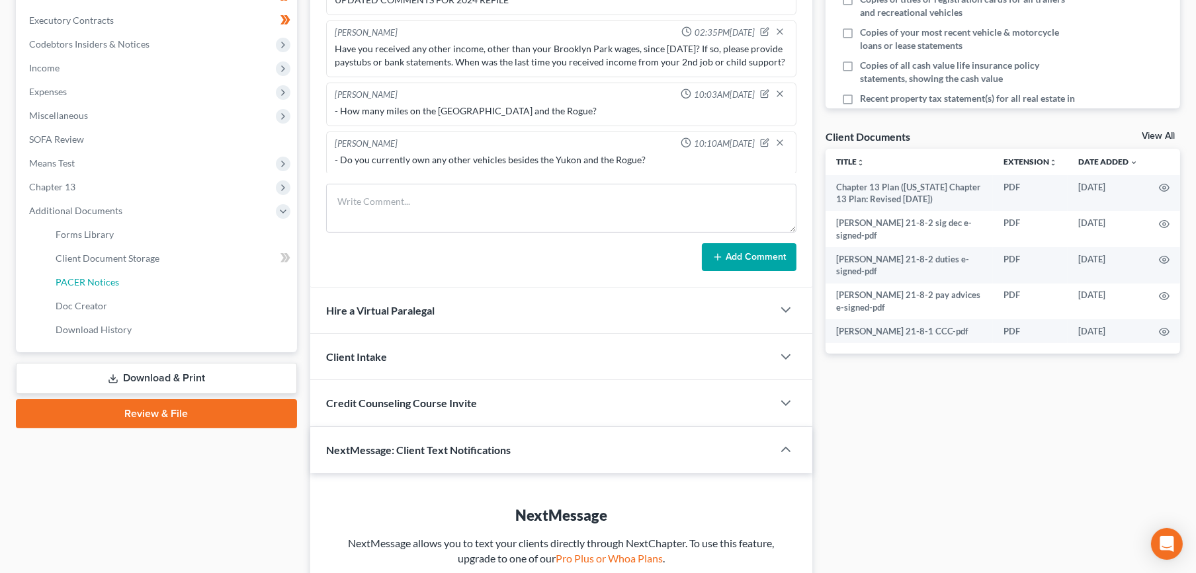
click at [89, 280] on span "PACER Notices" at bounding box center [87, 281] width 63 height 11
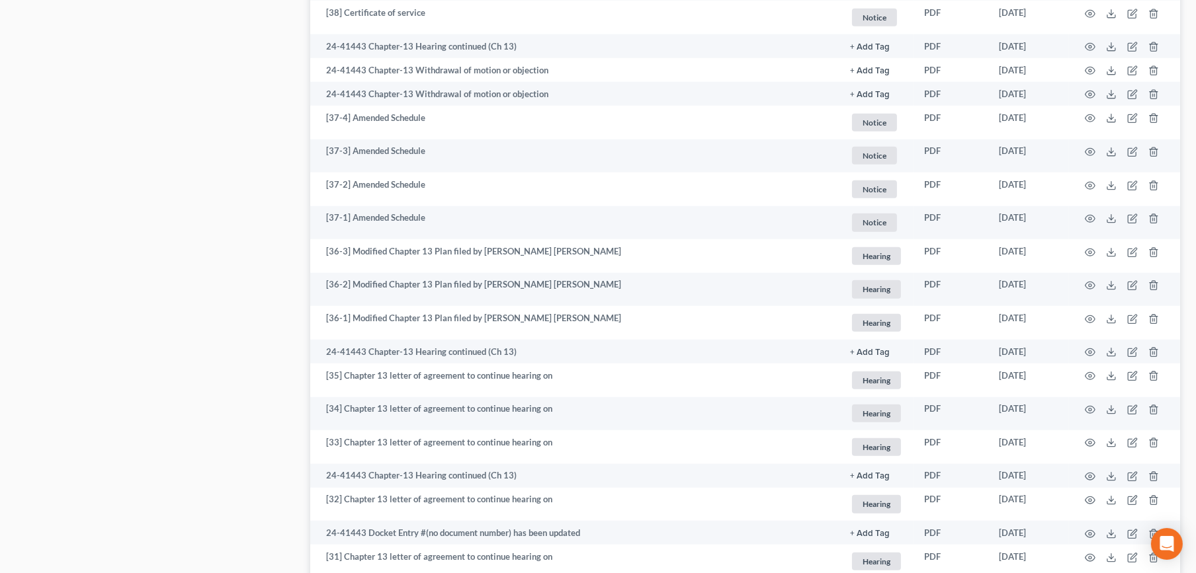
scroll to position [2115, 0]
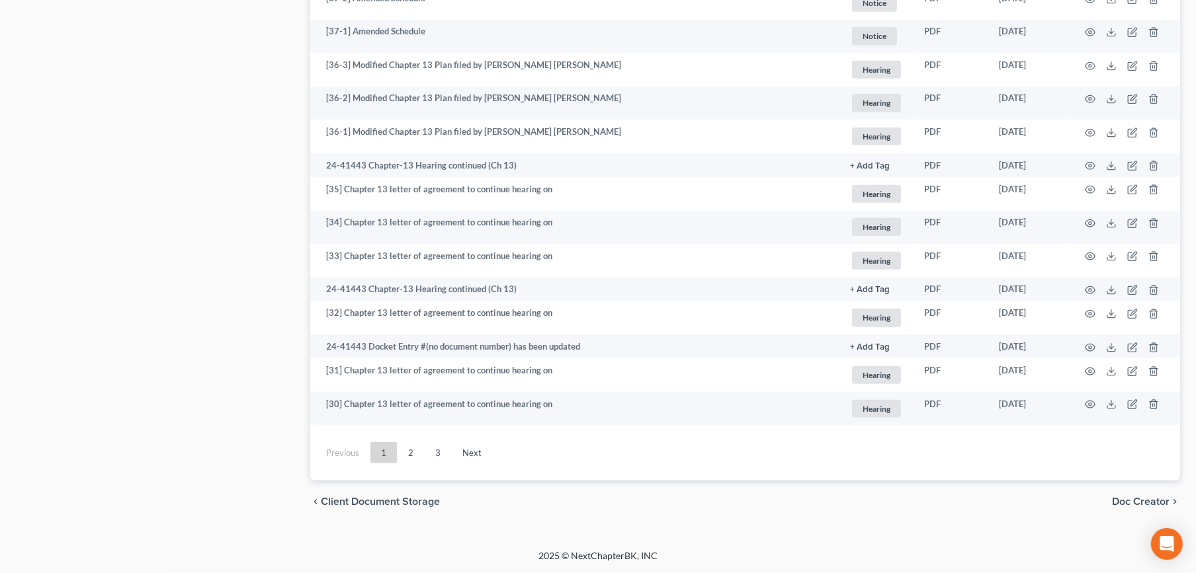
click at [472, 454] on link "Next" at bounding box center [472, 452] width 40 height 21
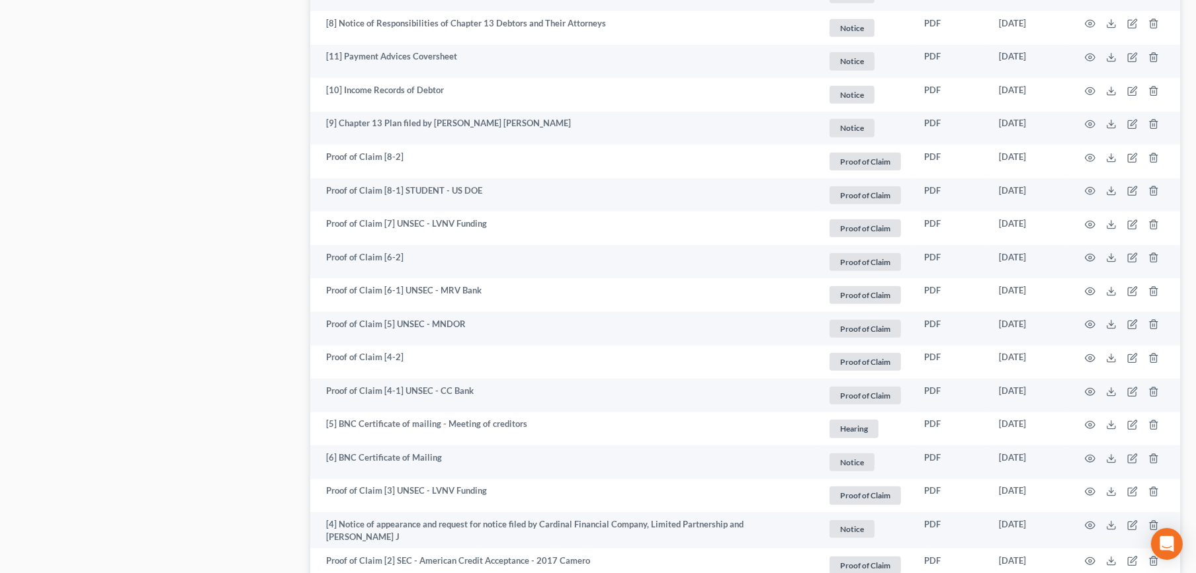
scroll to position [2359, 0]
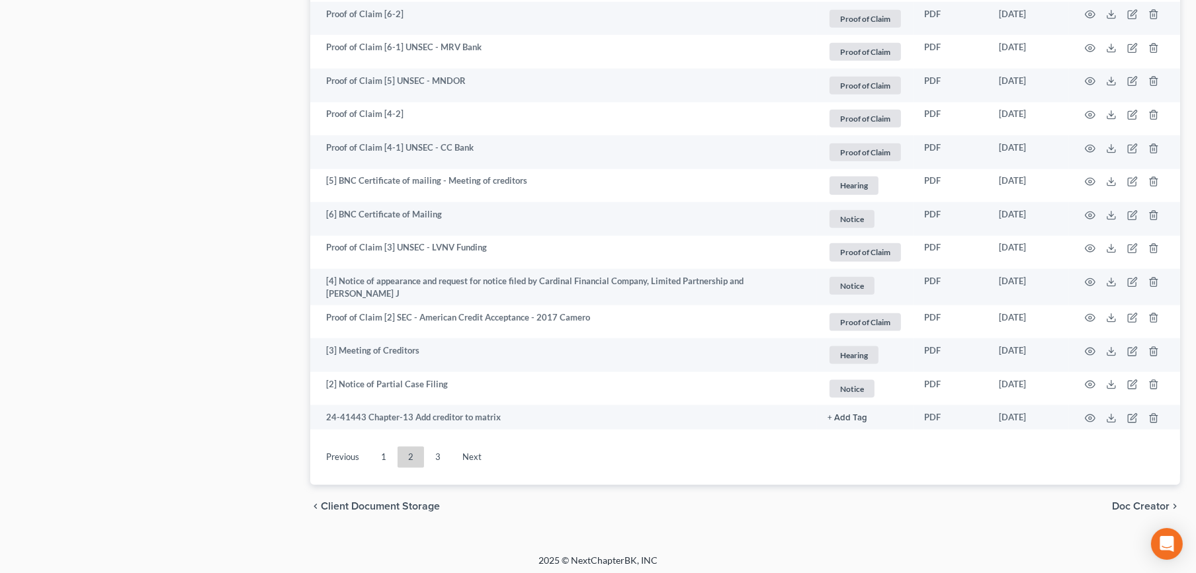
click at [484, 458] on link "Next" at bounding box center [472, 457] width 40 height 21
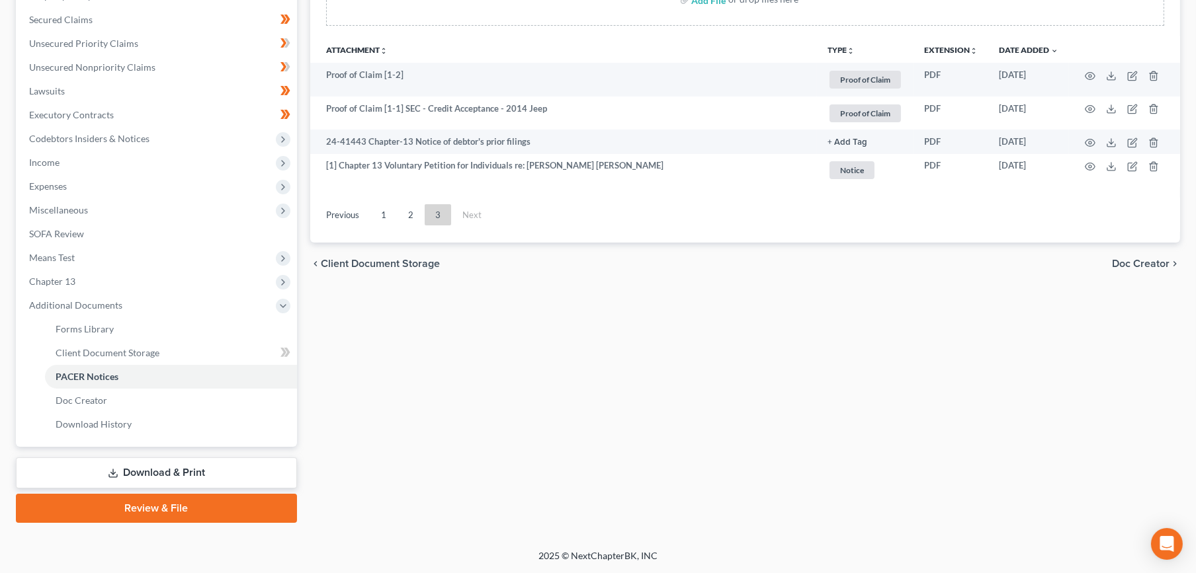
scroll to position [271, 0]
click at [404, 222] on link "2" at bounding box center [410, 216] width 26 height 21
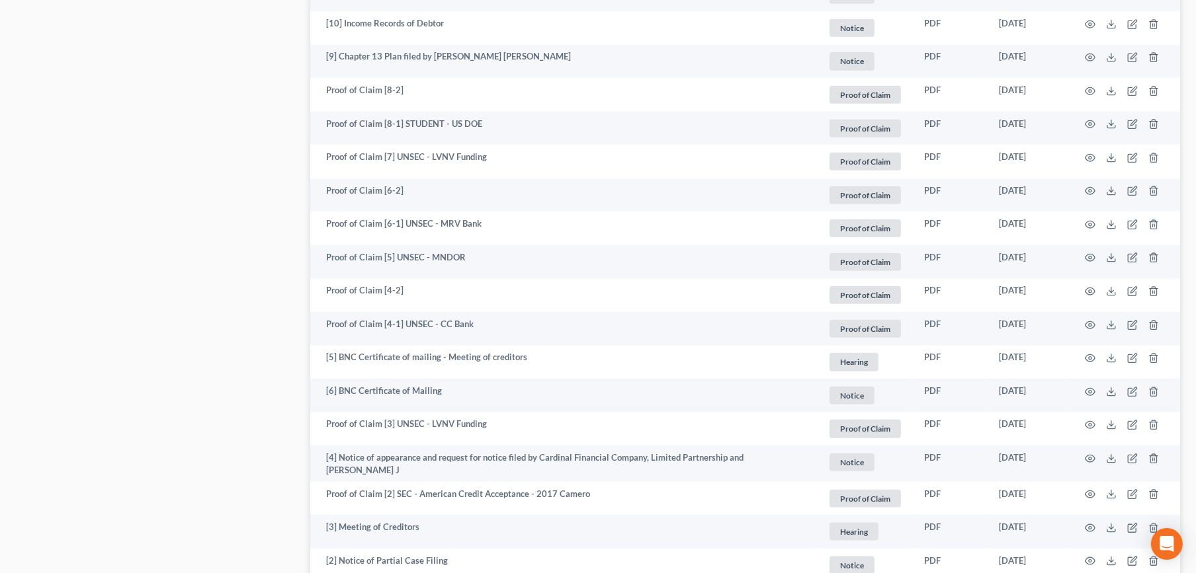
scroll to position [2359, 0]
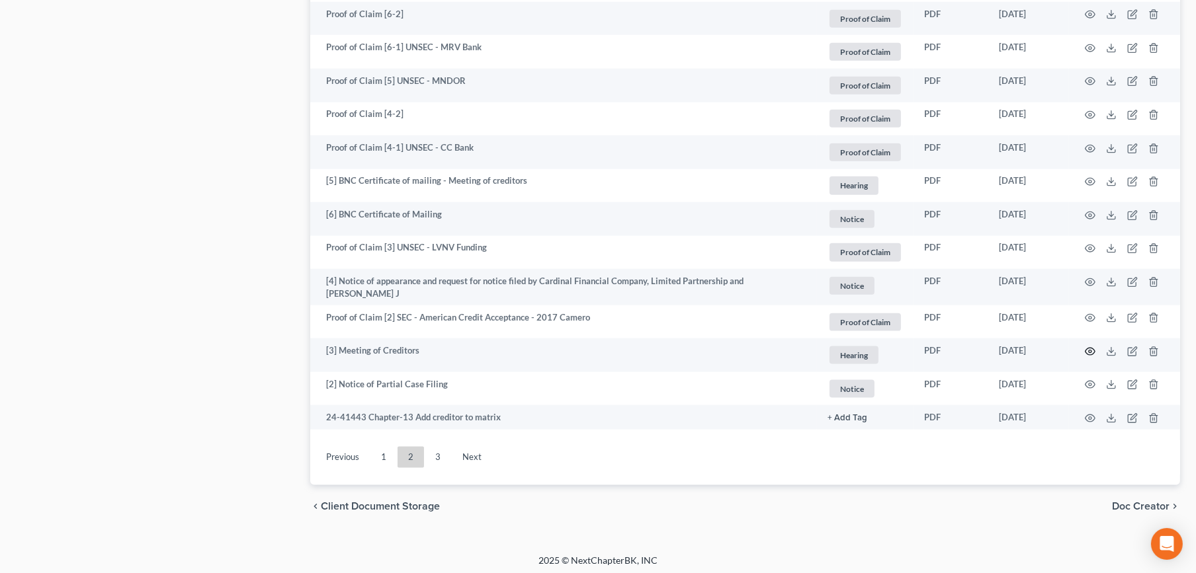
click at [1091, 351] on circle "button" at bounding box center [1090, 352] width 3 height 3
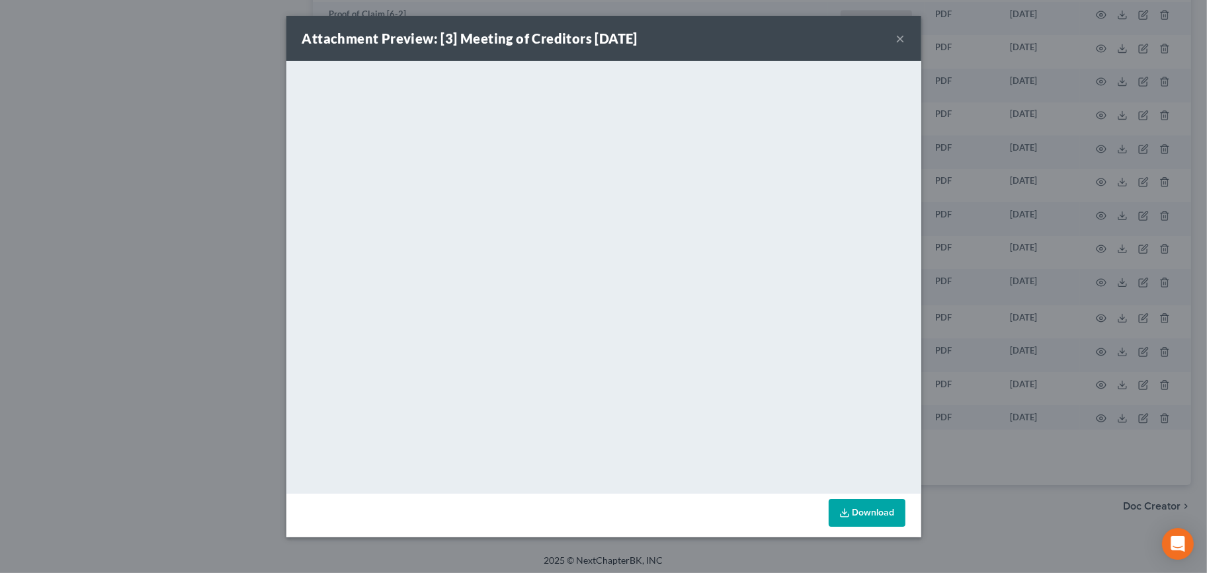
drag, startPoint x: 893, startPoint y: 38, endPoint x: 908, endPoint y: 42, distance: 15.6
click at [893, 38] on div "Attachment Preview: [3] Meeting of Creditors 06/03/2024 ×" at bounding box center [603, 38] width 635 height 45
click at [906, 42] on div "Attachment Preview: [3] Meeting of Creditors 06/03/2024 ×" at bounding box center [603, 38] width 635 height 45
click at [900, 41] on button "×" at bounding box center [900, 38] width 9 height 16
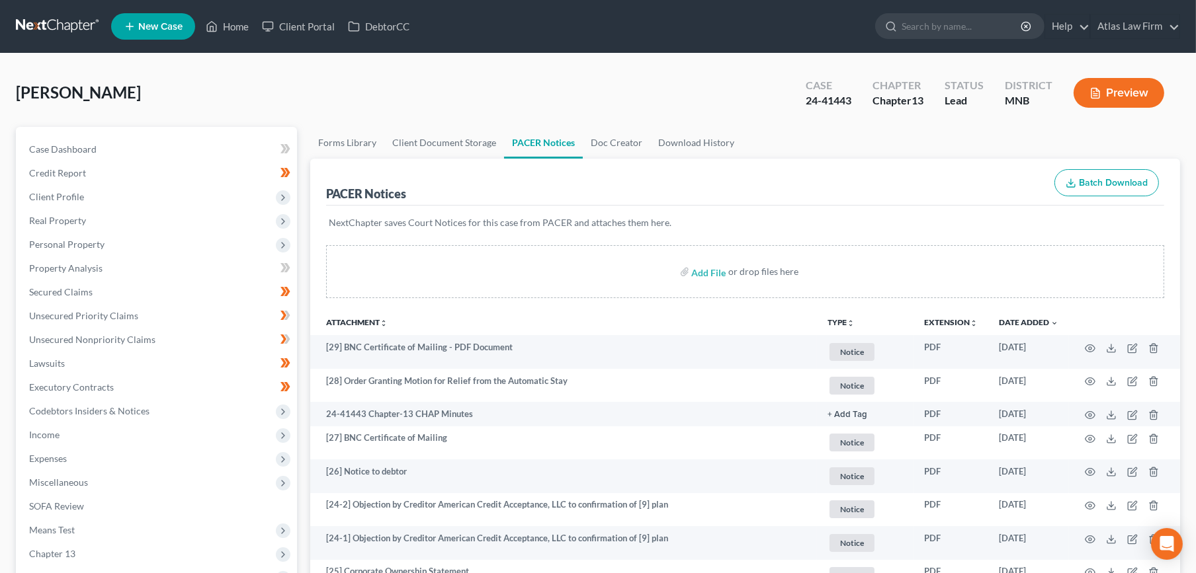
scroll to position [0, 0]
click at [24, 20] on link at bounding box center [58, 27] width 85 height 24
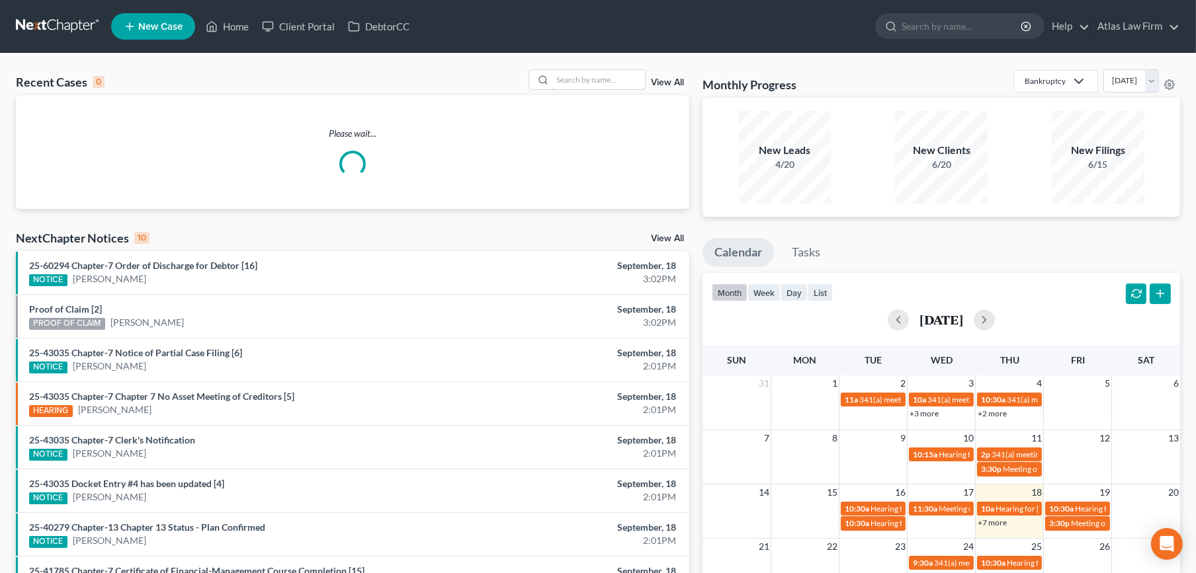
click at [598, 85] on input "search" at bounding box center [598, 79] width 93 height 19
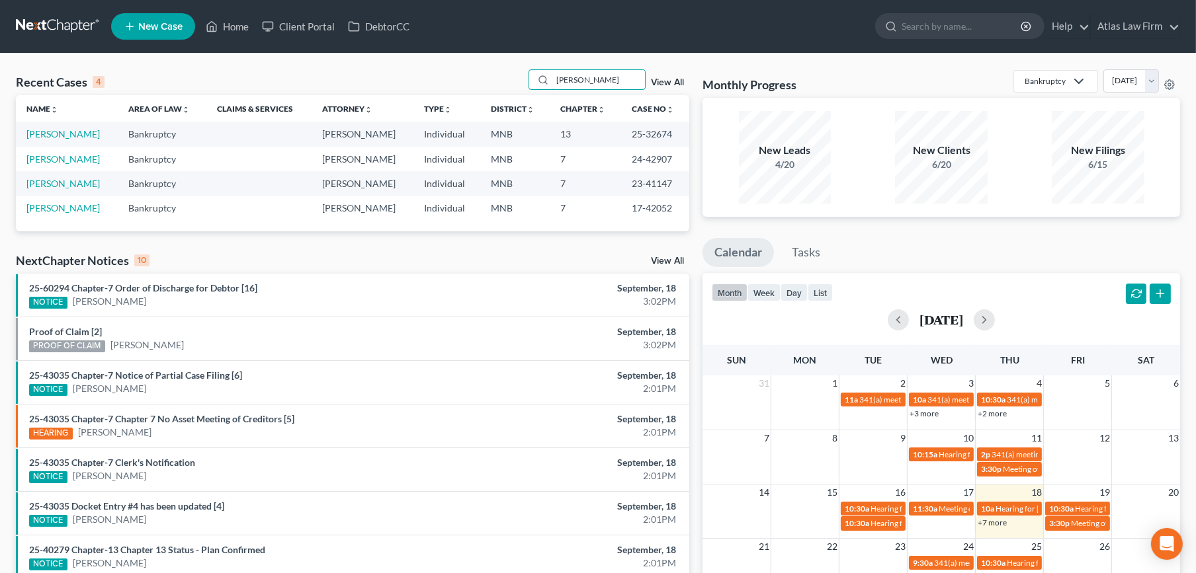
type input "[PERSON_NAME]"
click at [74, 134] on link "[PERSON_NAME]" at bounding box center [62, 133] width 73 height 11
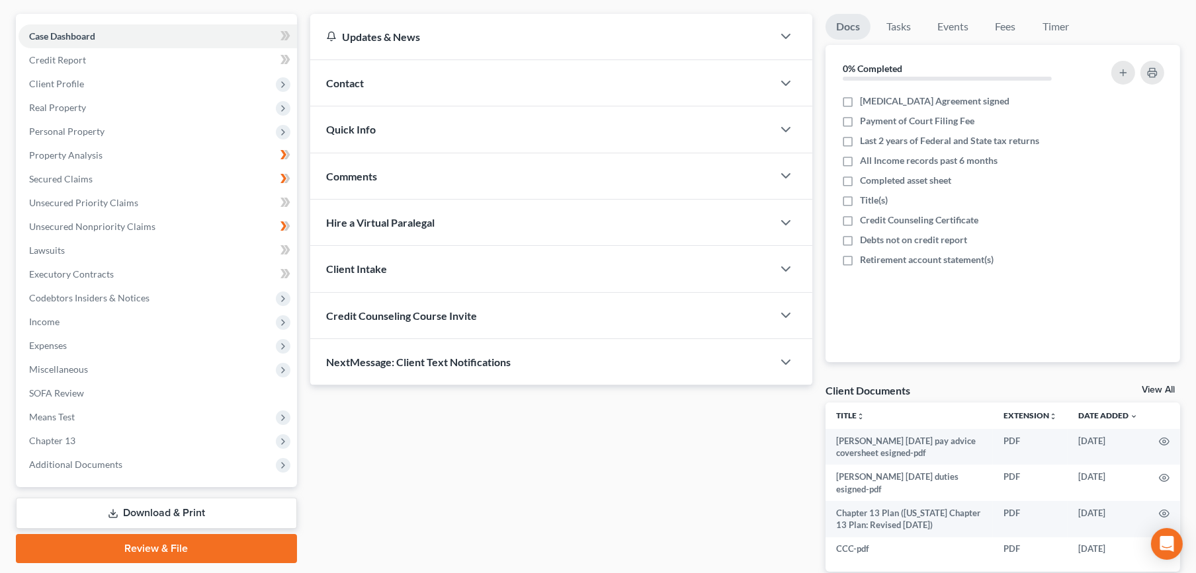
scroll to position [170, 0]
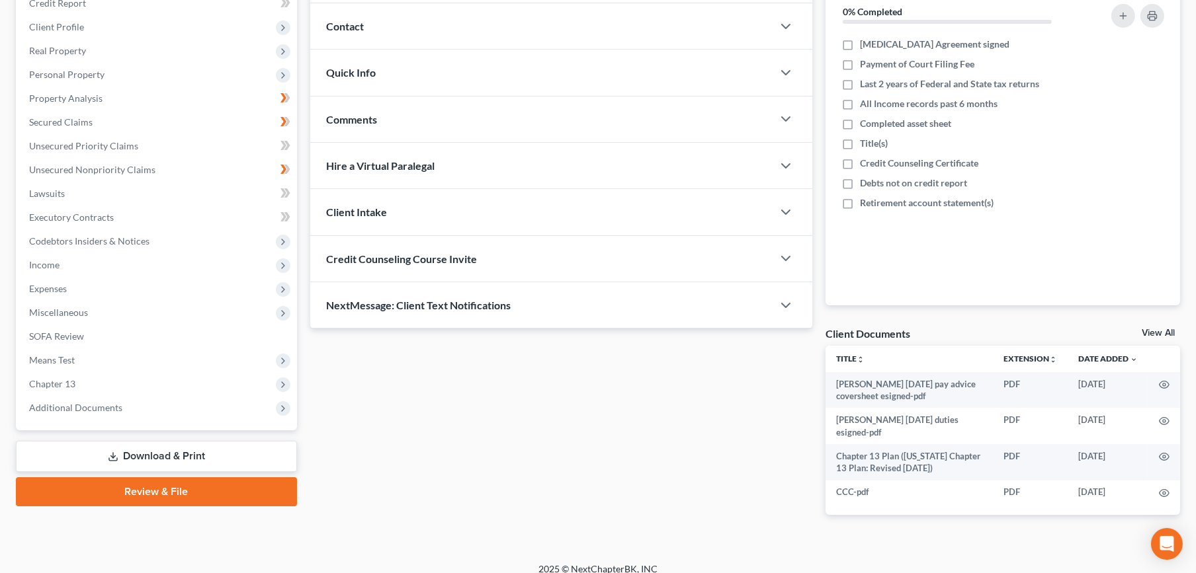
click at [110, 403] on span "Additional Documents" at bounding box center [75, 407] width 93 height 11
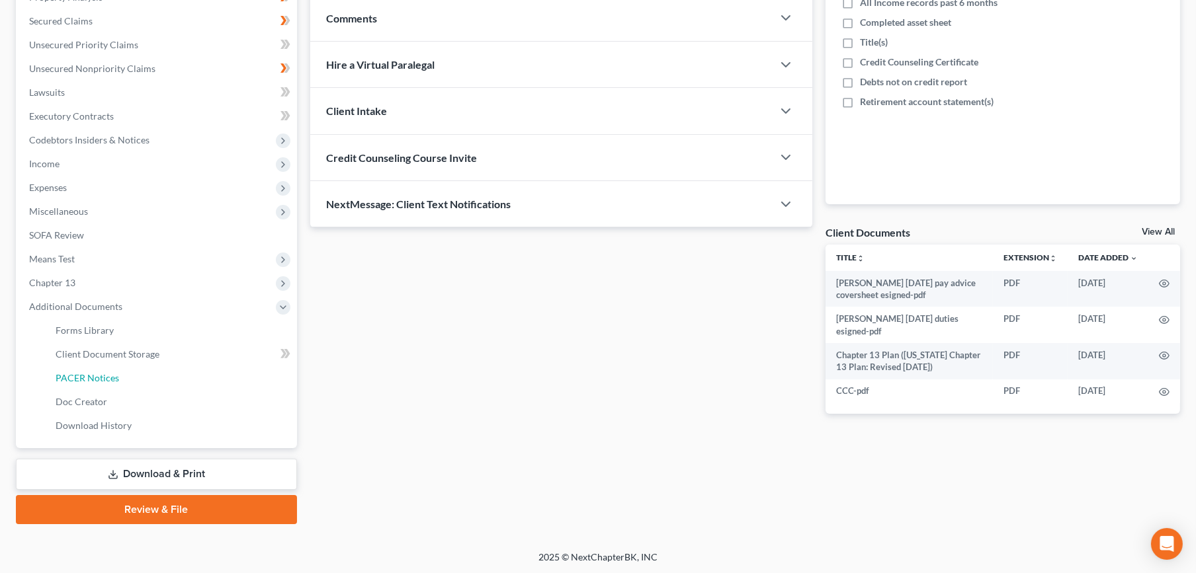
click at [126, 386] on link "PACER Notices" at bounding box center [171, 378] width 252 height 24
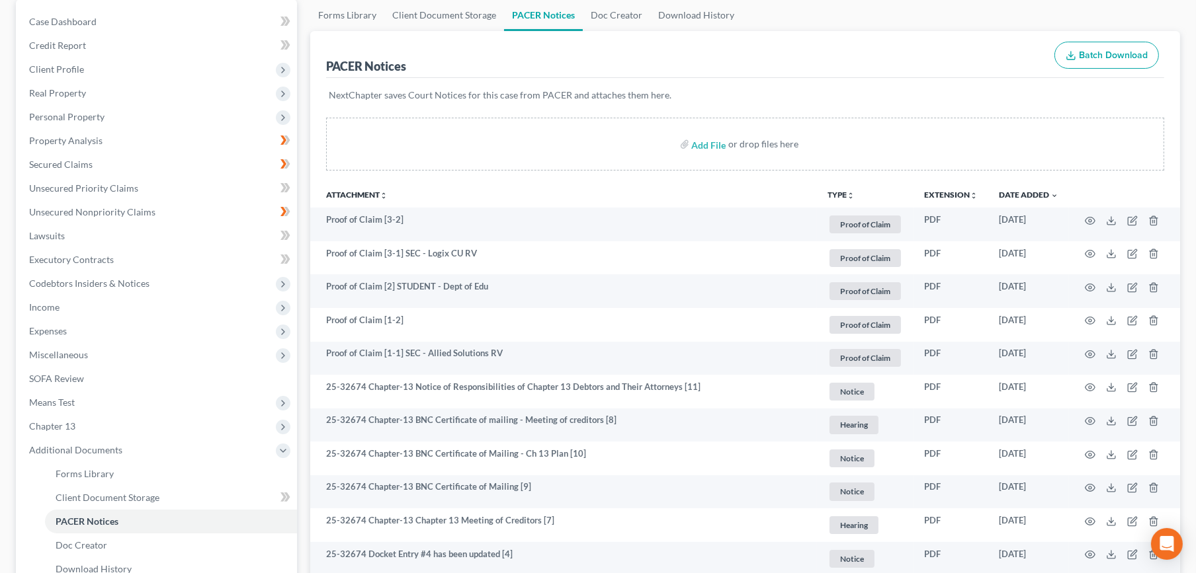
scroll to position [495, 0]
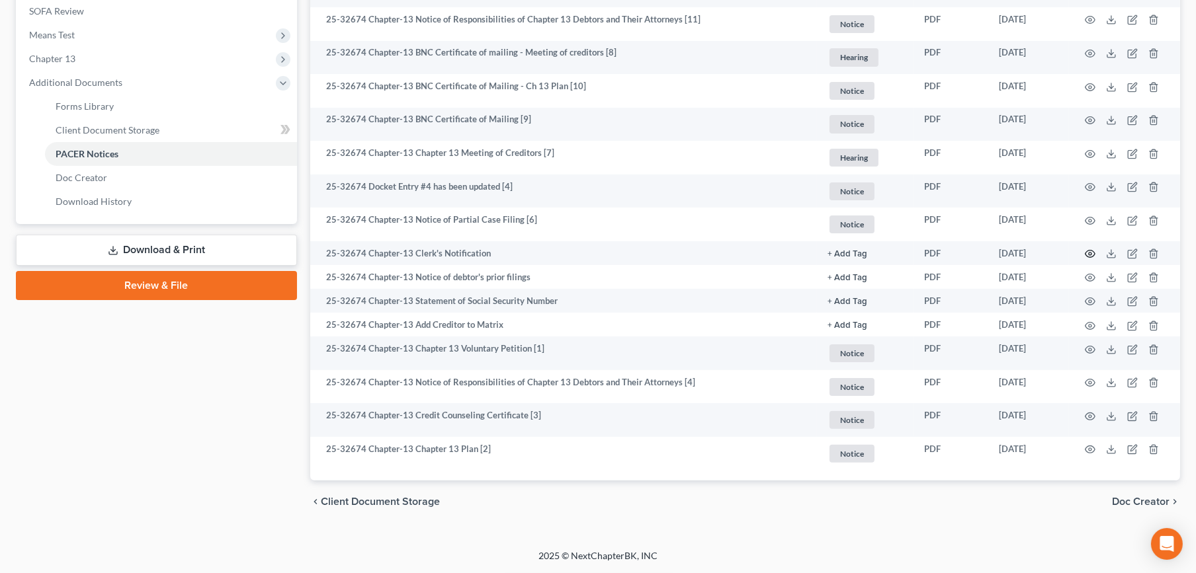
click at [1085, 253] on icon "button" at bounding box center [1090, 254] width 11 height 11
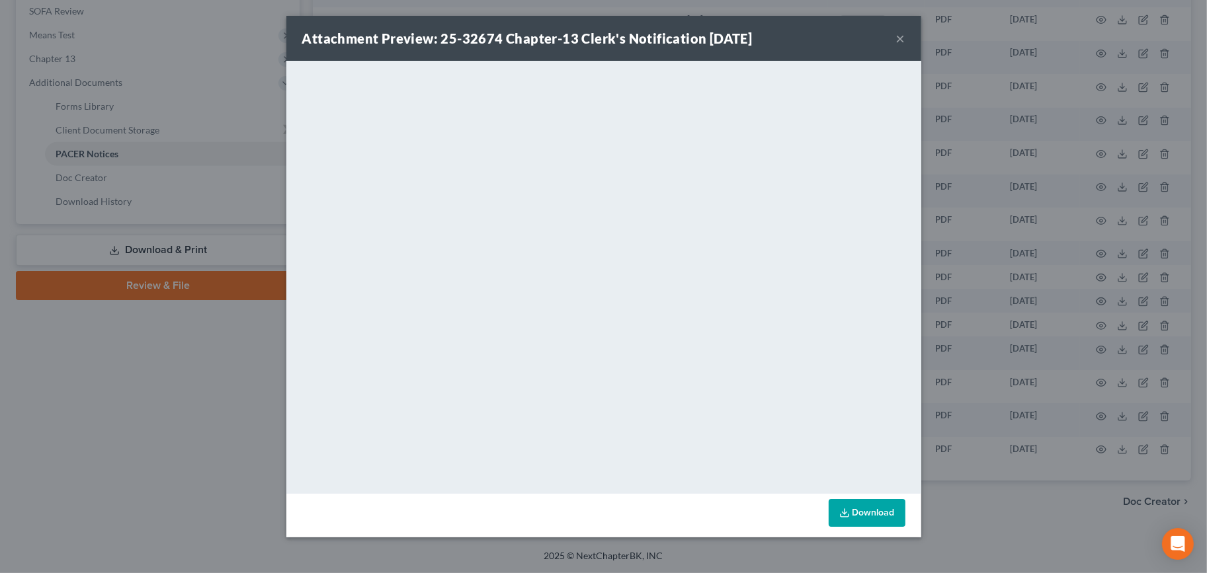
click at [896, 34] on button "×" at bounding box center [900, 38] width 9 height 16
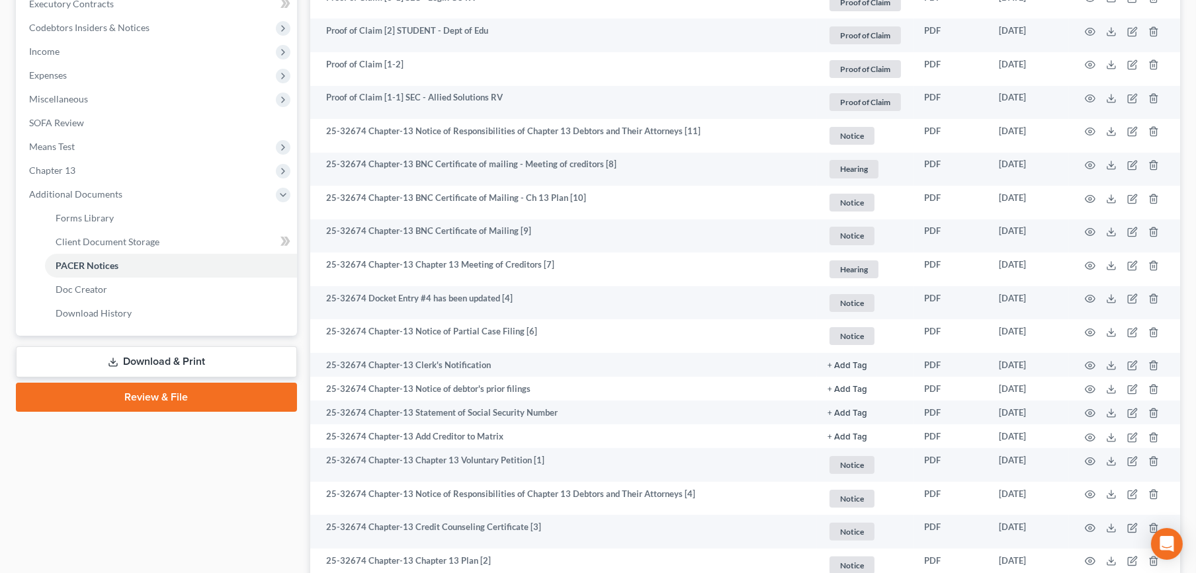
scroll to position [349, 0]
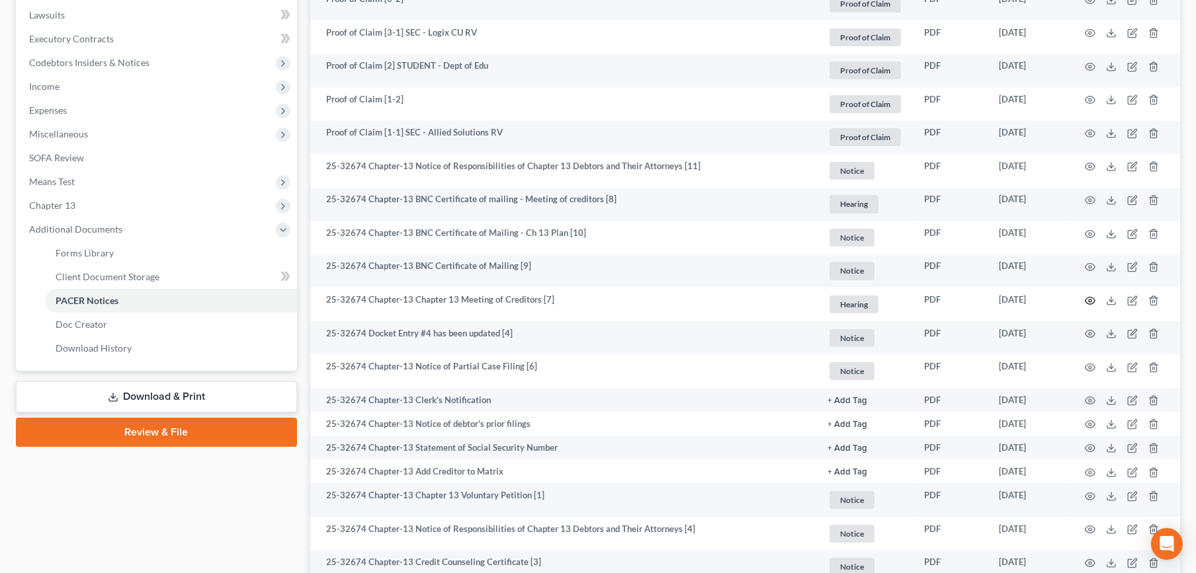
click at [1088, 303] on icon "button" at bounding box center [1090, 300] width 10 height 7
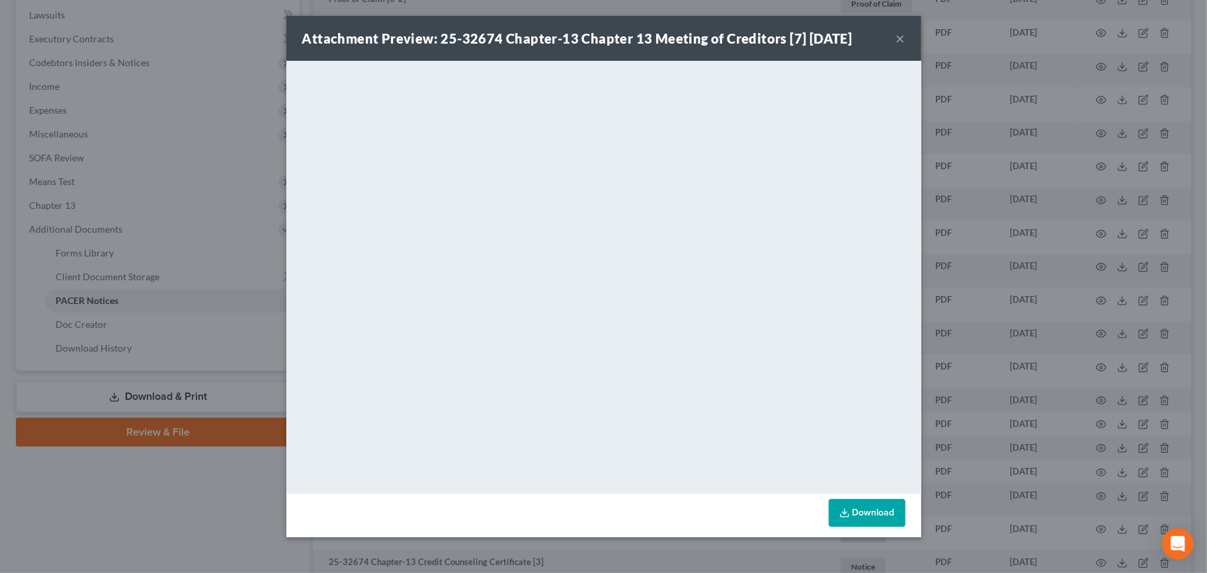
drag, startPoint x: 902, startPoint y: 38, endPoint x: 862, endPoint y: 71, distance: 51.7
click at [903, 39] on button "×" at bounding box center [900, 38] width 9 height 16
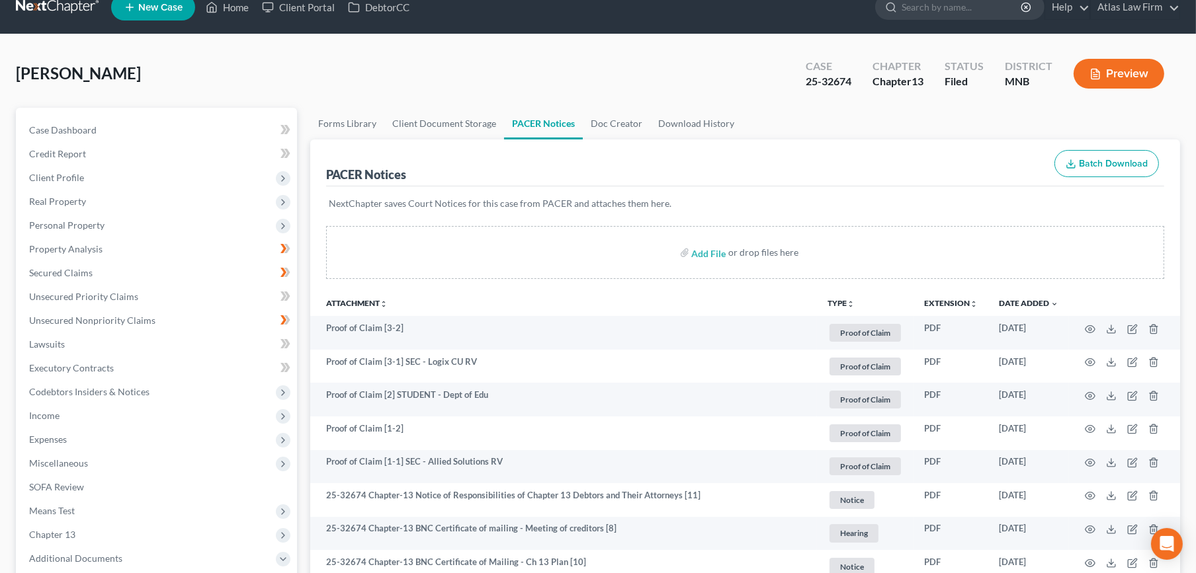
scroll to position [0, 0]
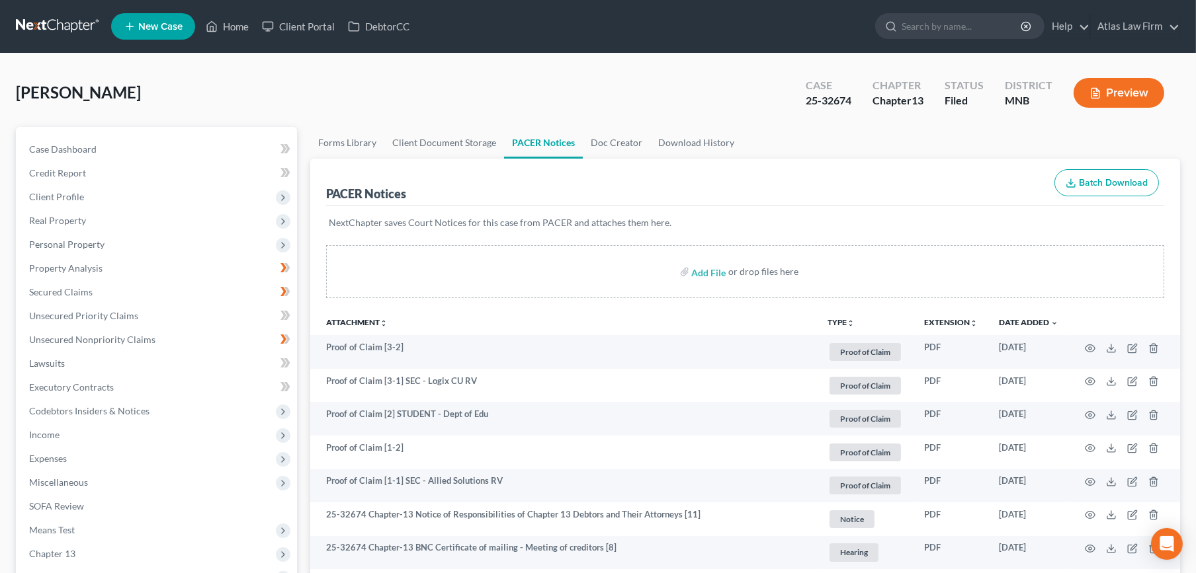
click at [72, 30] on link at bounding box center [58, 27] width 85 height 24
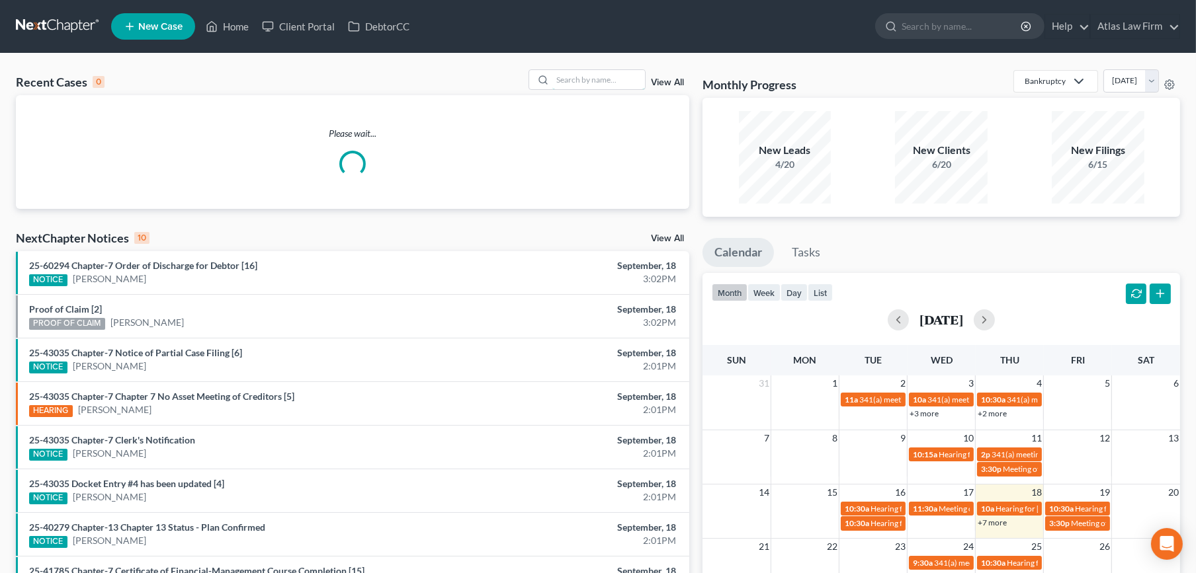
click at [611, 76] on input "search" at bounding box center [598, 79] width 93 height 19
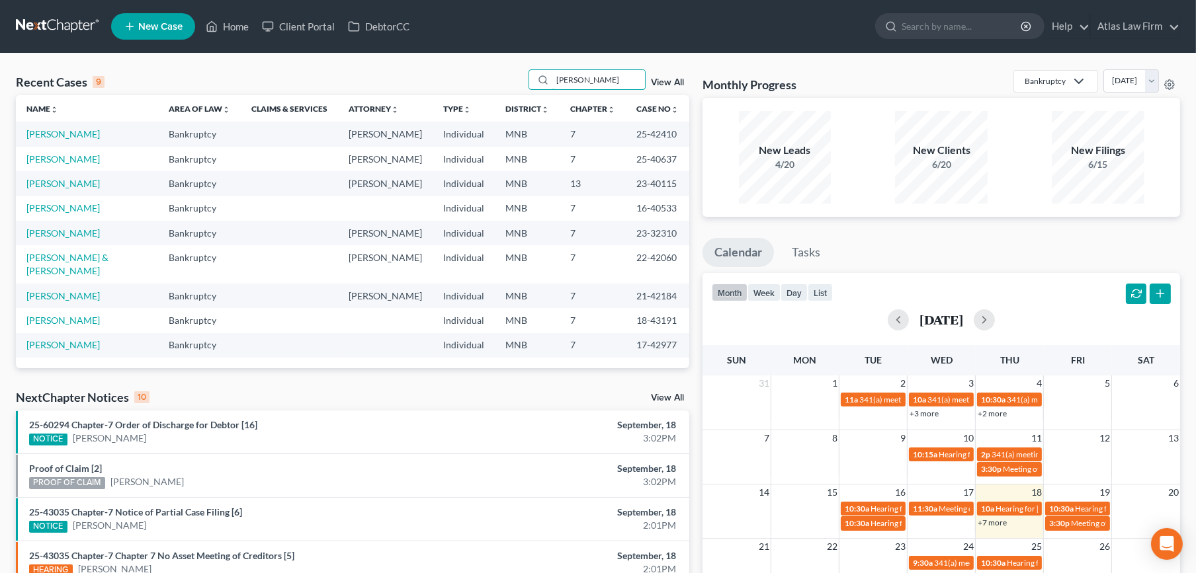
type input "[PERSON_NAME]"
click at [50, 138] on link "[PERSON_NAME]" at bounding box center [62, 133] width 73 height 11
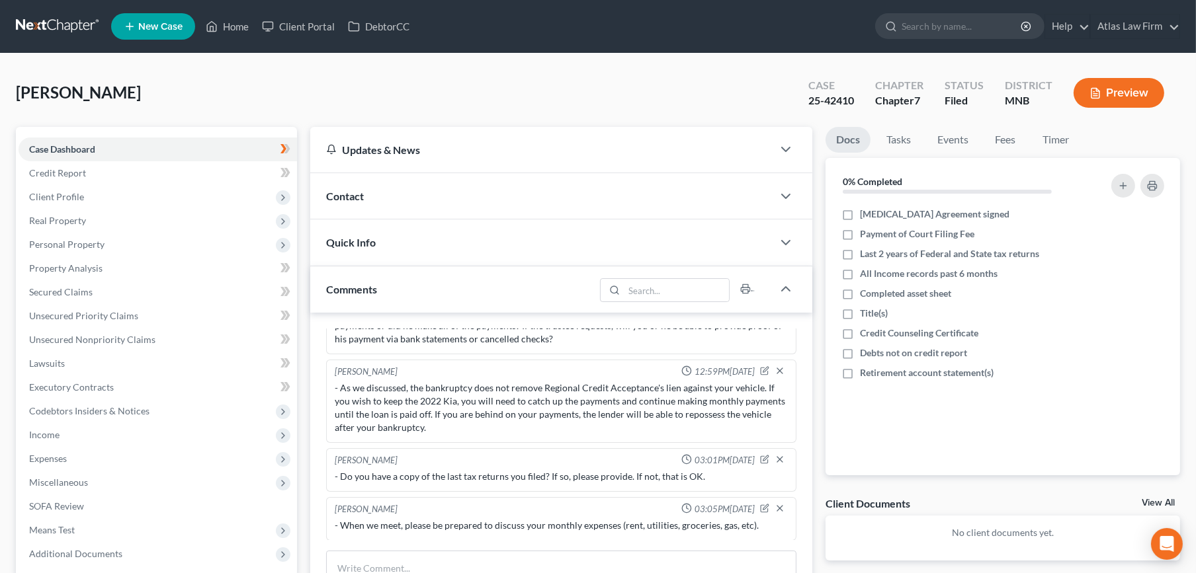
scroll to position [316, 0]
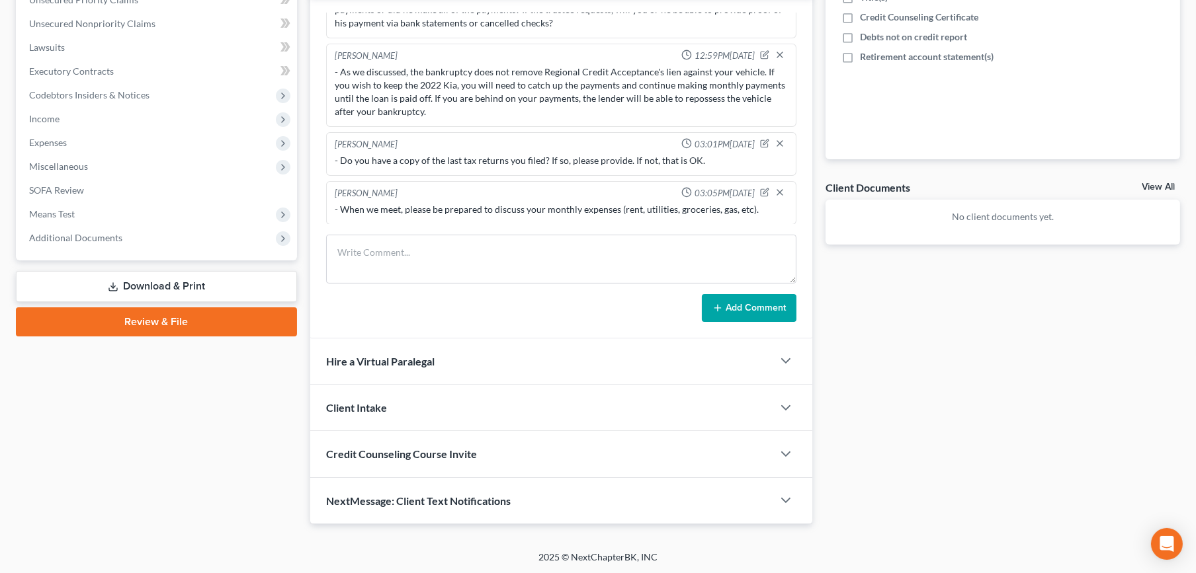
click at [77, 237] on span "Additional Documents" at bounding box center [75, 237] width 93 height 11
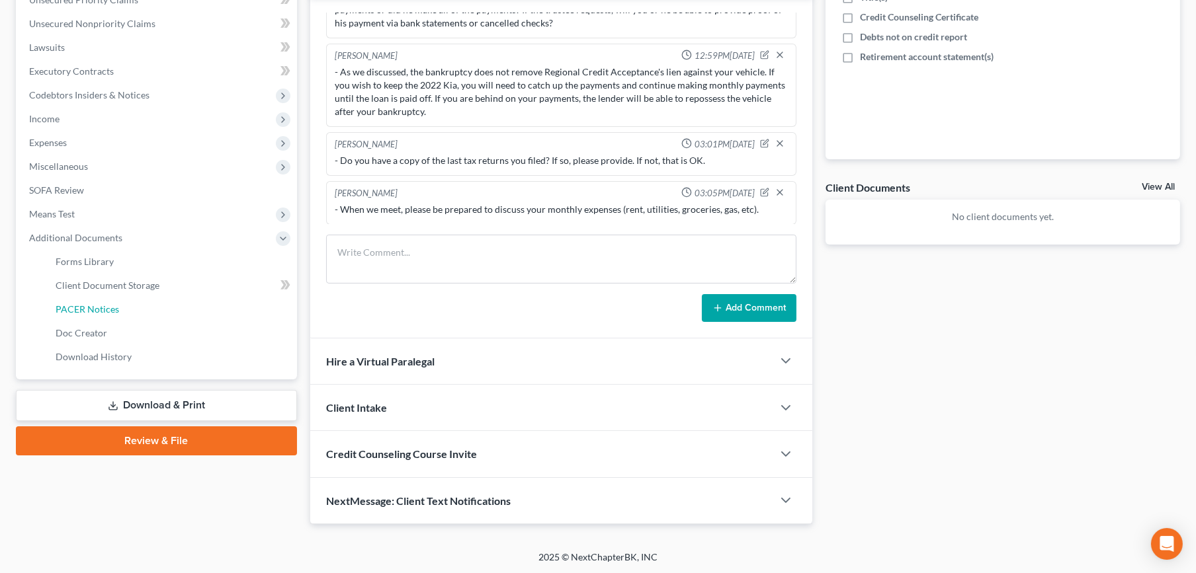
click at [93, 306] on span "PACER Notices" at bounding box center [87, 309] width 63 height 11
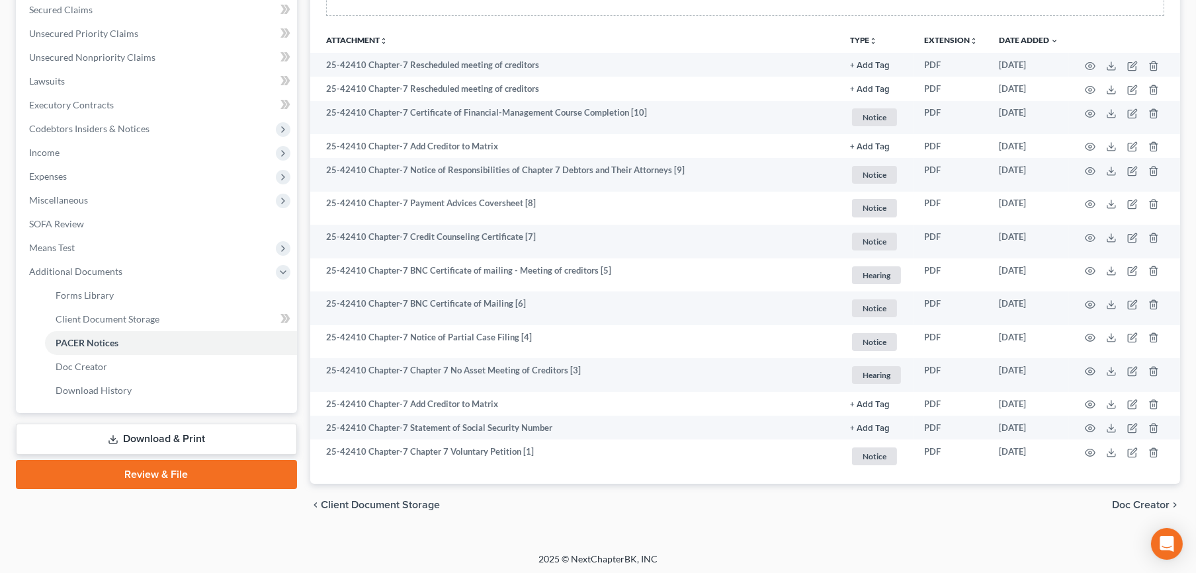
scroll to position [285, 0]
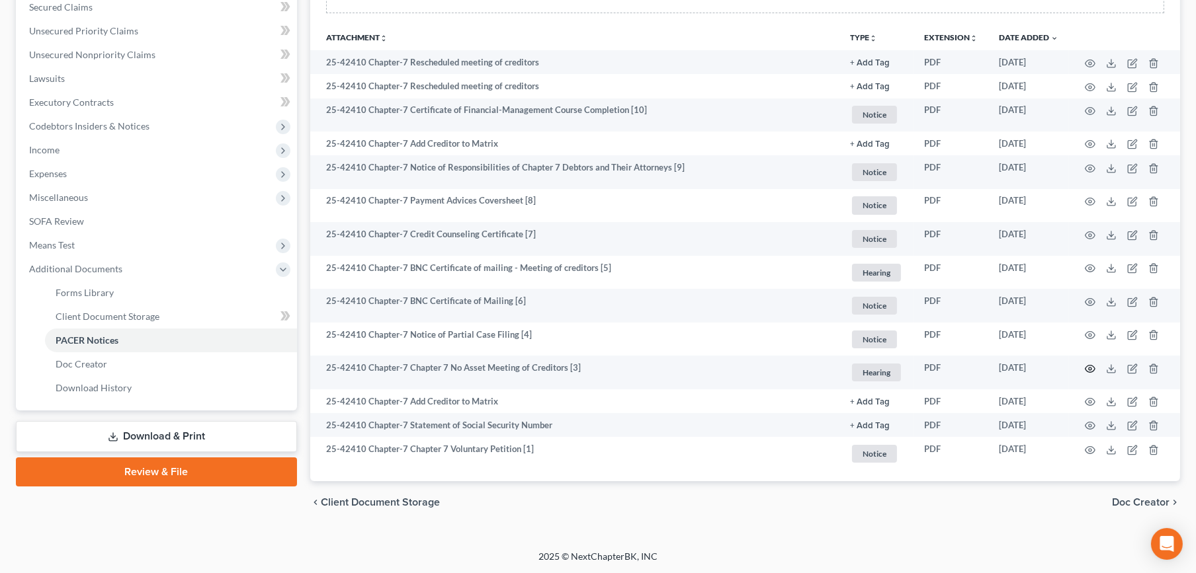
click at [1090, 370] on icon "button" at bounding box center [1090, 369] width 11 height 11
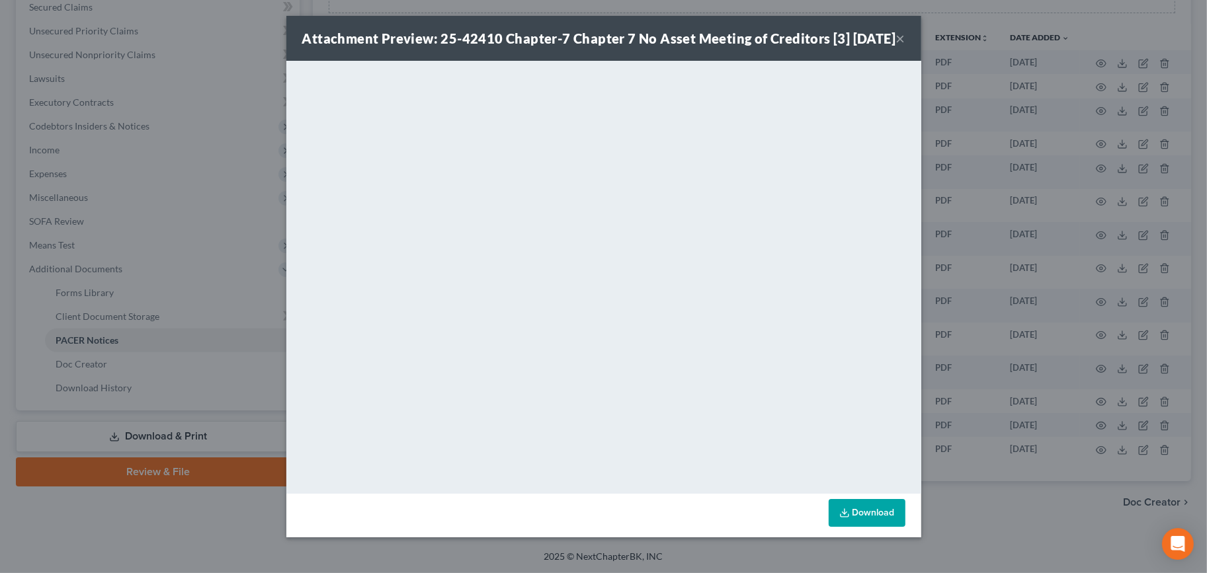
click at [900, 46] on button "×" at bounding box center [900, 38] width 9 height 16
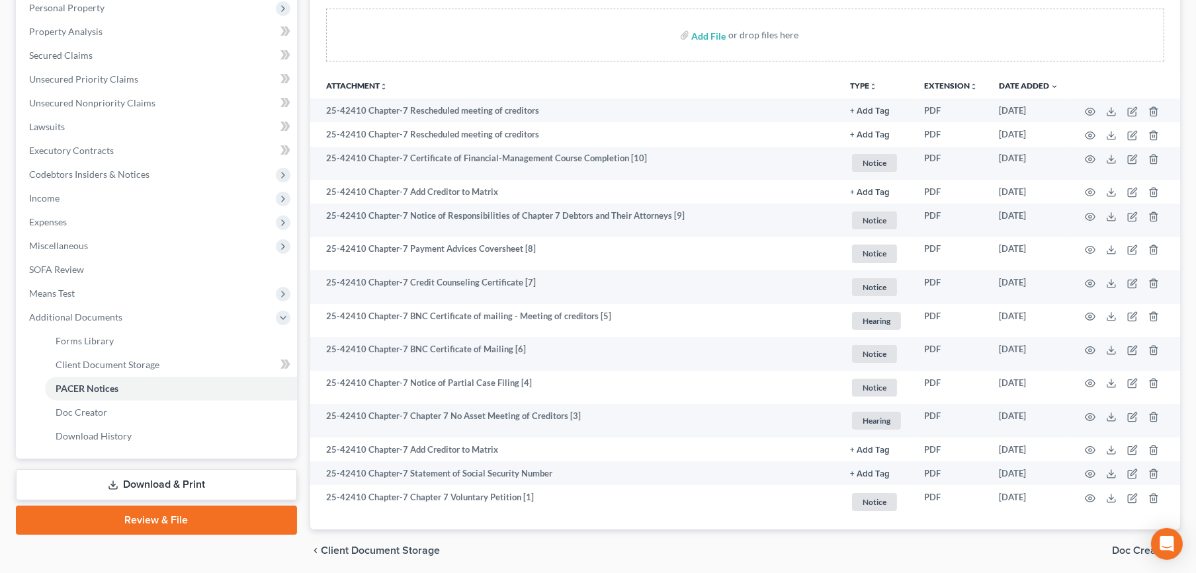
scroll to position [138, 0]
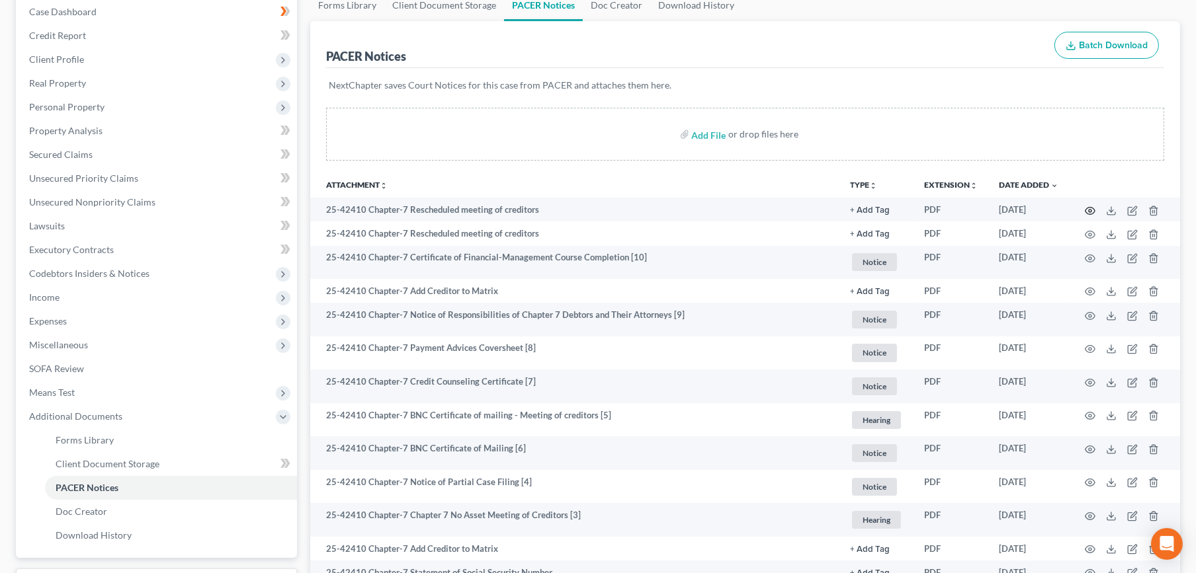
click at [1092, 210] on icon "button" at bounding box center [1090, 211] width 11 height 11
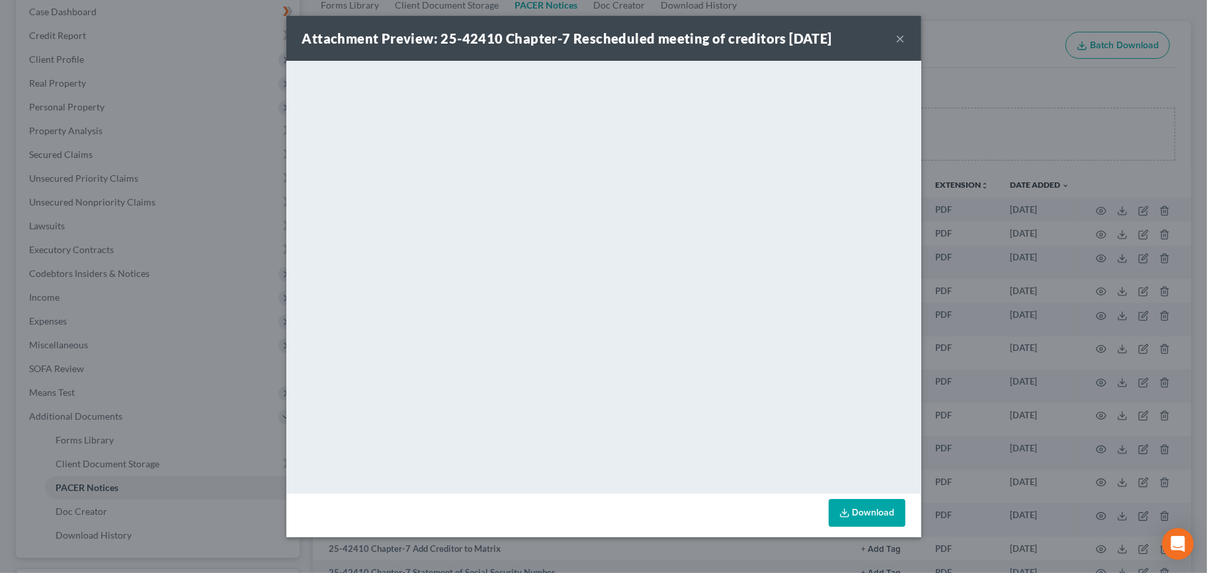
click at [902, 43] on button "×" at bounding box center [900, 38] width 9 height 16
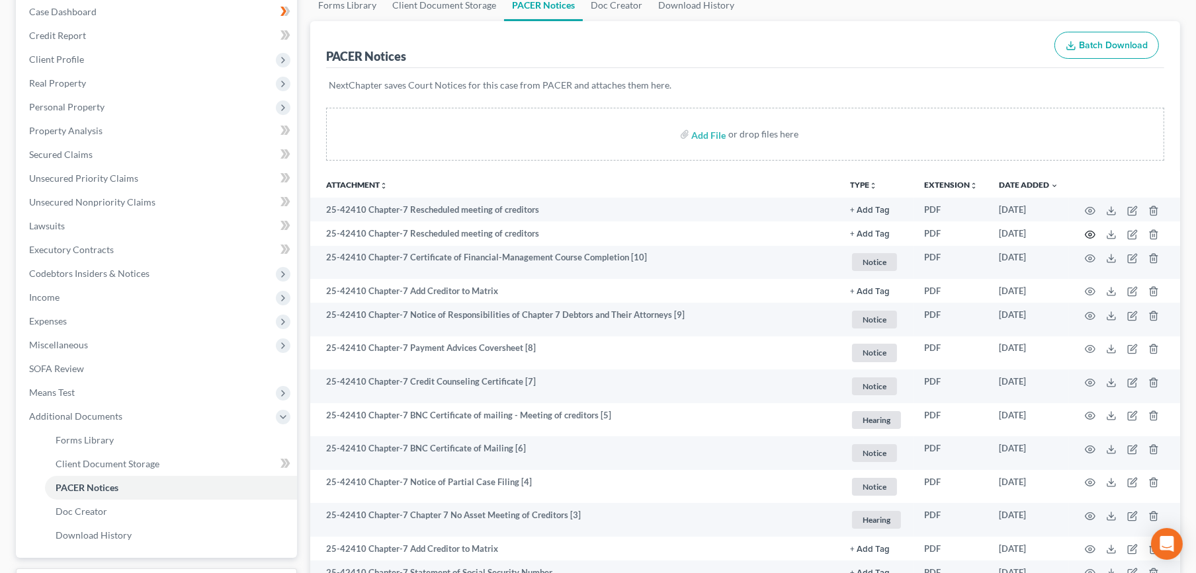
click at [1087, 231] on icon "button" at bounding box center [1090, 235] width 11 height 11
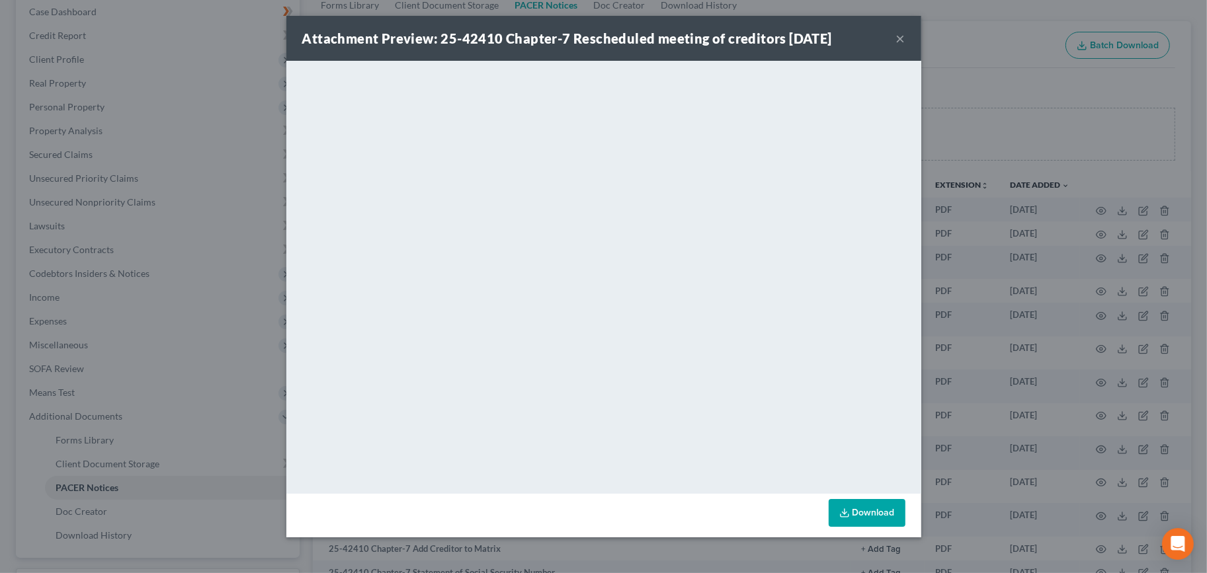
click at [899, 42] on button "×" at bounding box center [900, 38] width 9 height 16
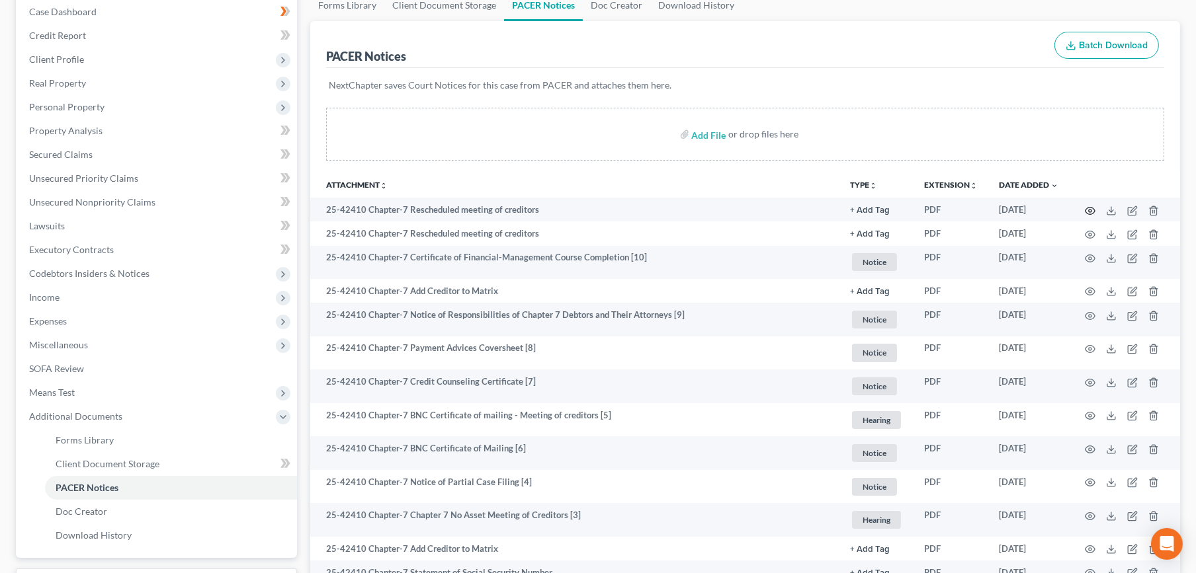
click at [1094, 208] on icon "button" at bounding box center [1090, 210] width 10 height 7
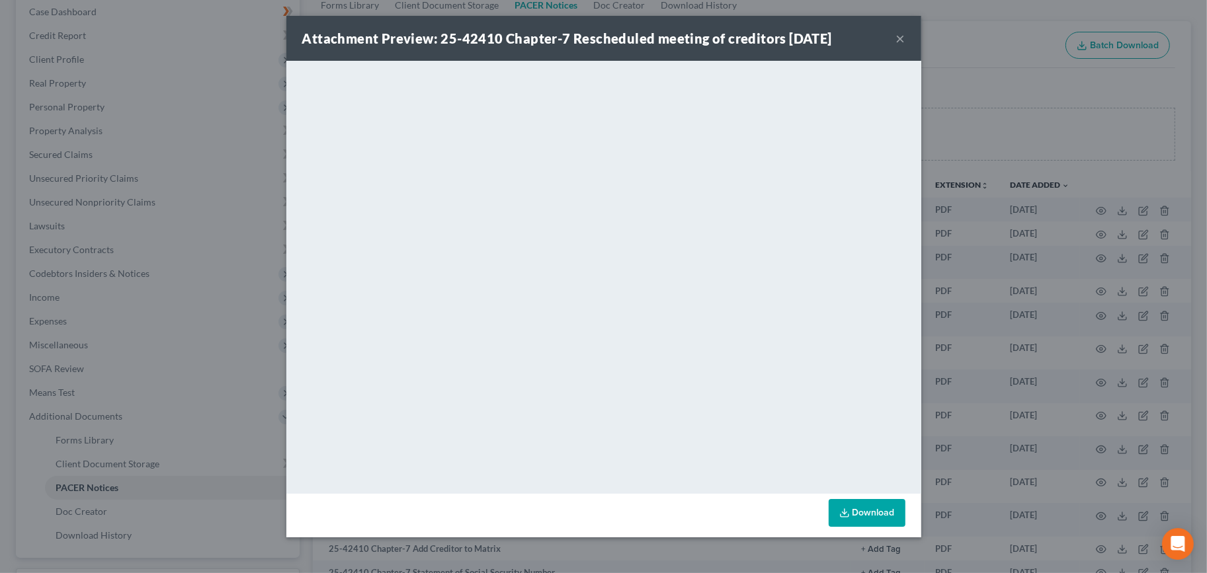
click at [901, 40] on button "×" at bounding box center [900, 38] width 9 height 16
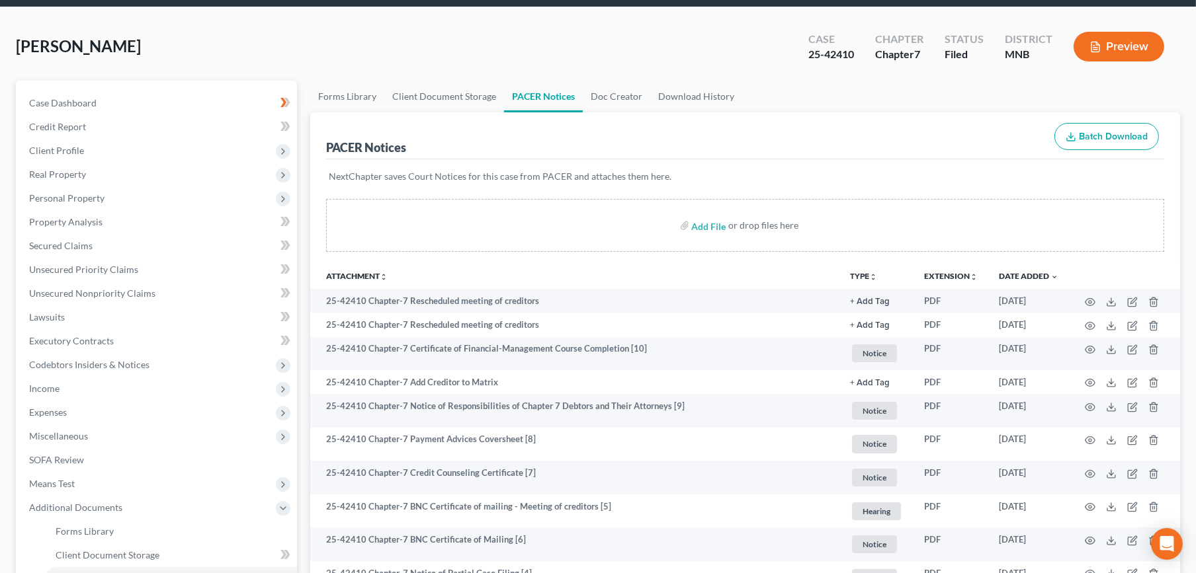
scroll to position [0, 0]
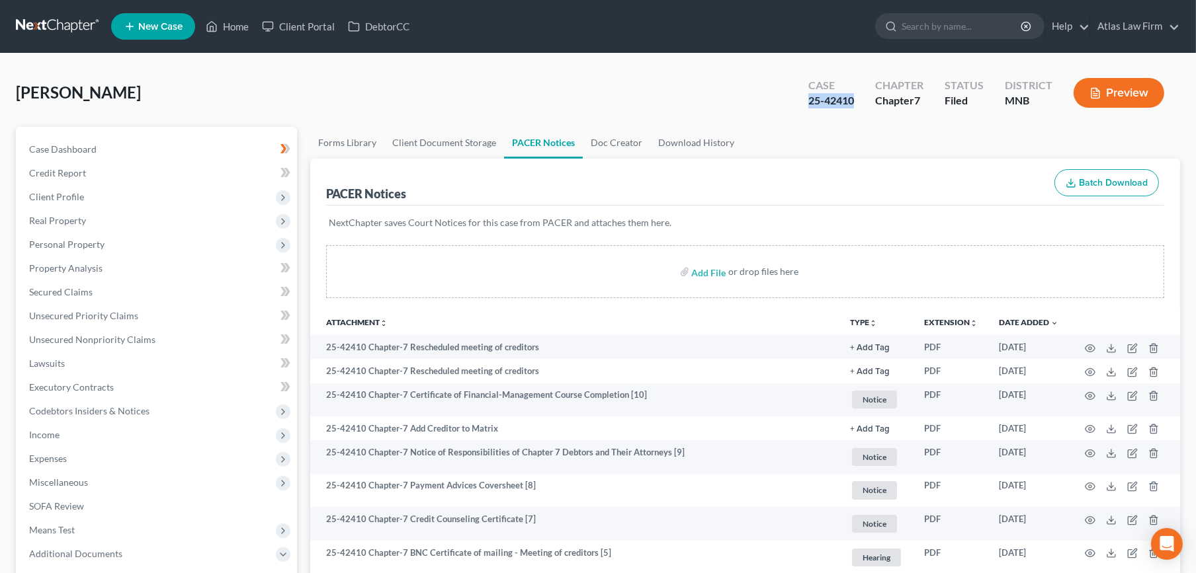
drag, startPoint x: 864, startPoint y: 107, endPoint x: 807, endPoint y: 105, distance: 57.6
click at [807, 105] on div "Case 25-42410" at bounding box center [831, 94] width 67 height 39
copy div "25-42410"
click at [1089, 348] on circle "button" at bounding box center [1090, 348] width 3 height 3
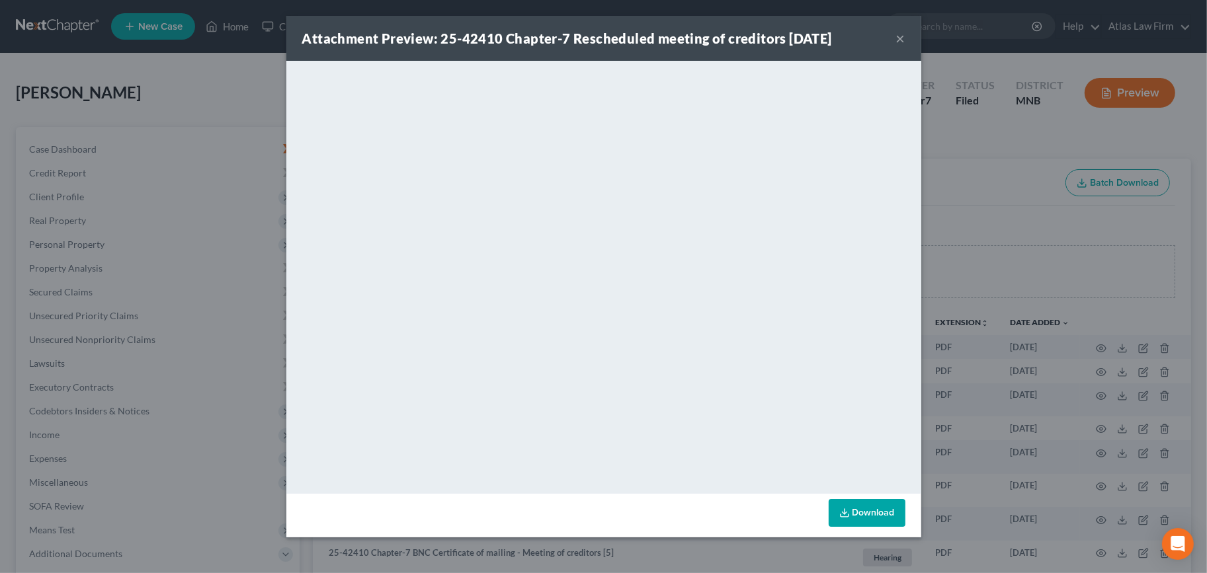
click at [898, 40] on button "×" at bounding box center [900, 38] width 9 height 16
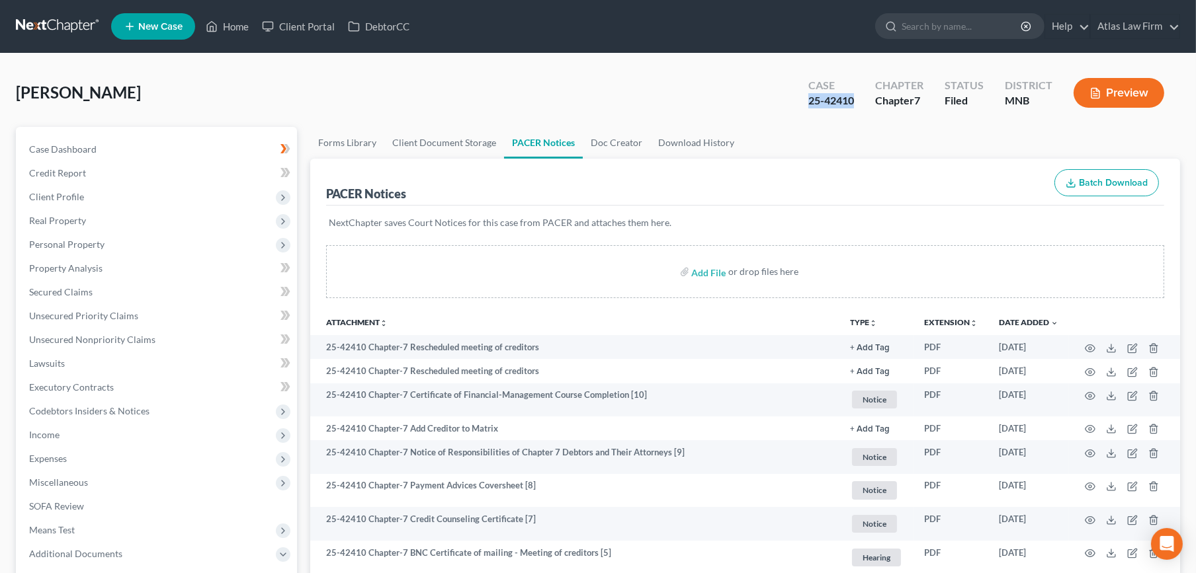
click at [80, 22] on link at bounding box center [58, 27] width 85 height 24
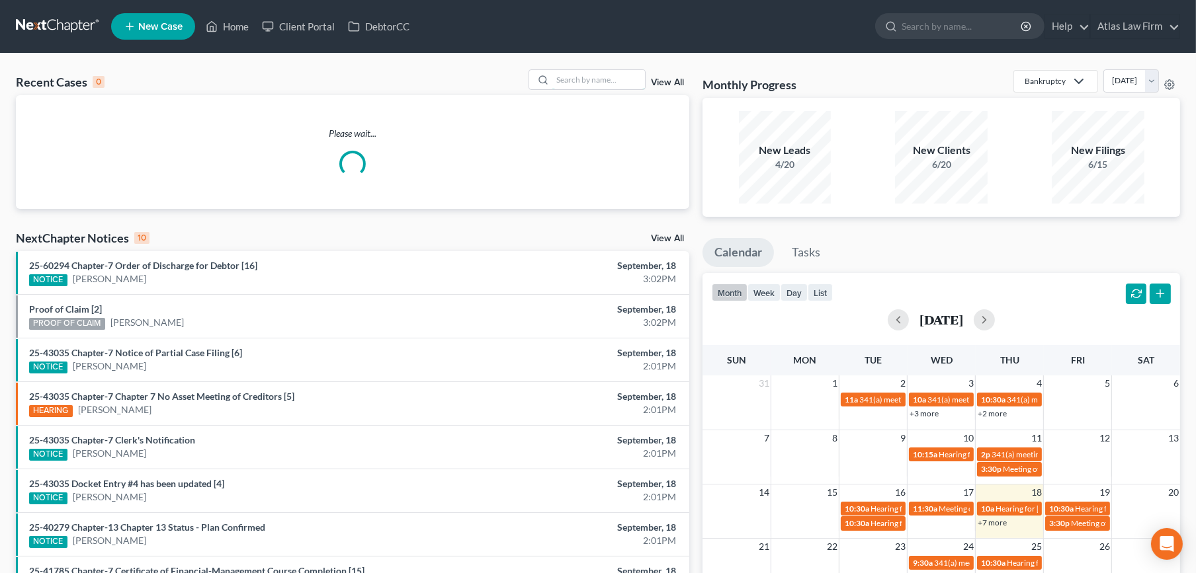
click at [597, 87] on input "search" at bounding box center [598, 79] width 93 height 19
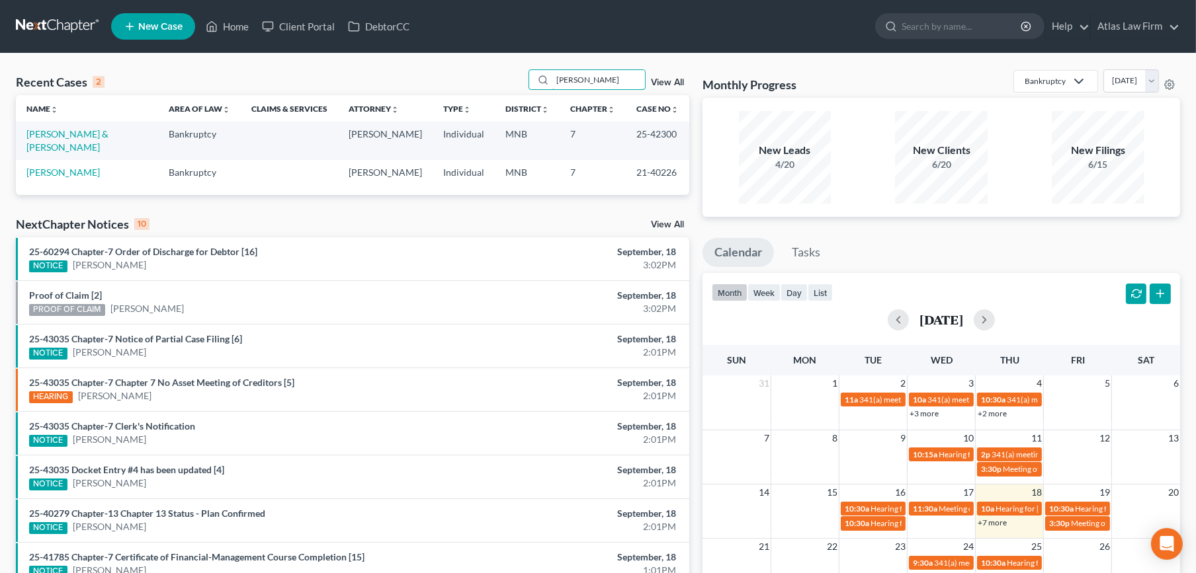
type input "[PERSON_NAME]"
click at [68, 130] on link "[PERSON_NAME] & [PERSON_NAME]" at bounding box center [67, 140] width 82 height 24
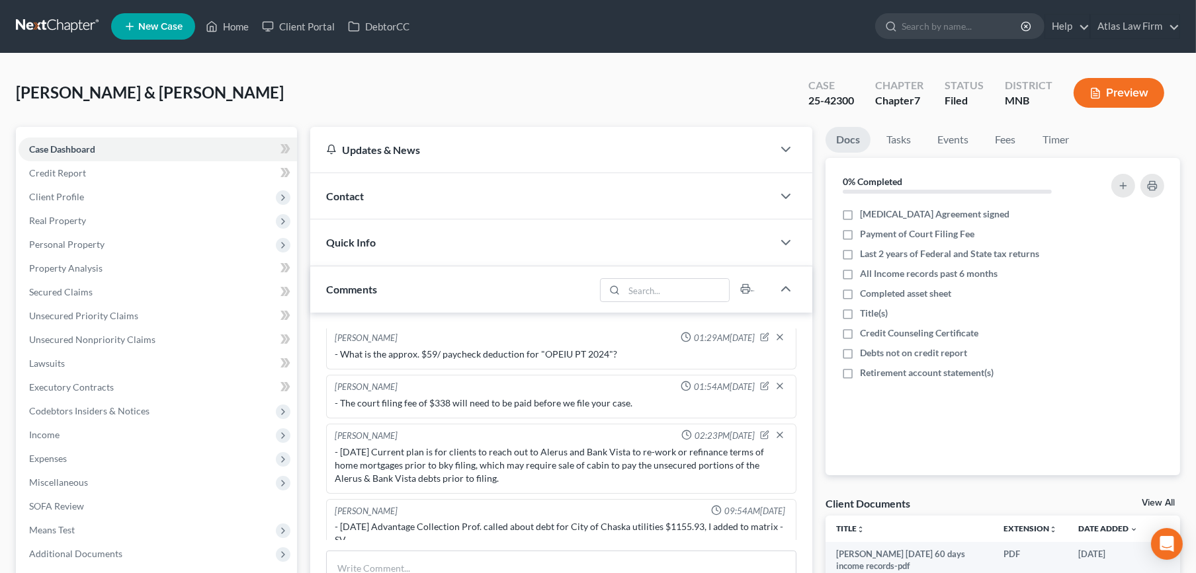
scroll to position [316, 0]
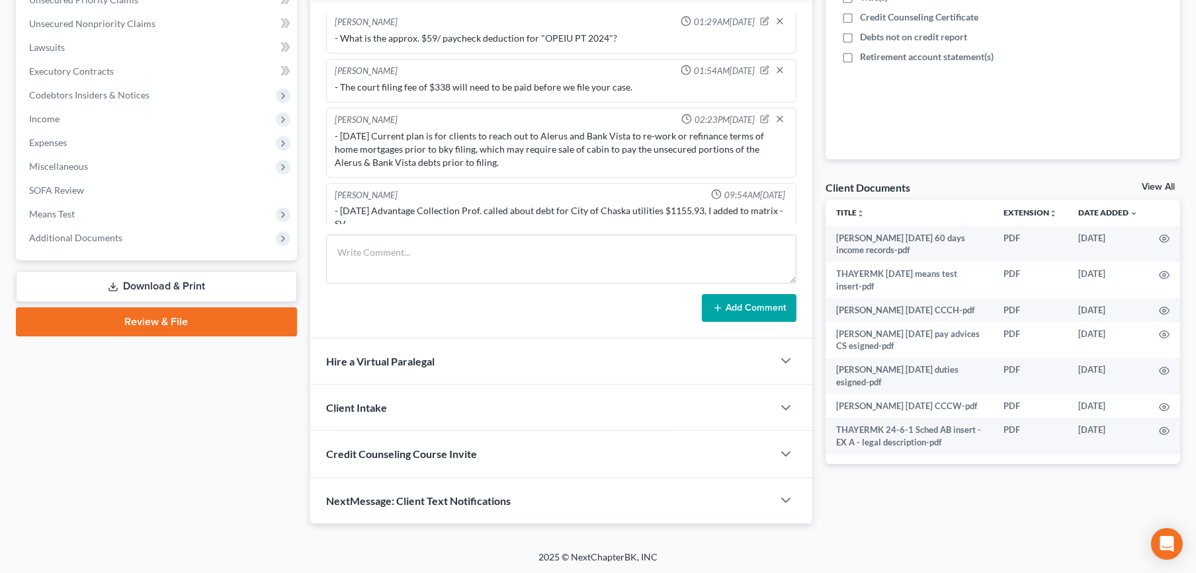
click at [99, 232] on span "Additional Documents" at bounding box center [75, 237] width 93 height 11
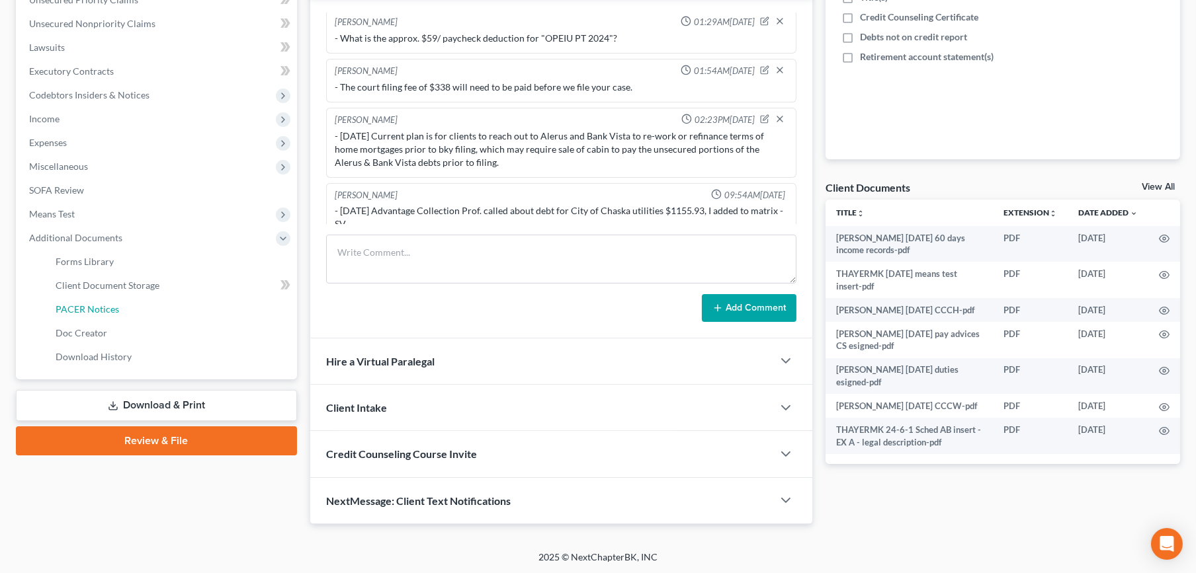
click at [105, 315] on link "PACER Notices" at bounding box center [171, 310] width 252 height 24
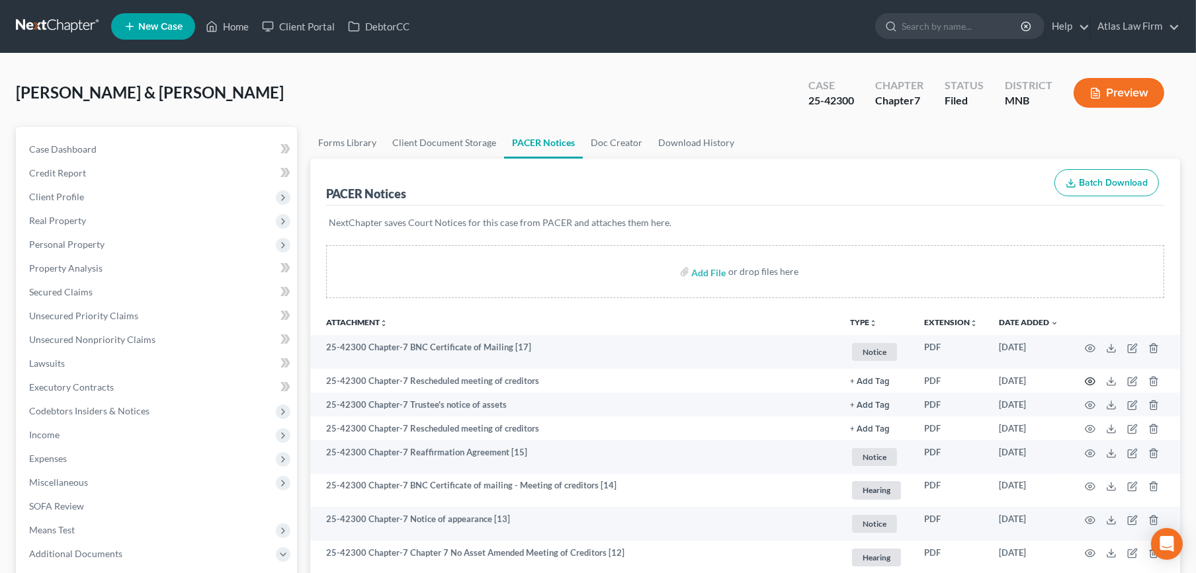
click at [1093, 380] on icon "button" at bounding box center [1090, 381] width 11 height 11
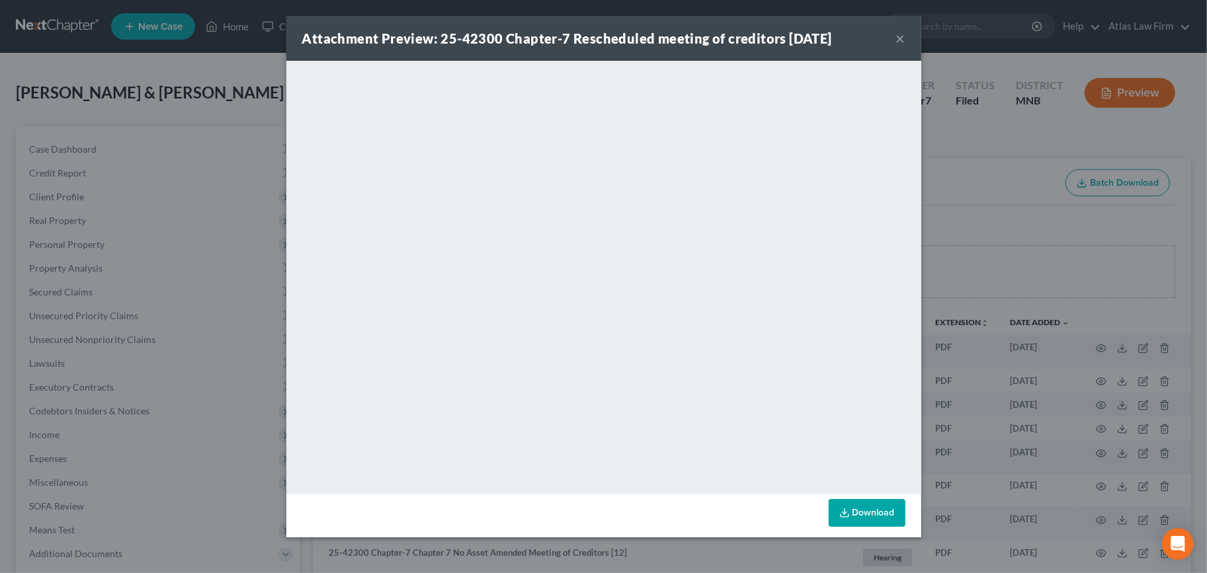
click at [898, 38] on button "×" at bounding box center [900, 38] width 9 height 16
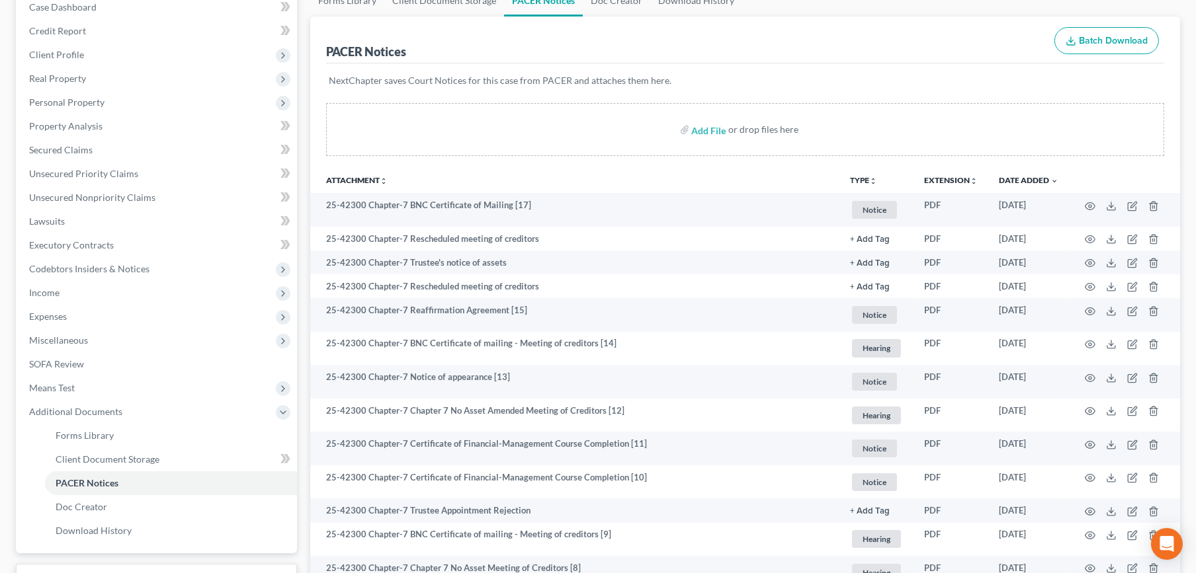
scroll to position [216, 0]
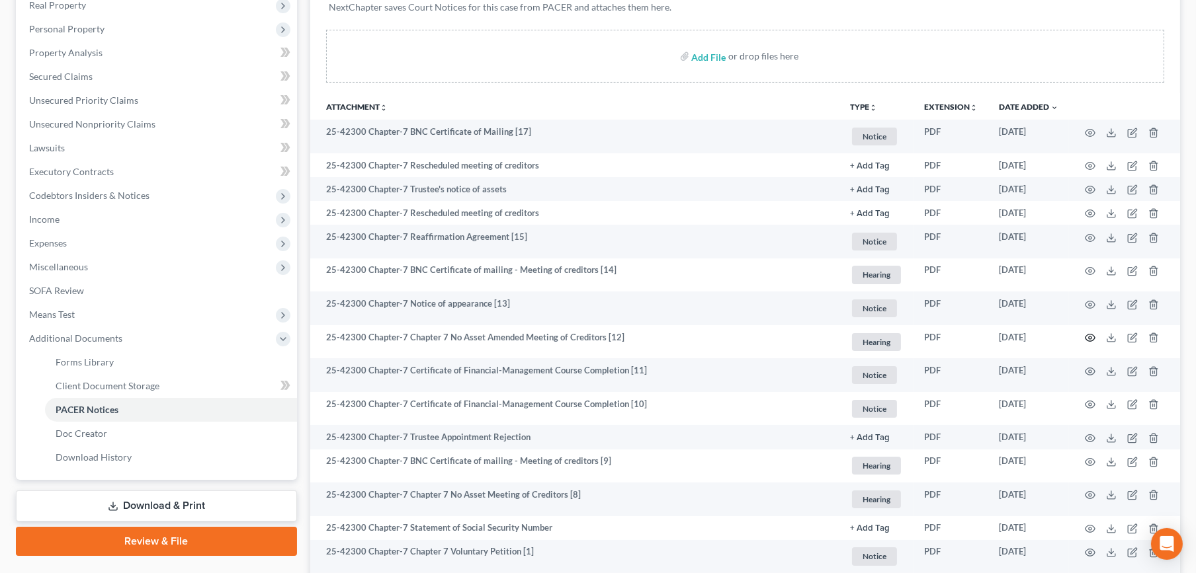
click at [1086, 333] on icon "button" at bounding box center [1090, 338] width 11 height 11
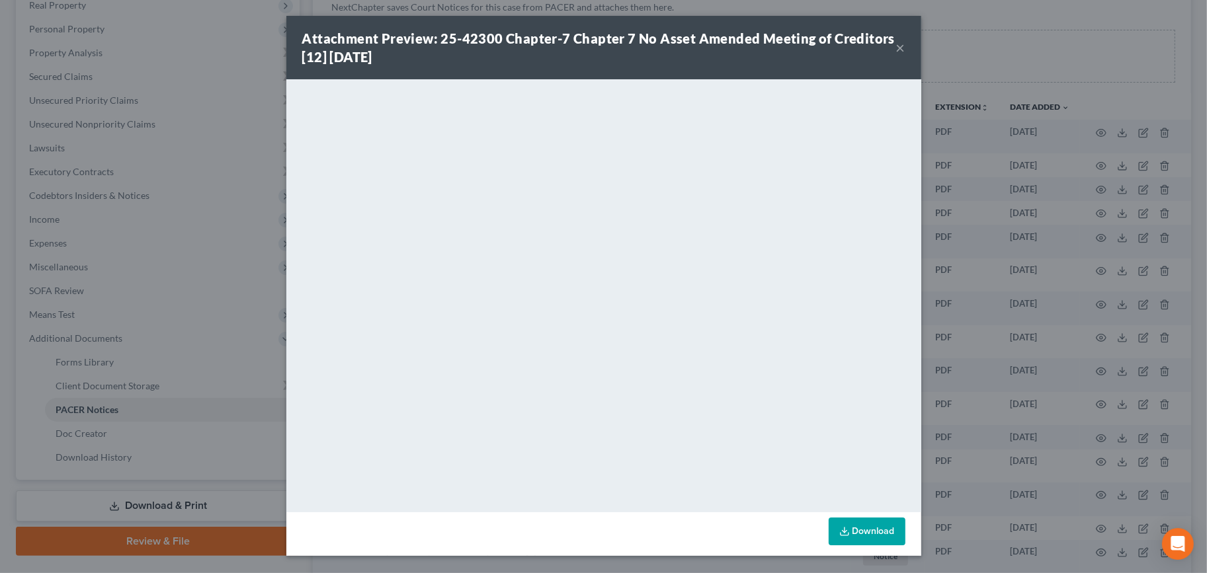
click at [904, 47] on button "×" at bounding box center [900, 48] width 9 height 16
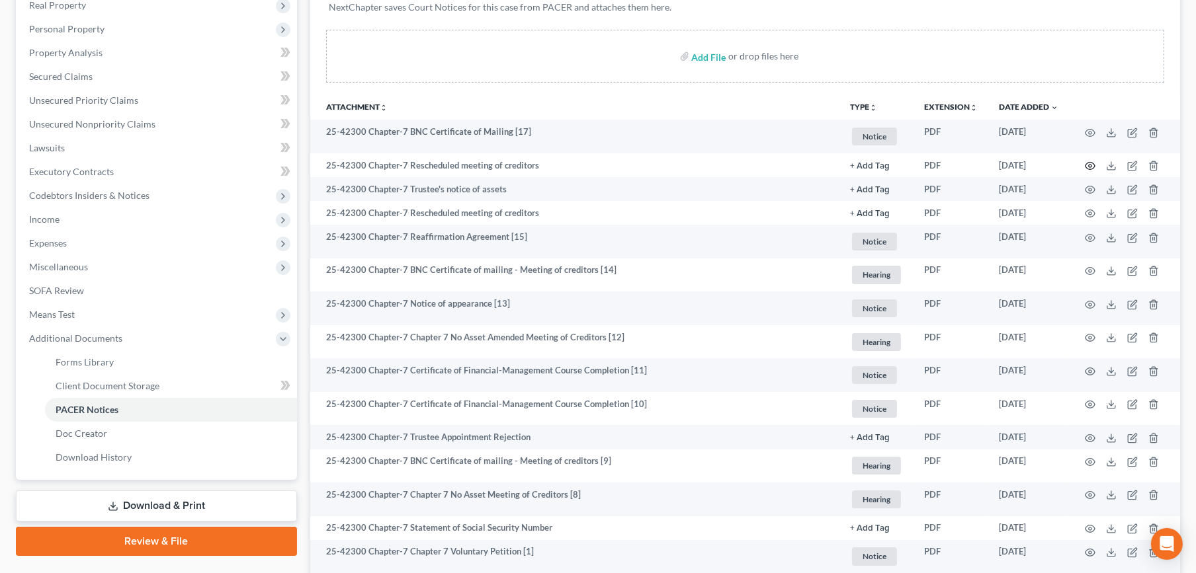
click at [1094, 163] on icon "button" at bounding box center [1090, 166] width 10 height 7
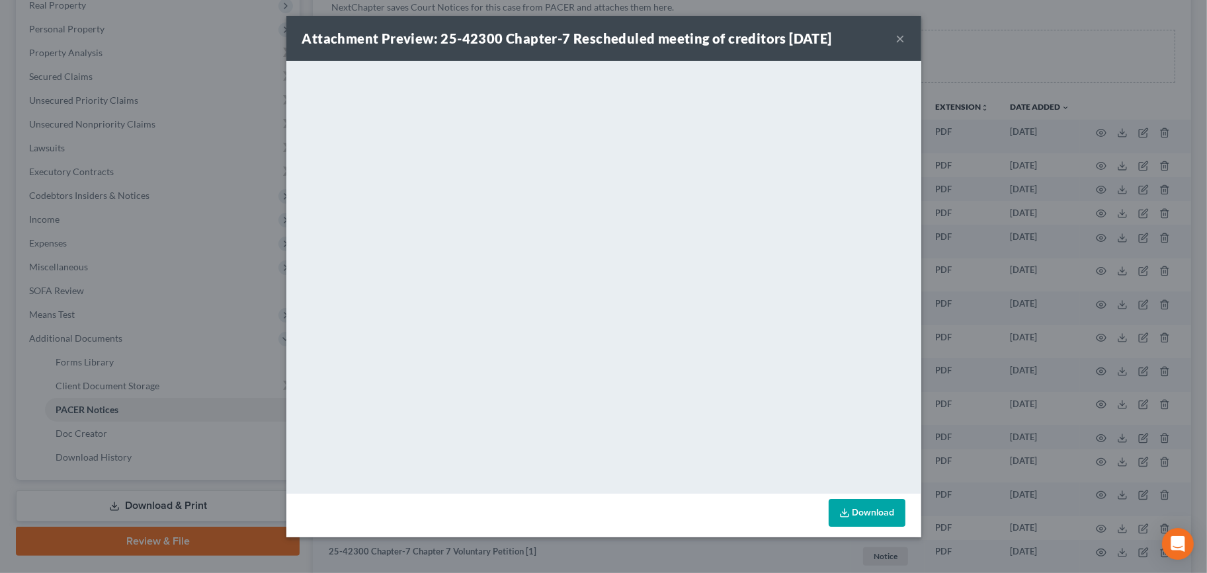
drag, startPoint x: 901, startPoint y: 40, endPoint x: 888, endPoint y: 75, distance: 37.5
click at [901, 40] on button "×" at bounding box center [900, 38] width 9 height 16
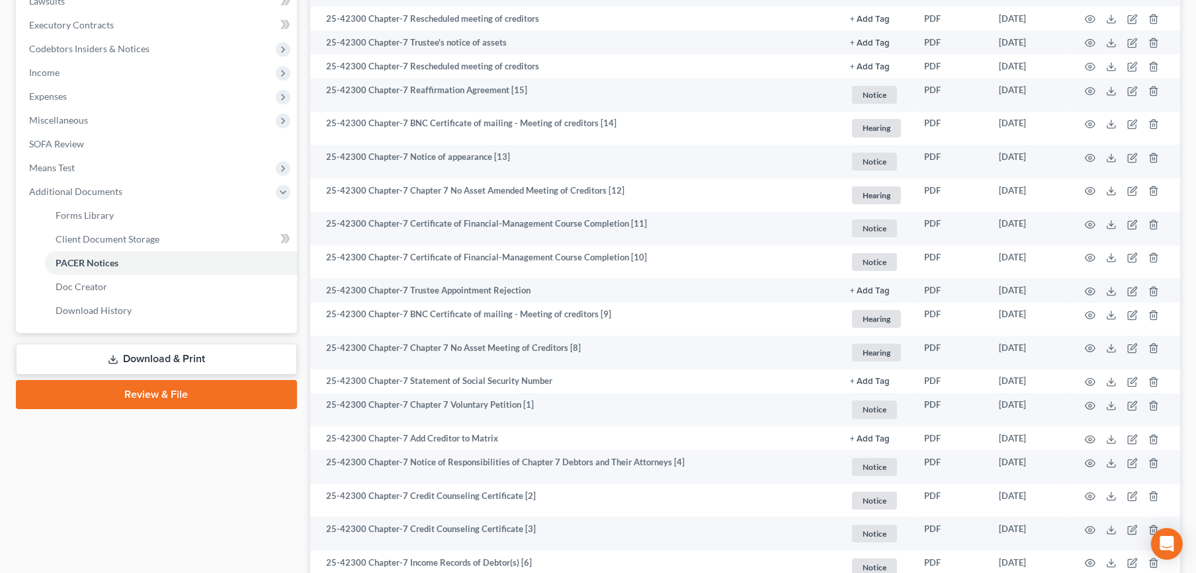
click at [173, 351] on link "Download & Print" at bounding box center [156, 359] width 281 height 31
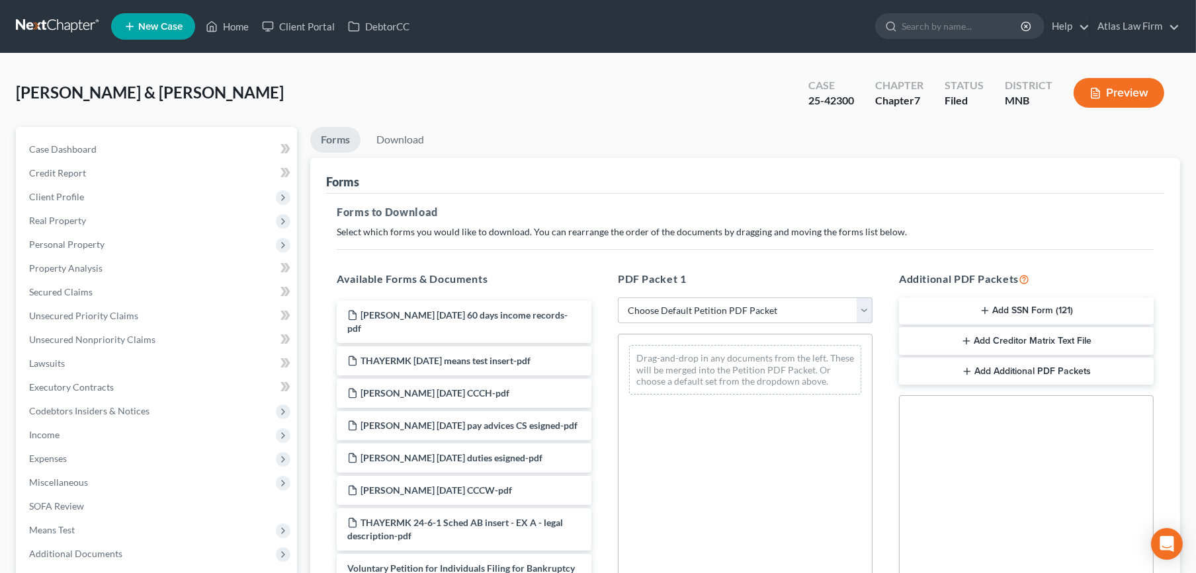
click at [1006, 334] on button "Add Creditor Matrix Text File" at bounding box center [1026, 341] width 255 height 28
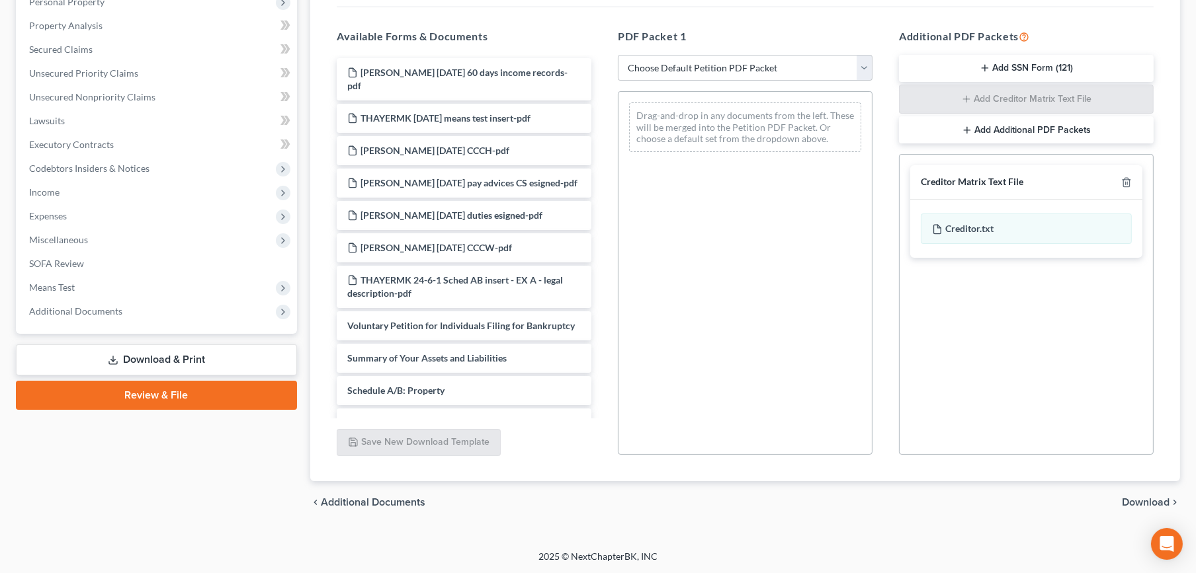
click at [1133, 498] on span "Download" at bounding box center [1146, 502] width 48 height 11
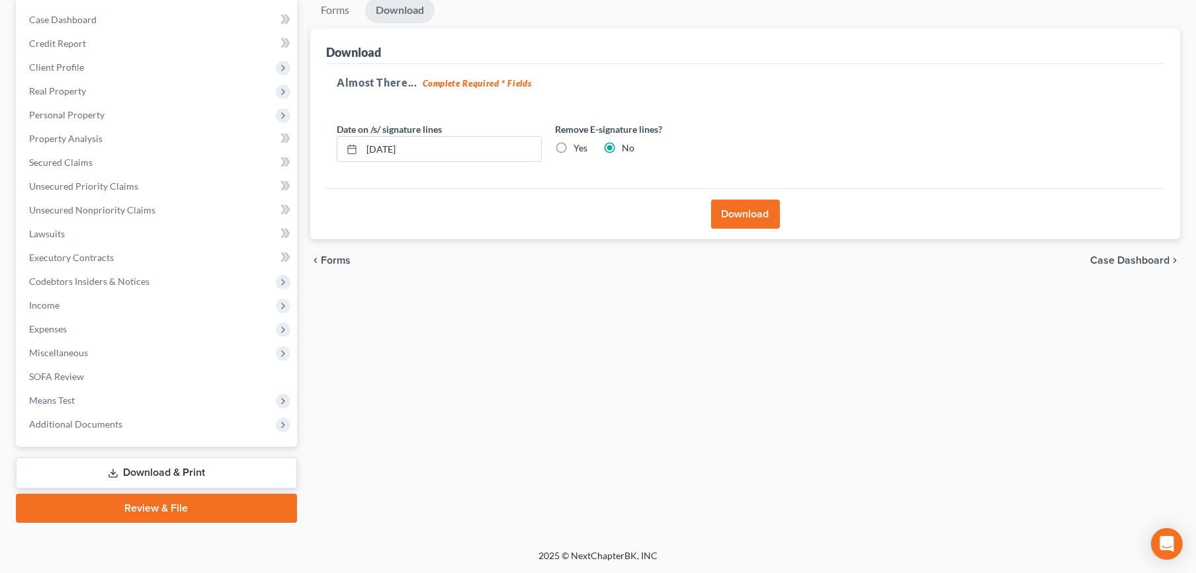
scroll to position [128, 0]
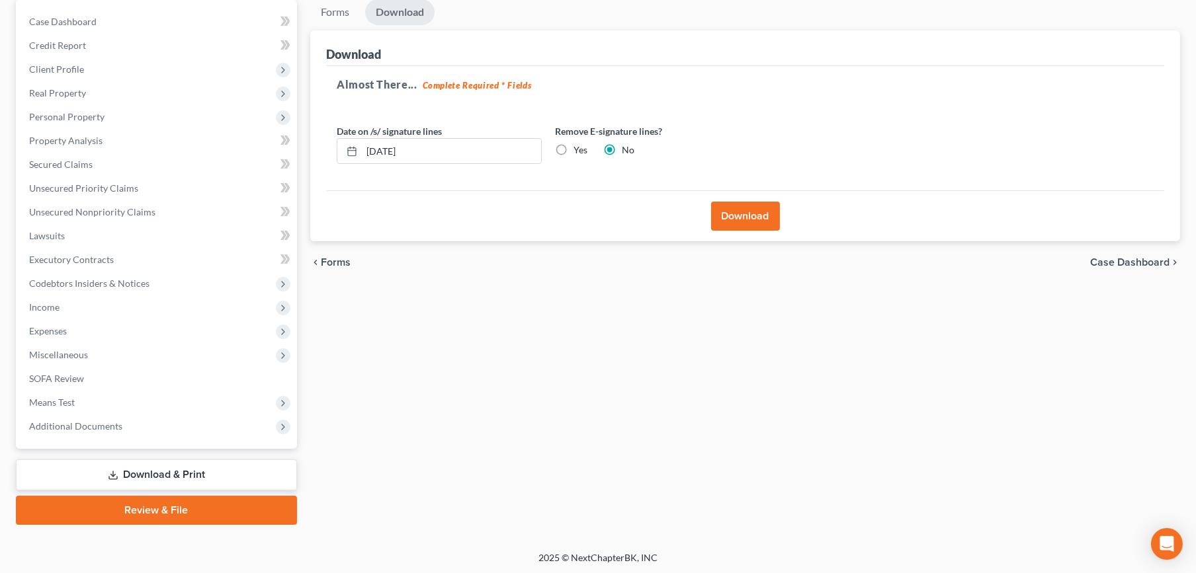
click at [754, 238] on div "Download" at bounding box center [745, 215] width 838 height 51
click at [753, 216] on button "Download" at bounding box center [745, 216] width 69 height 29
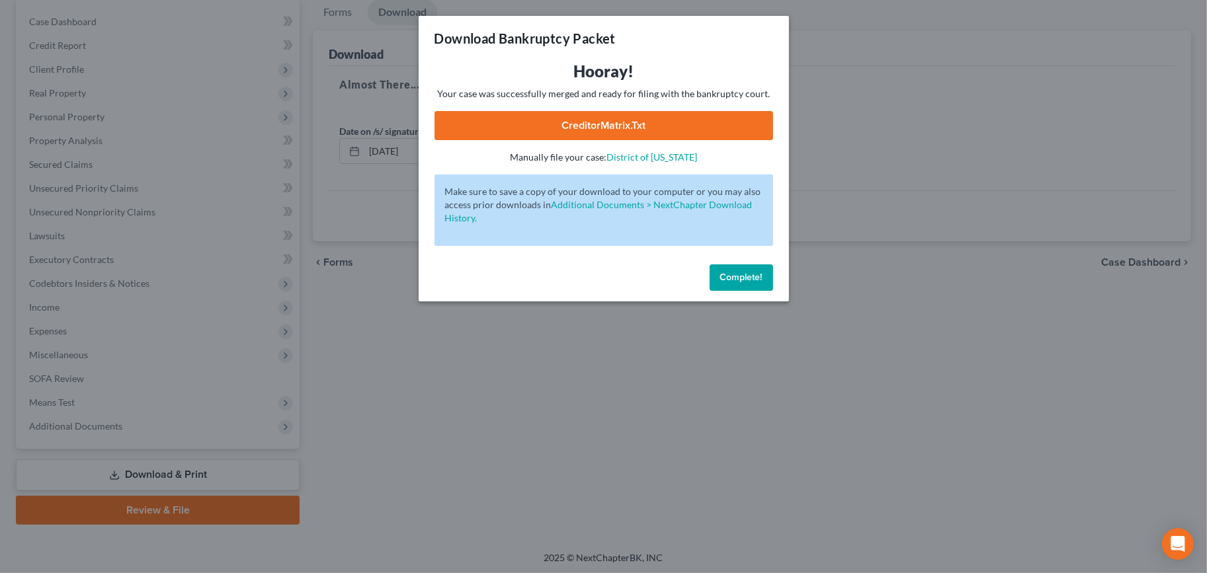
click at [597, 134] on link "CreditorMatrix.txt" at bounding box center [604, 125] width 339 height 29
click at [765, 282] on button "Complete!" at bounding box center [741, 278] width 63 height 26
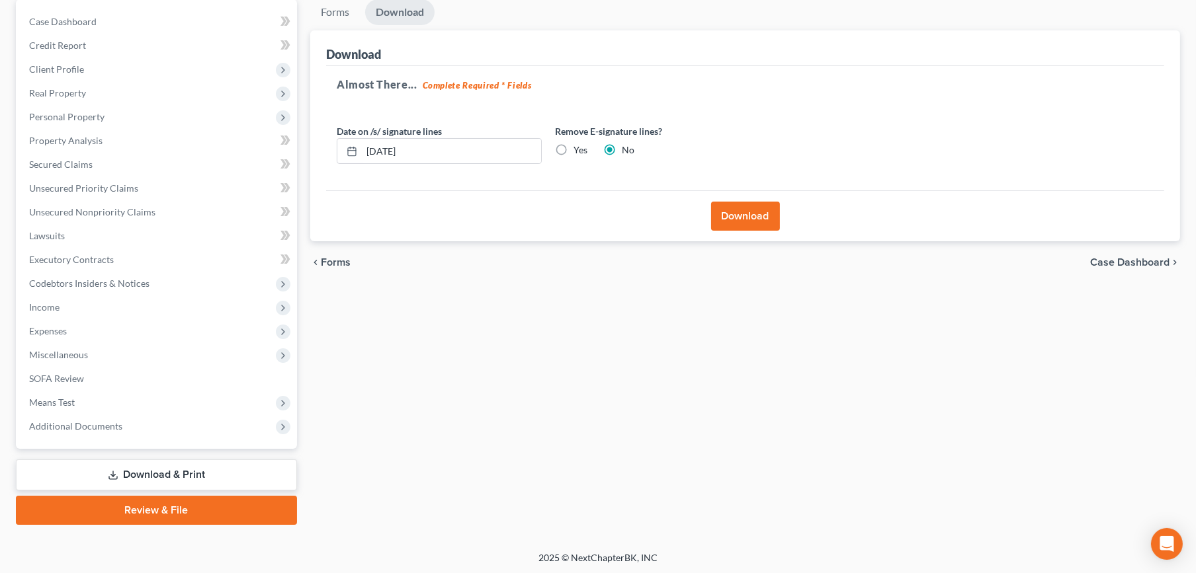
click at [128, 425] on span "Additional Documents" at bounding box center [158, 427] width 278 height 24
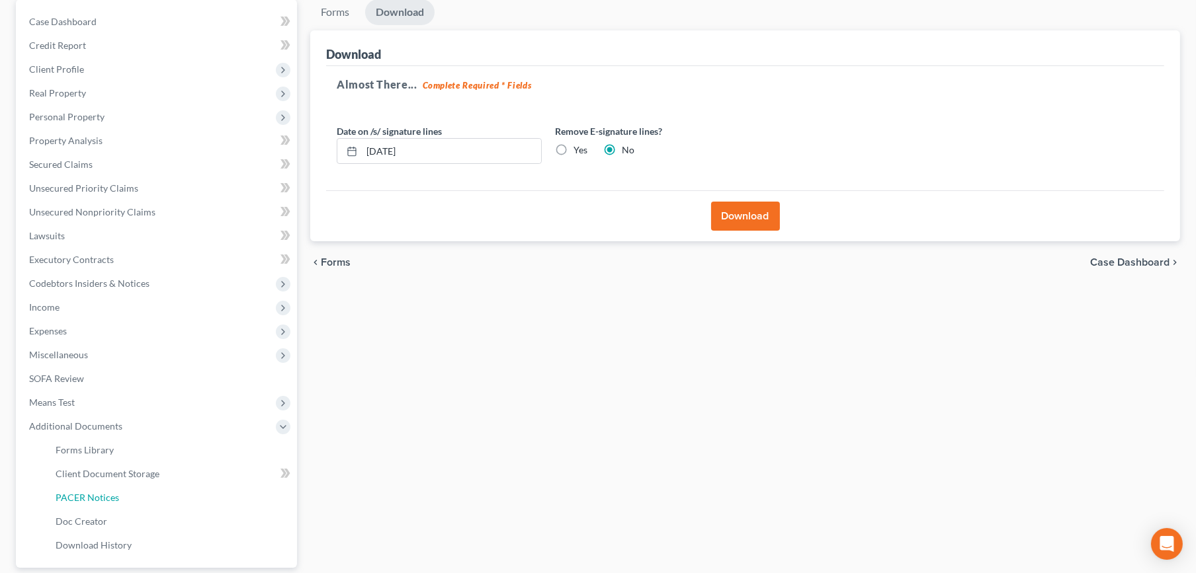
click at [144, 493] on link "PACER Notices" at bounding box center [171, 498] width 252 height 24
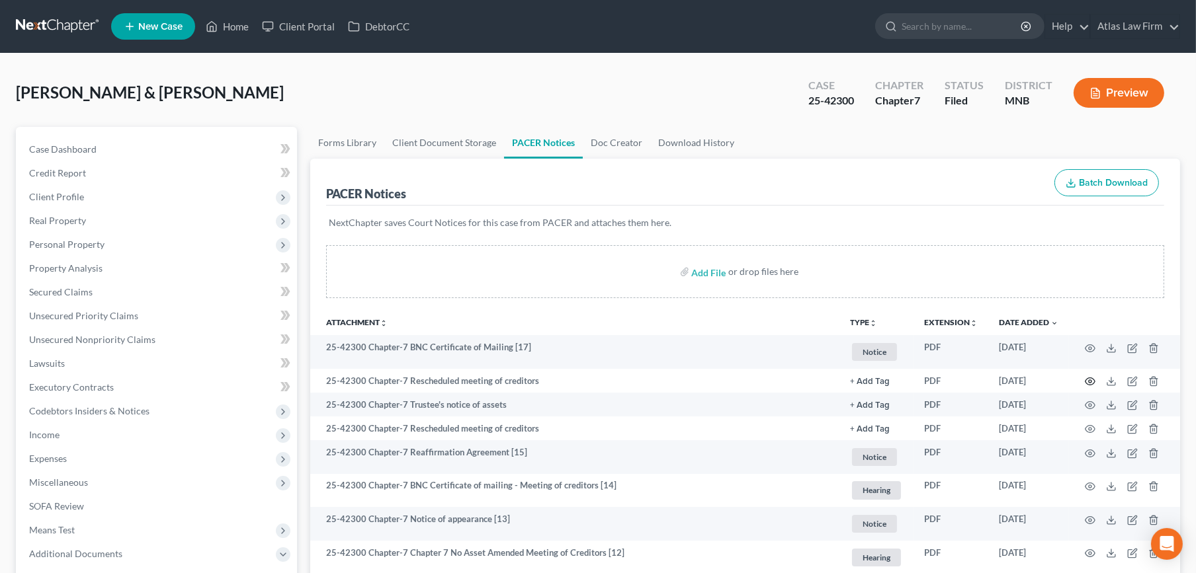
click at [1087, 380] on icon "button" at bounding box center [1090, 381] width 11 height 11
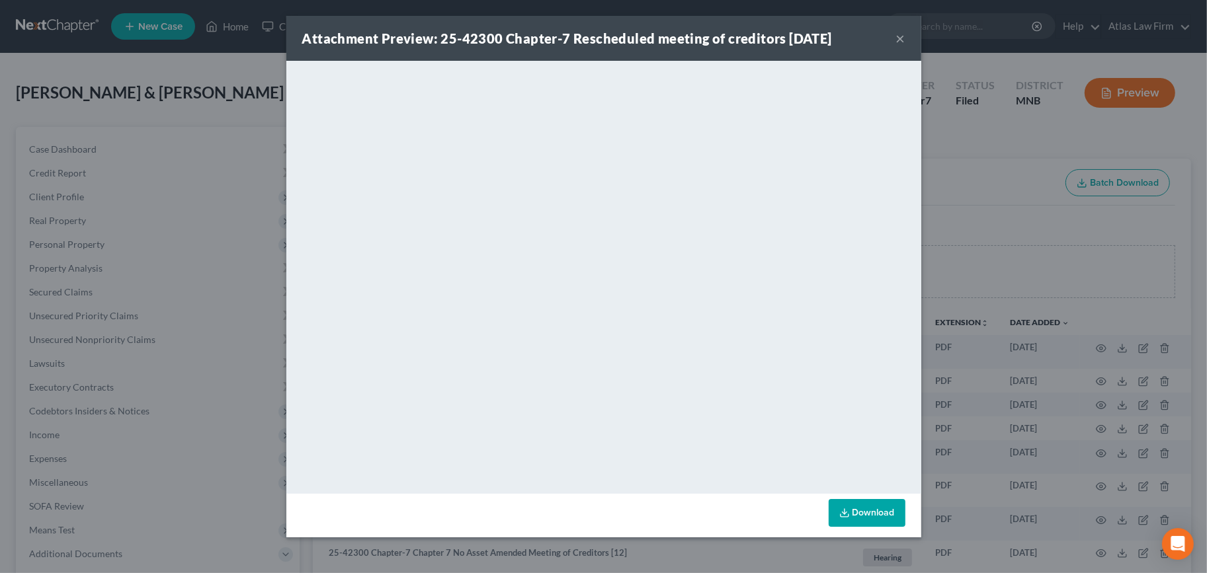
click at [898, 36] on button "×" at bounding box center [900, 38] width 9 height 16
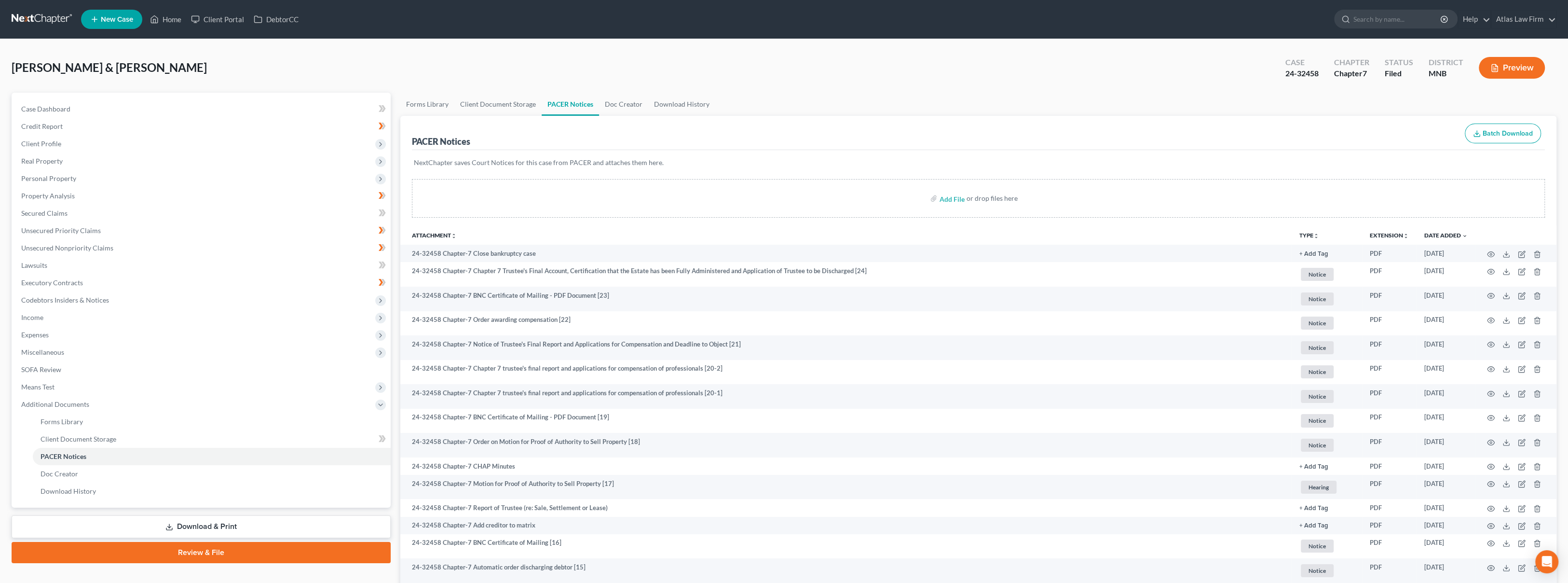
click at [44, 24] on link at bounding box center [42, 20] width 62 height 18
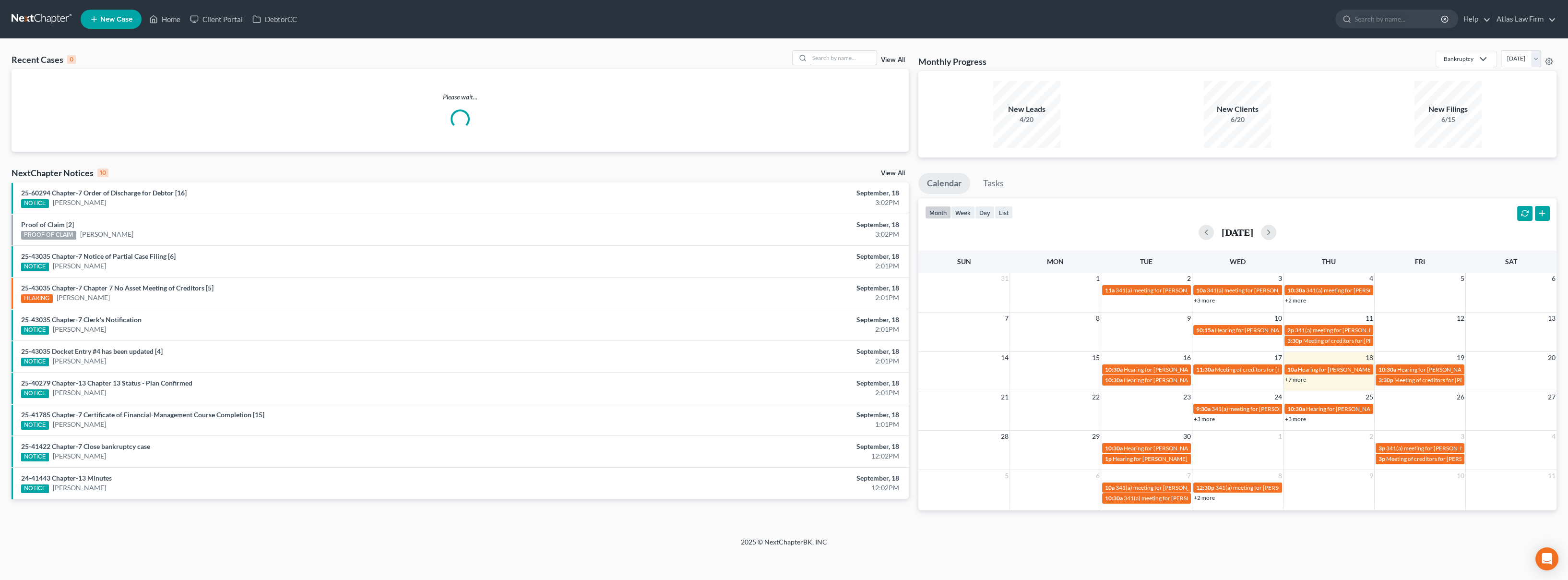
click at [845, 64] on input "search" at bounding box center [843, 57] width 67 height 14
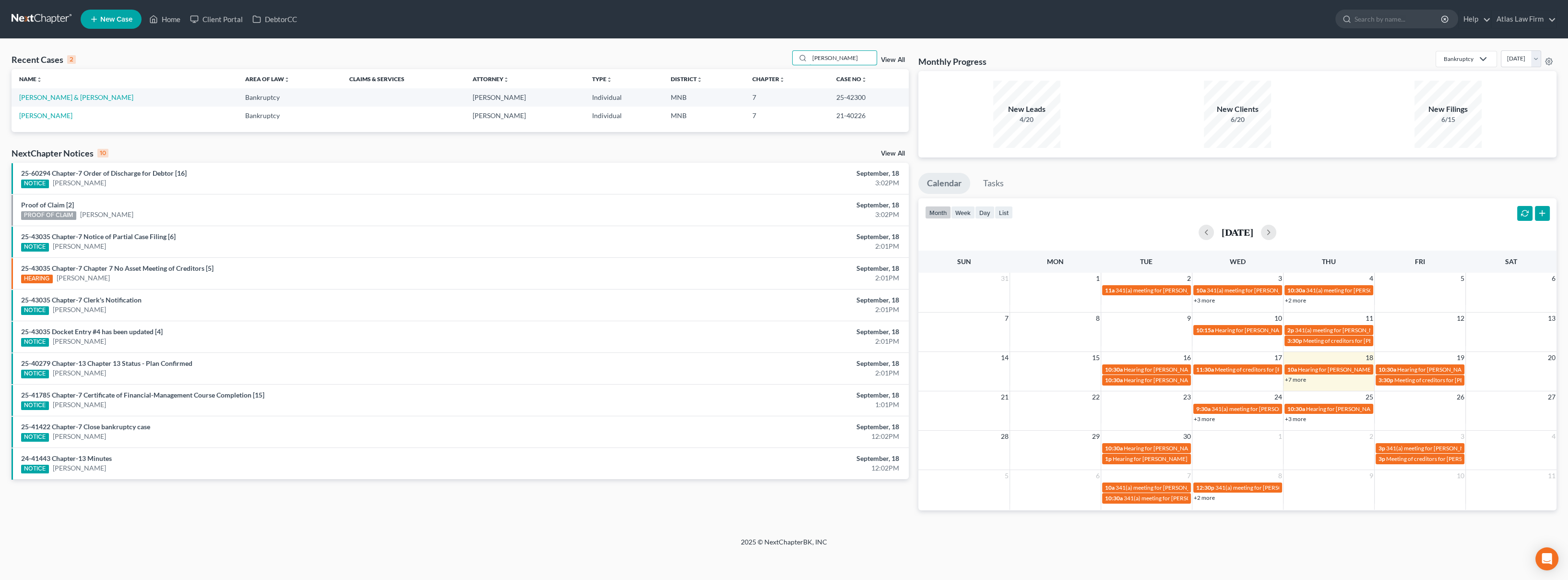
type input "[PERSON_NAME]"
click at [78, 94] on link "[PERSON_NAME] & [PERSON_NAME]" at bounding box center [75, 97] width 114 height 8
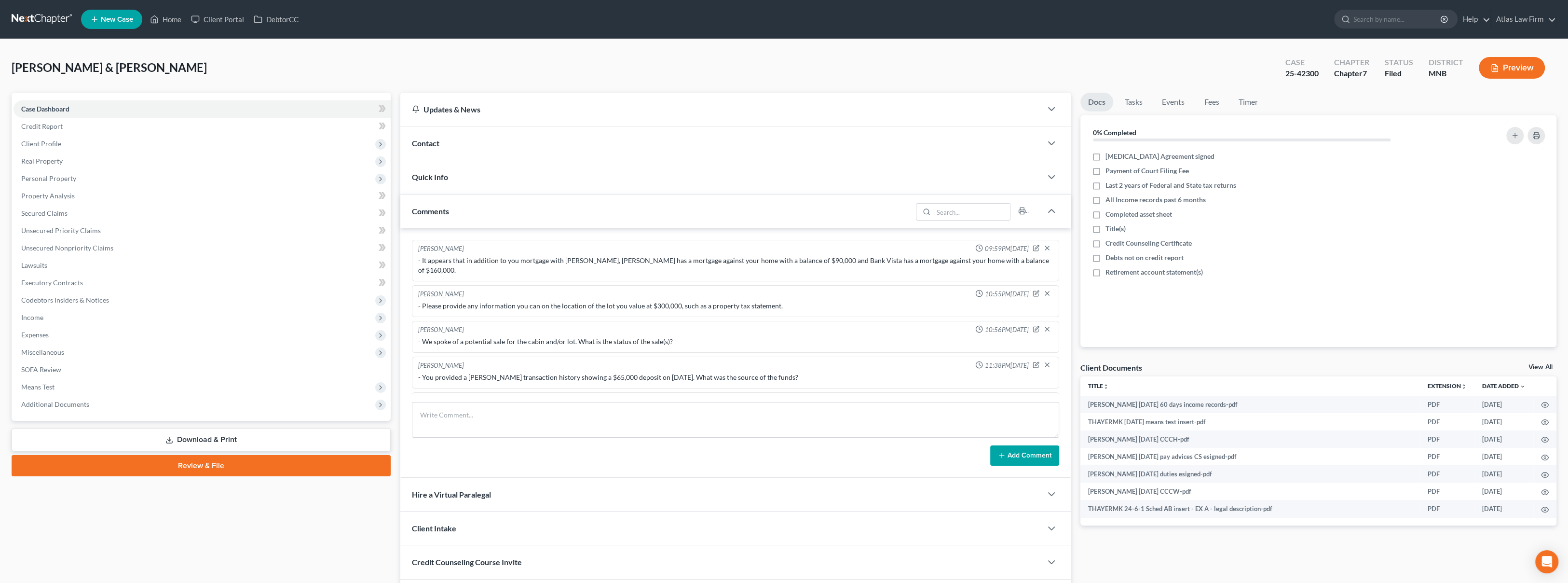
scroll to position [278, 0]
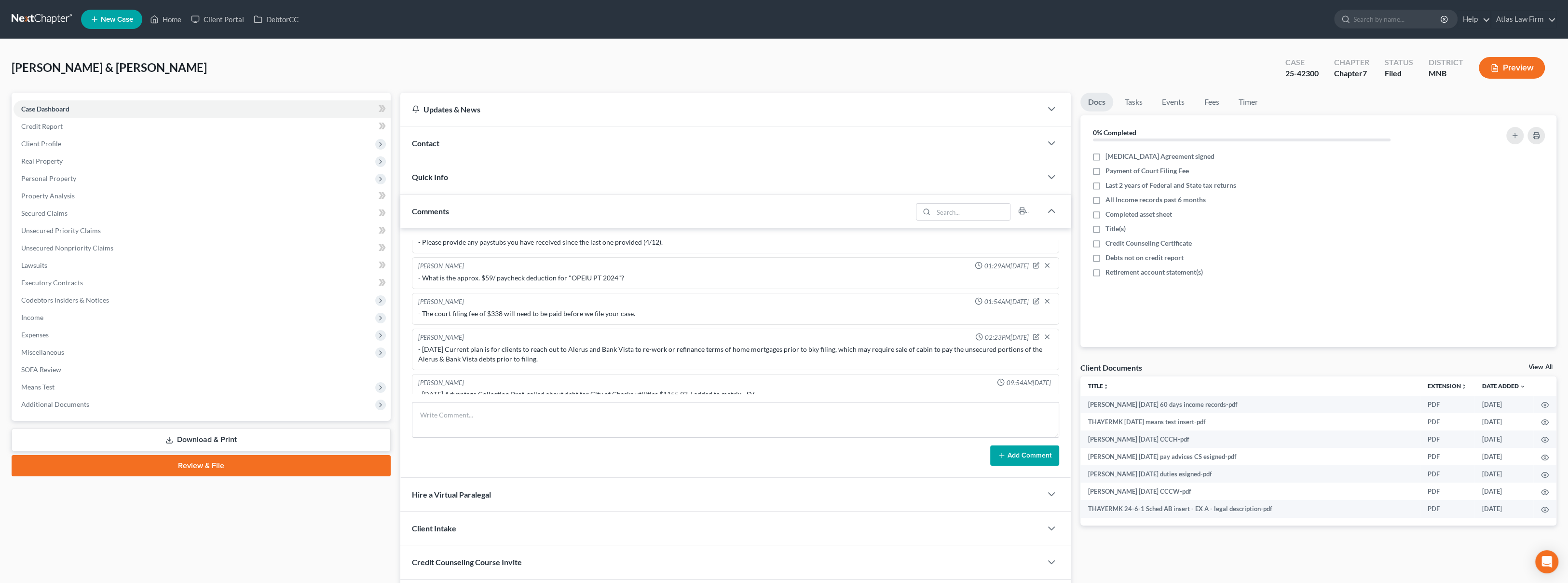
click at [101, 401] on span "Additional Documents" at bounding box center [202, 404] width 377 height 18
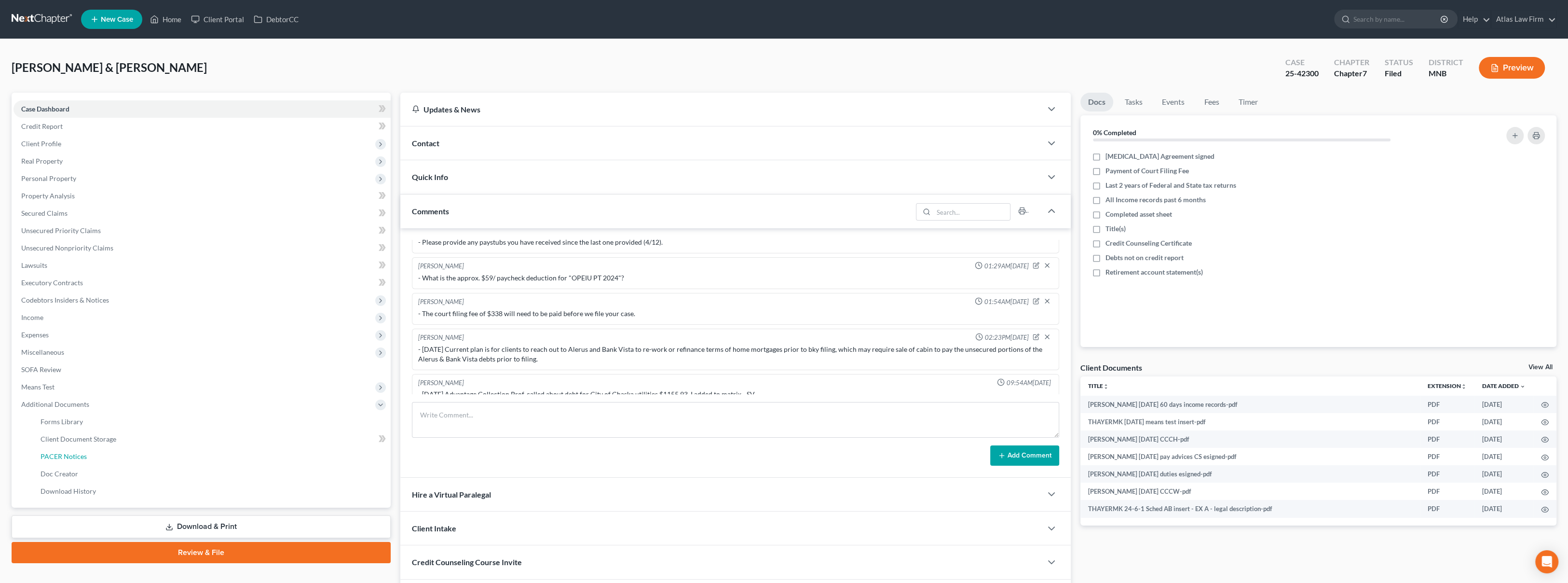
click at [104, 455] on link "PACER Notices" at bounding box center [211, 457] width 358 height 18
